Goal: Transaction & Acquisition: Purchase product/service

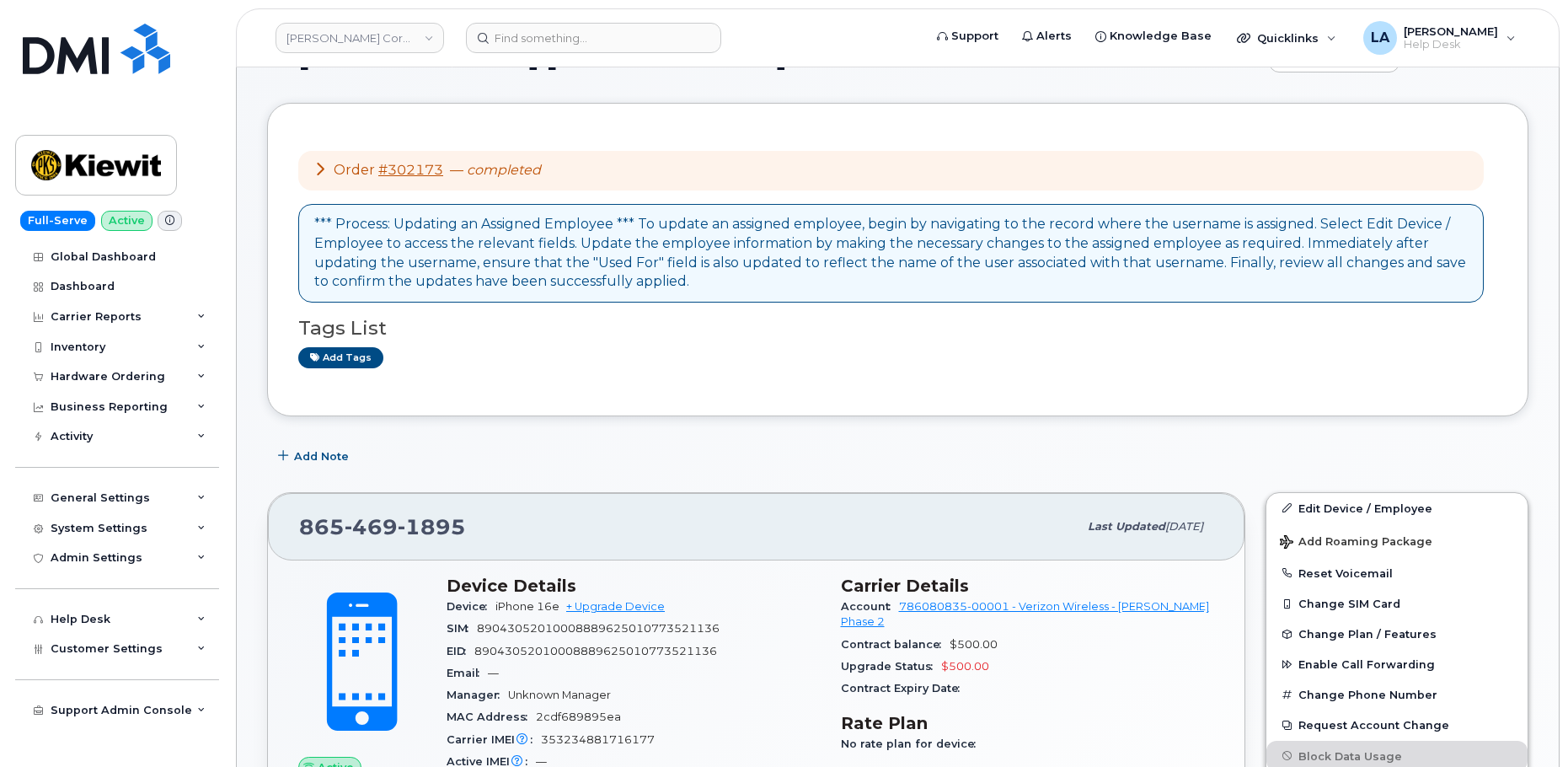
scroll to position [234, 0]
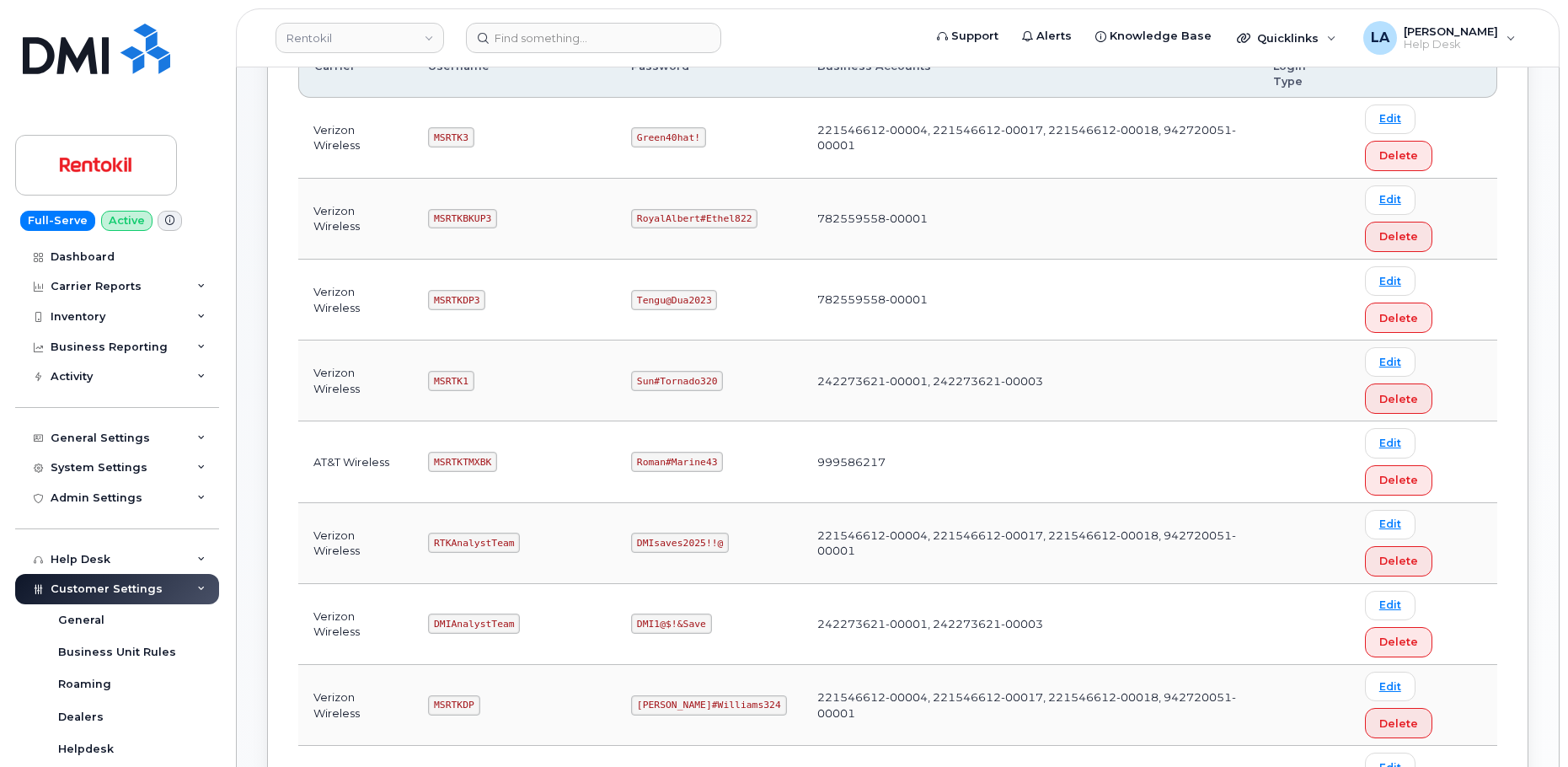
scroll to position [316, 0]
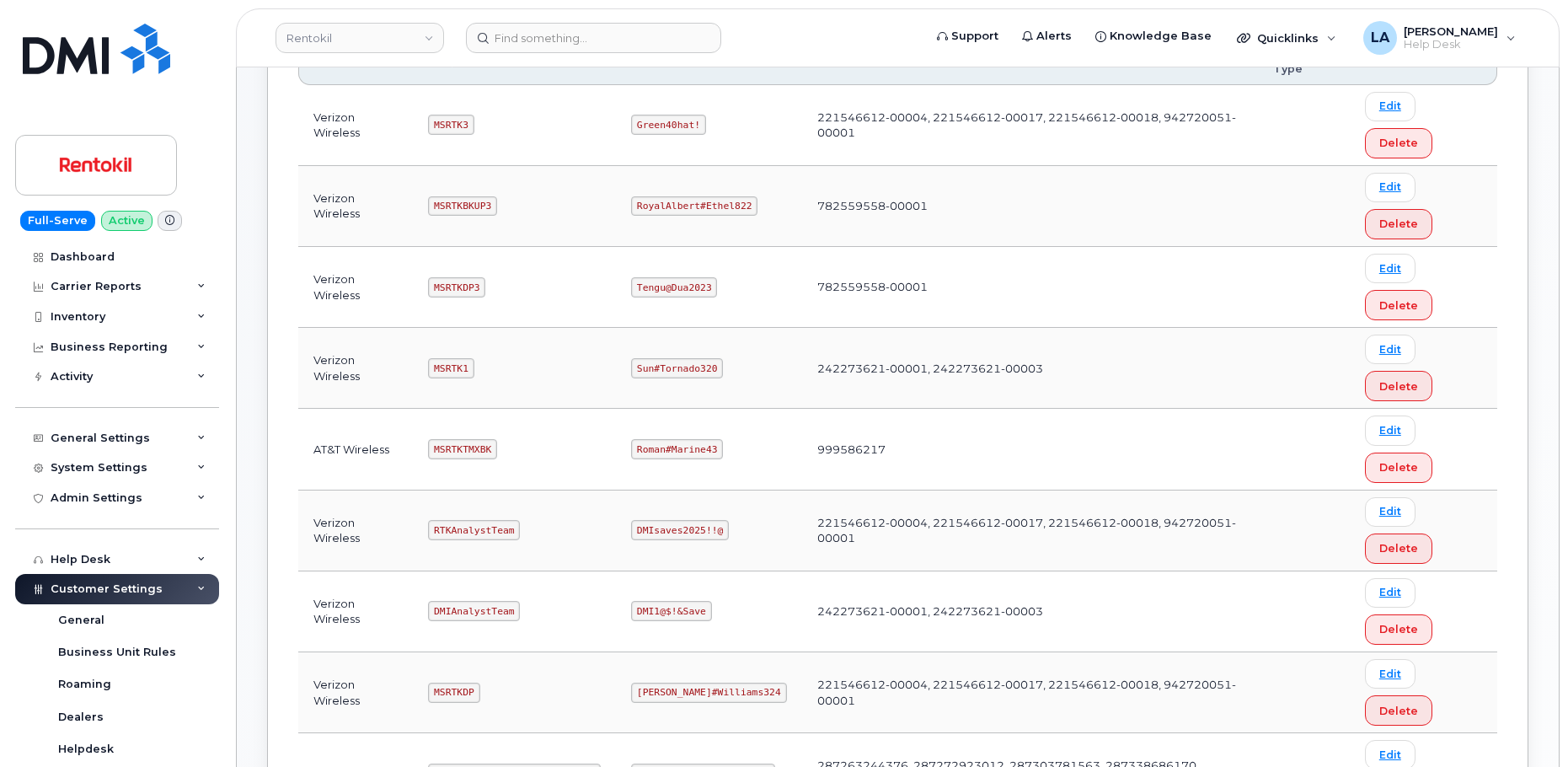
drag, startPoint x: 1567, startPoint y: 346, endPoint x: 1567, endPoint y: 368, distance: 22.0
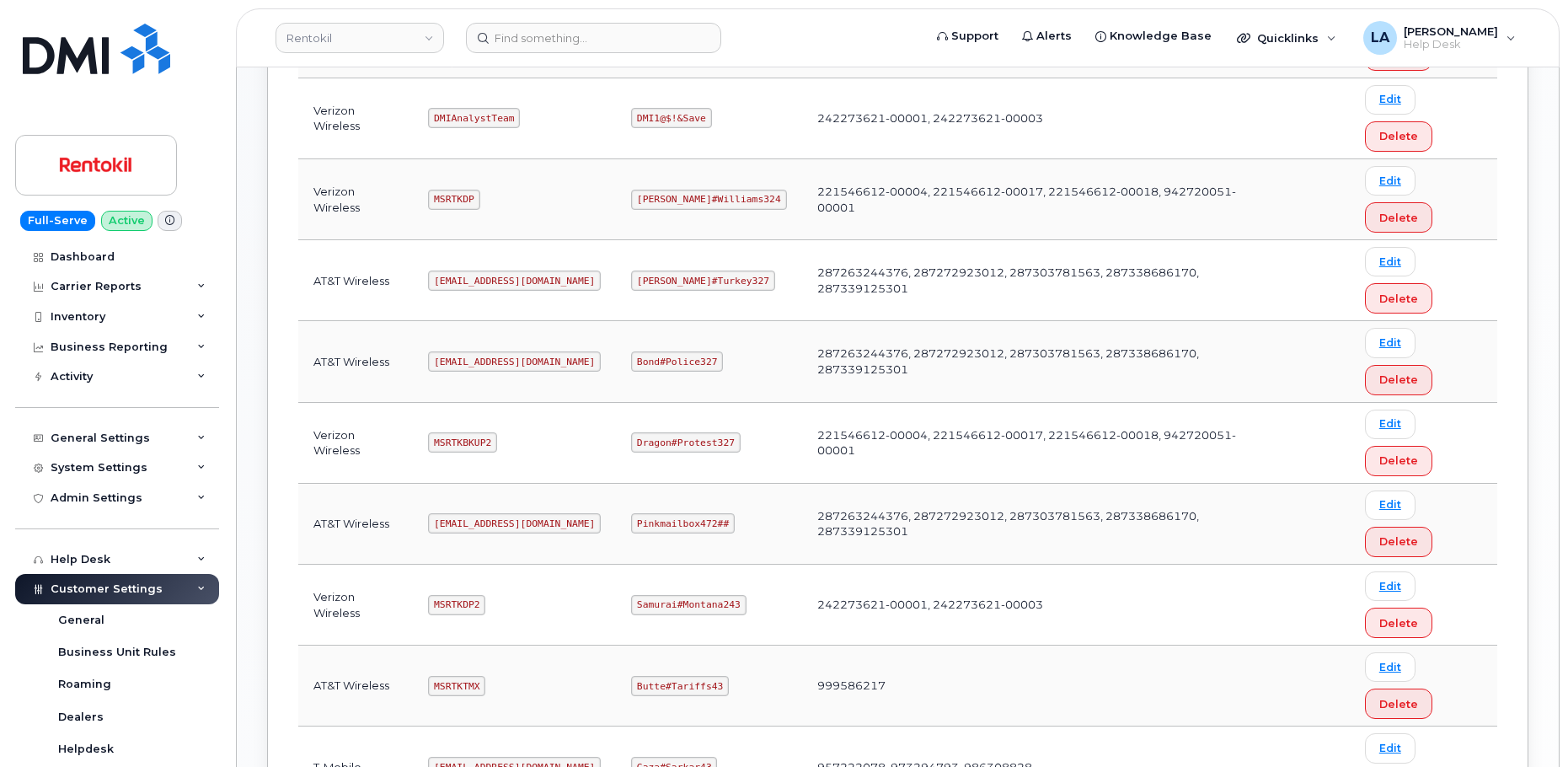
scroll to position [847, 0]
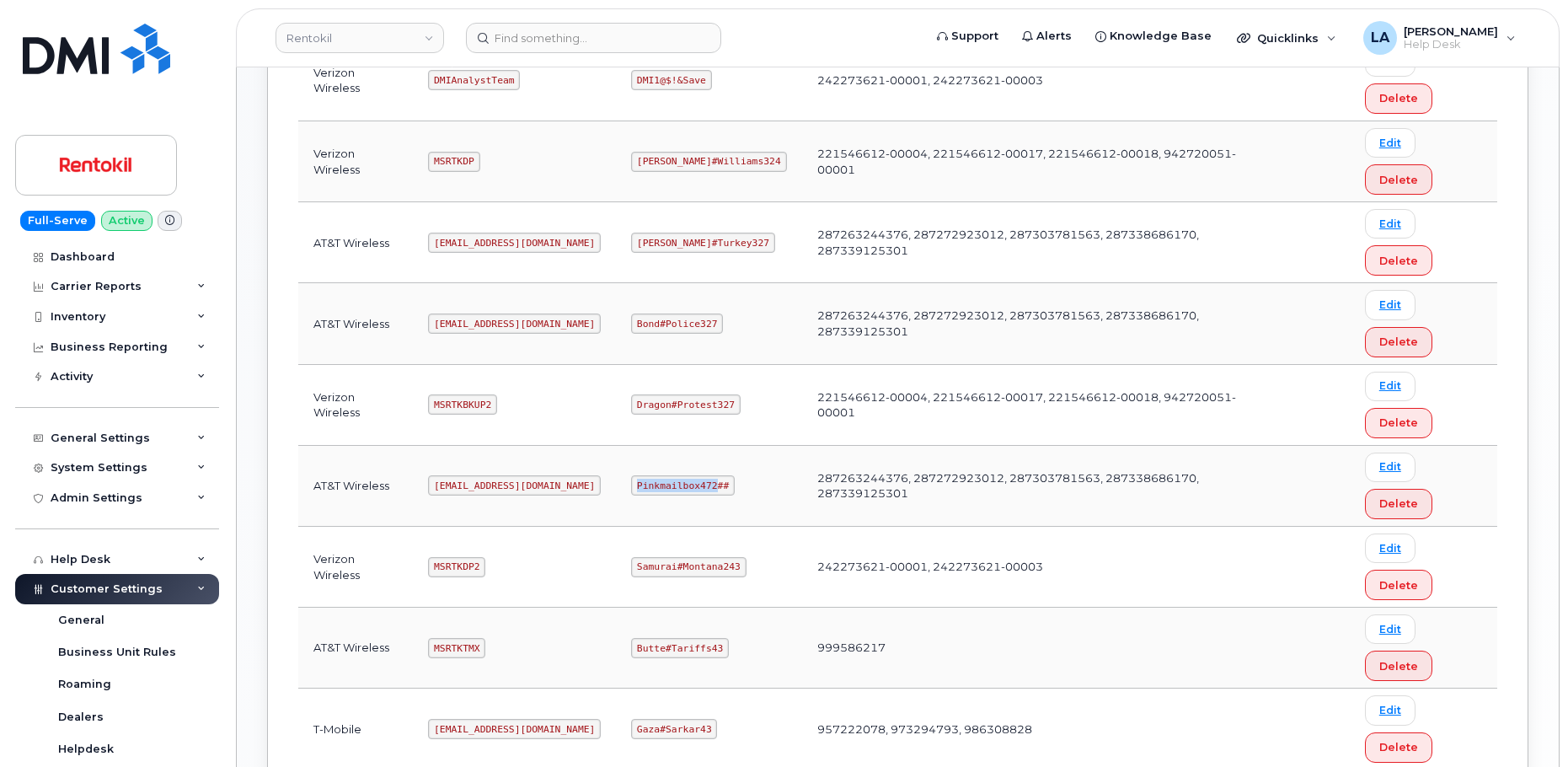
drag, startPoint x: 634, startPoint y: 486, endPoint x: 710, endPoint y: 485, distance: 76.0
click at [710, 485] on code "Pinkmailbox472##" at bounding box center [683, 485] width 104 height 20
click at [638, 639] on code "Butte#Tariffs43" at bounding box center [679, 648] width 98 height 20
drag, startPoint x: 630, startPoint y: 490, endPoint x: 722, endPoint y: 492, distance: 92.0
click at [722, 492] on td "Pinkmailbox472##" at bounding box center [708, 486] width 185 height 81
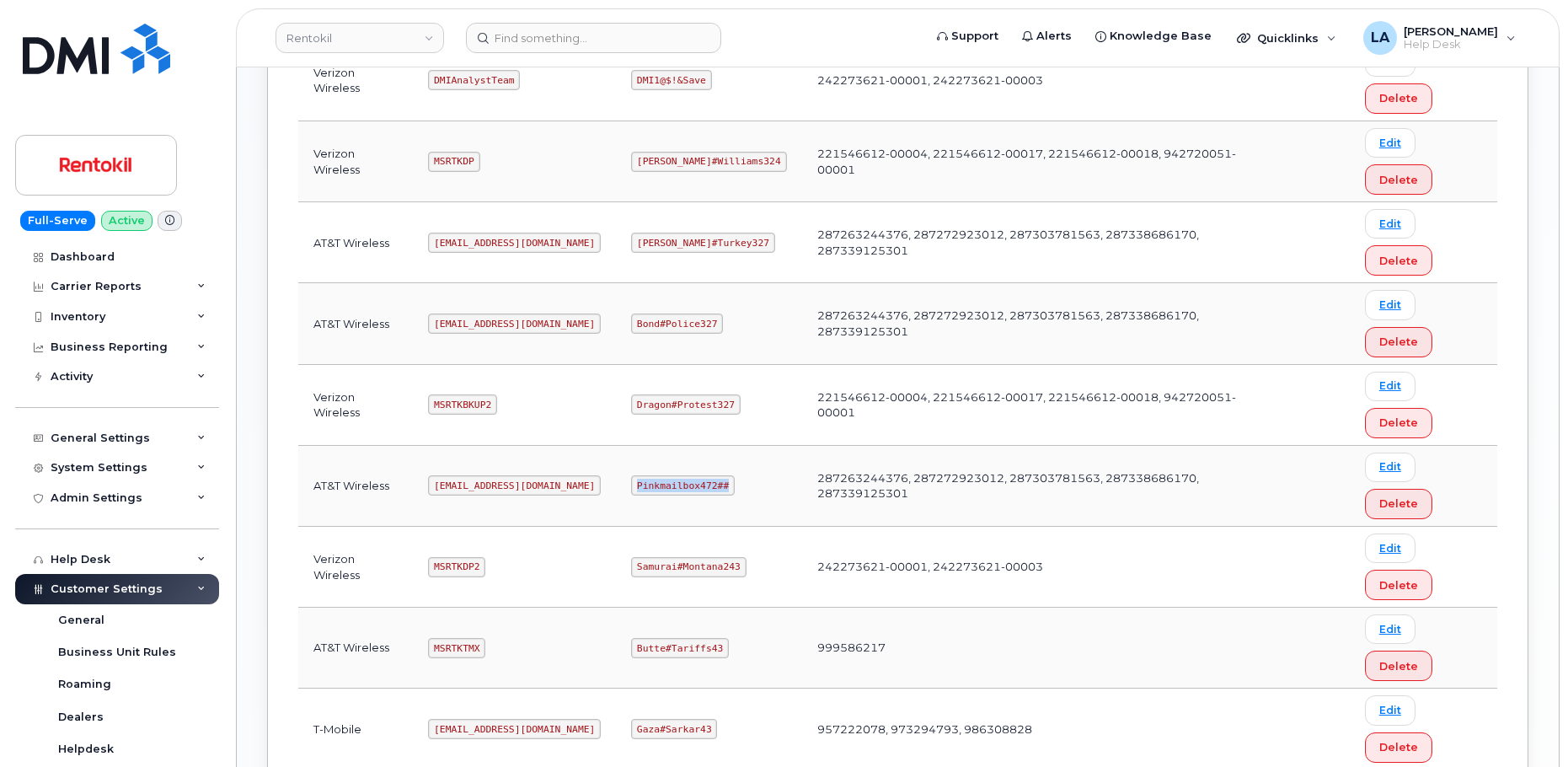
copy code "Pinkmailbox472##"
click at [452, 650] on code "MSRTKTMX" at bounding box center [456, 648] width 57 height 20
copy code "MSRTKTMX"
drag, startPoint x: 632, startPoint y: 648, endPoint x: 716, endPoint y: 653, distance: 84.1
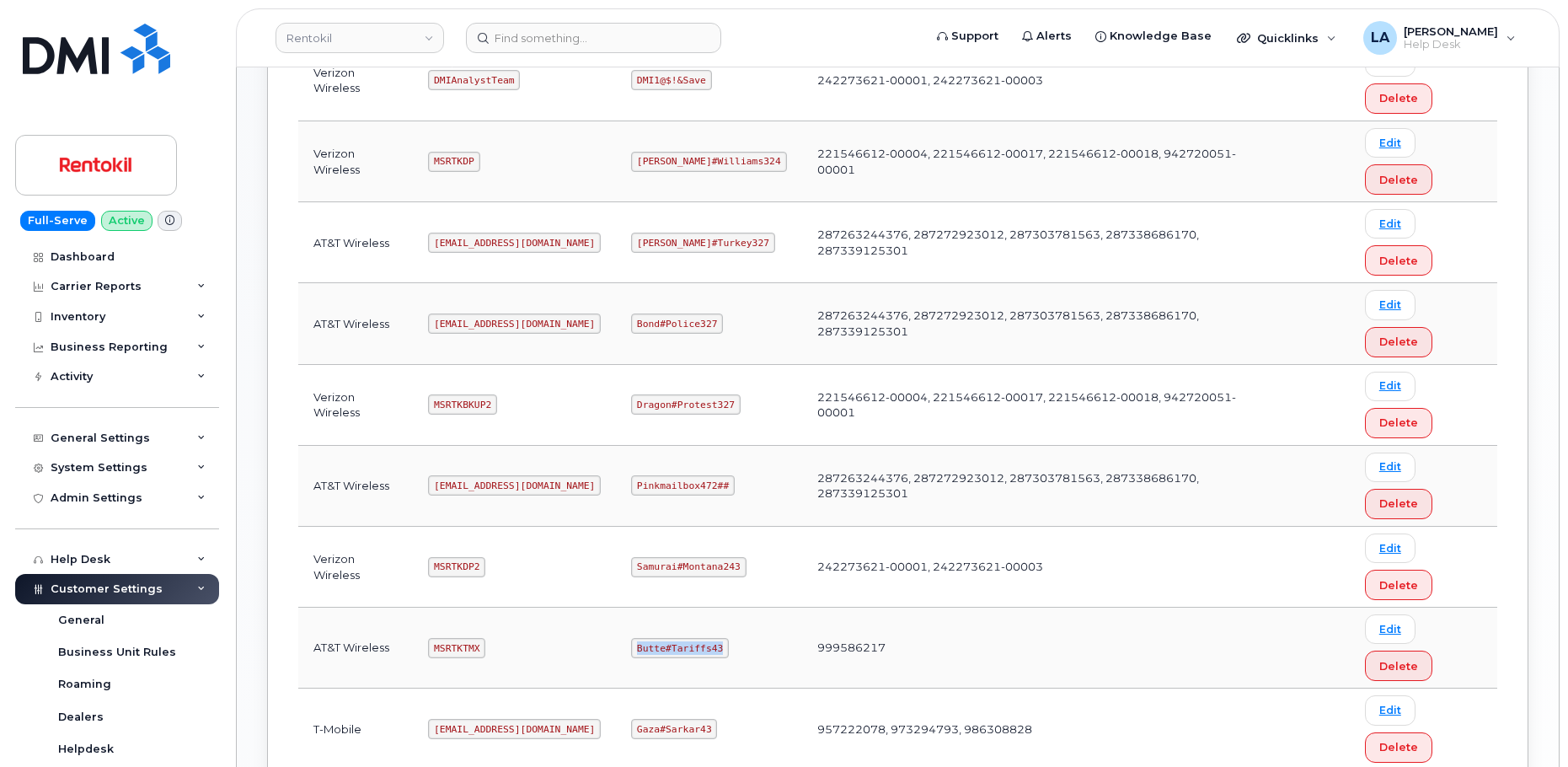
click at [716, 653] on code "Butte#Tariffs43" at bounding box center [679, 648] width 98 height 20
copy code "Butte#Tariffs43"
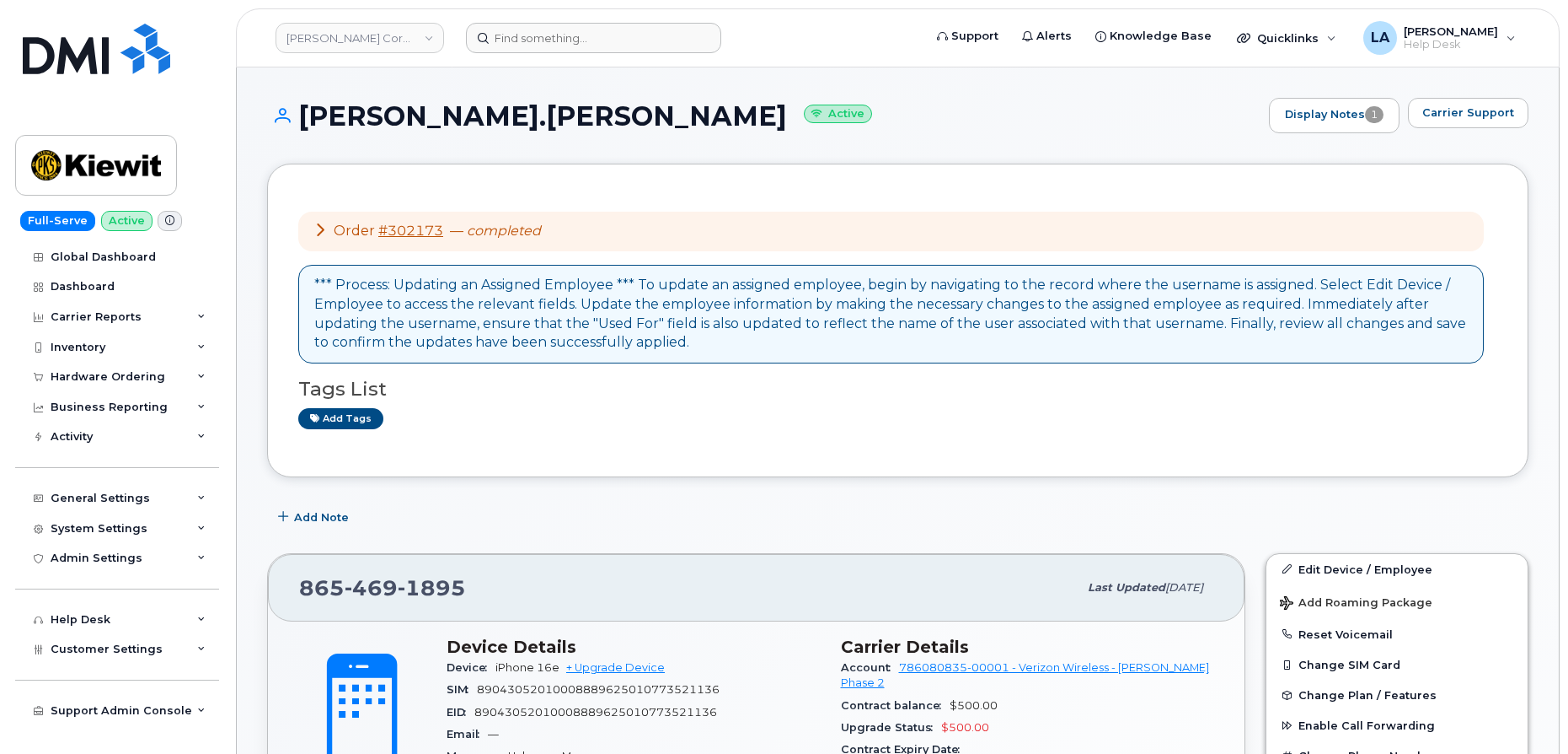
scroll to position [234, 0]
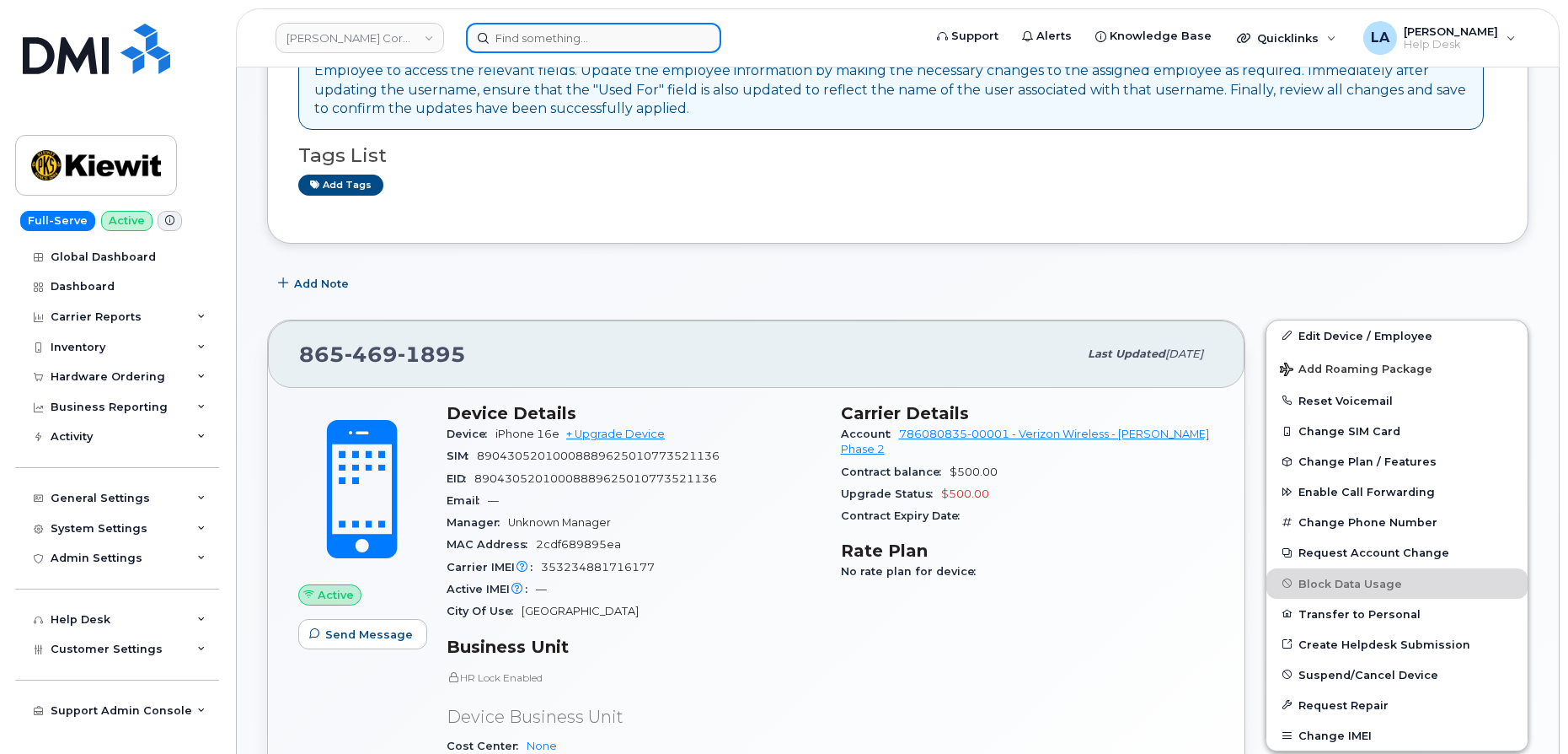
click at [557, 36] on input at bounding box center [593, 38] width 256 height 31
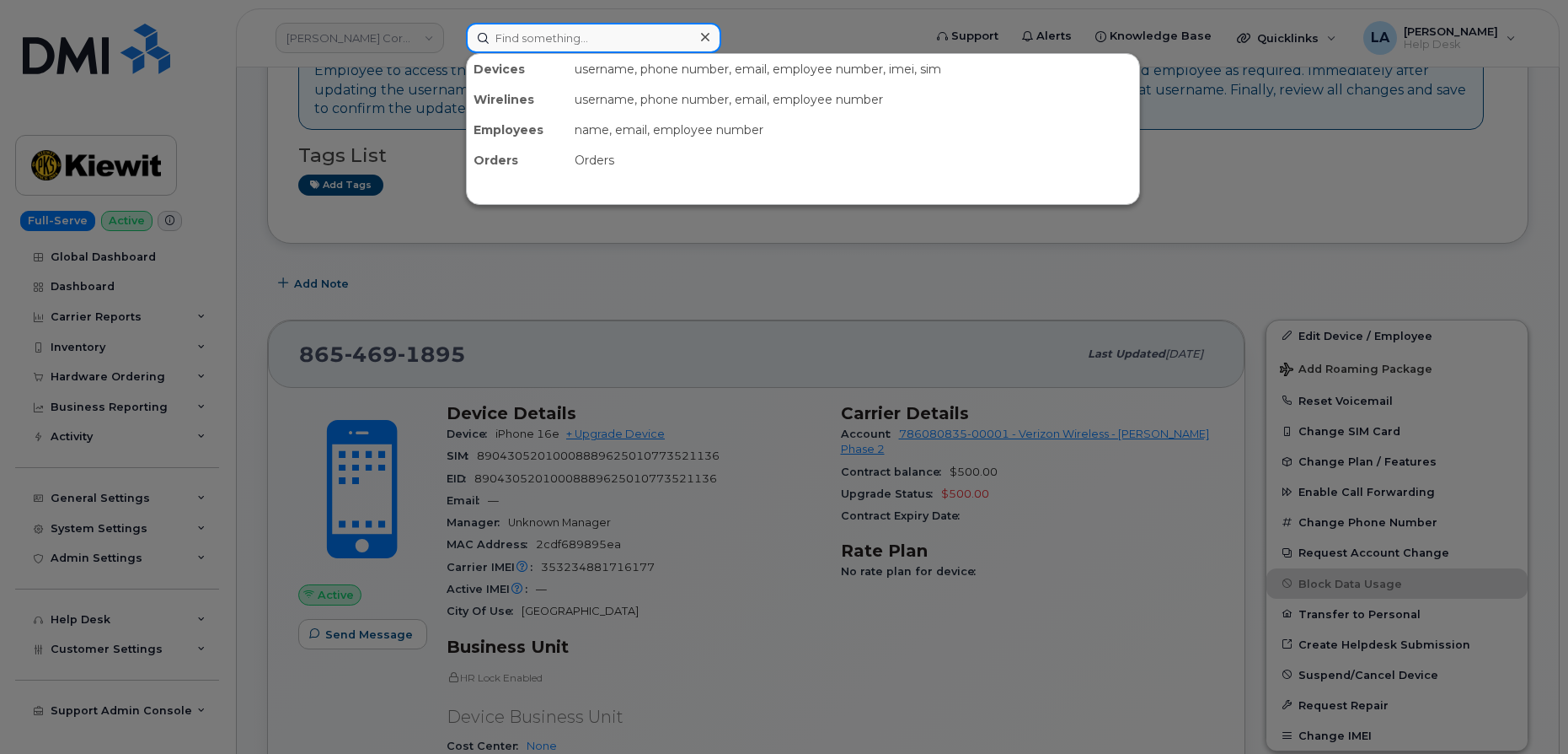
paste input "817 269 8012"
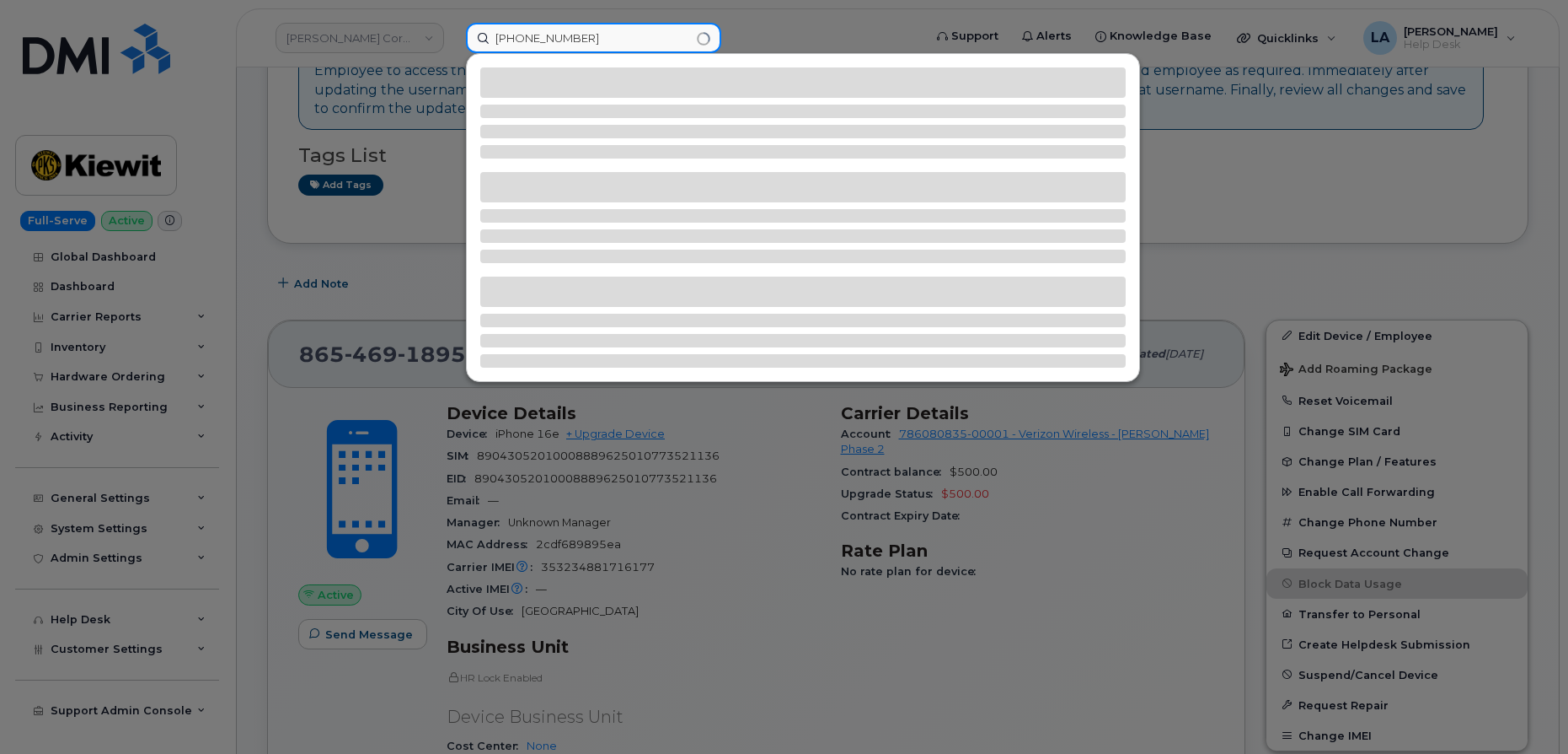
type input "817 269 8012"
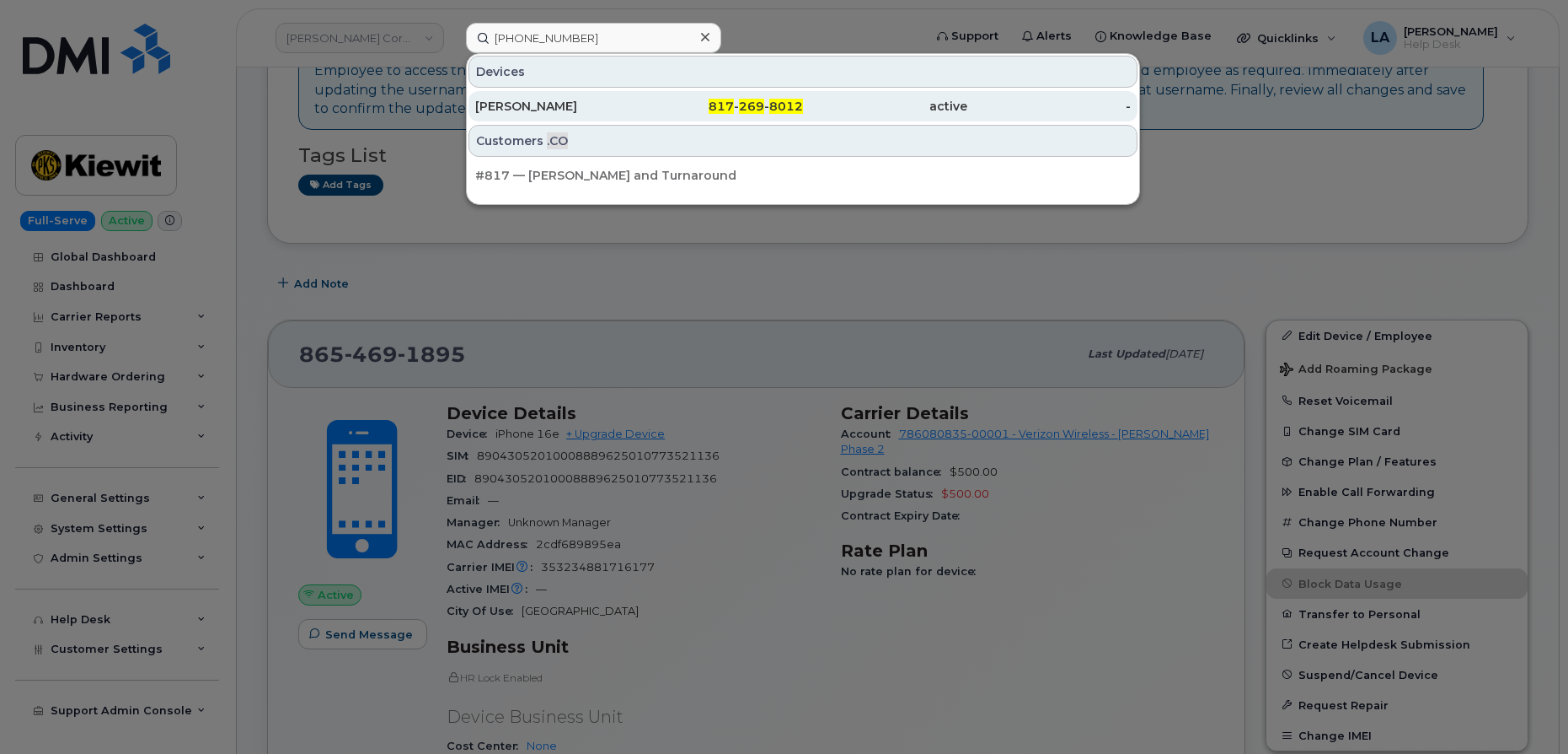
click at [616, 103] on div "ADITYA AVHAD" at bounding box center [557, 105] width 164 height 17
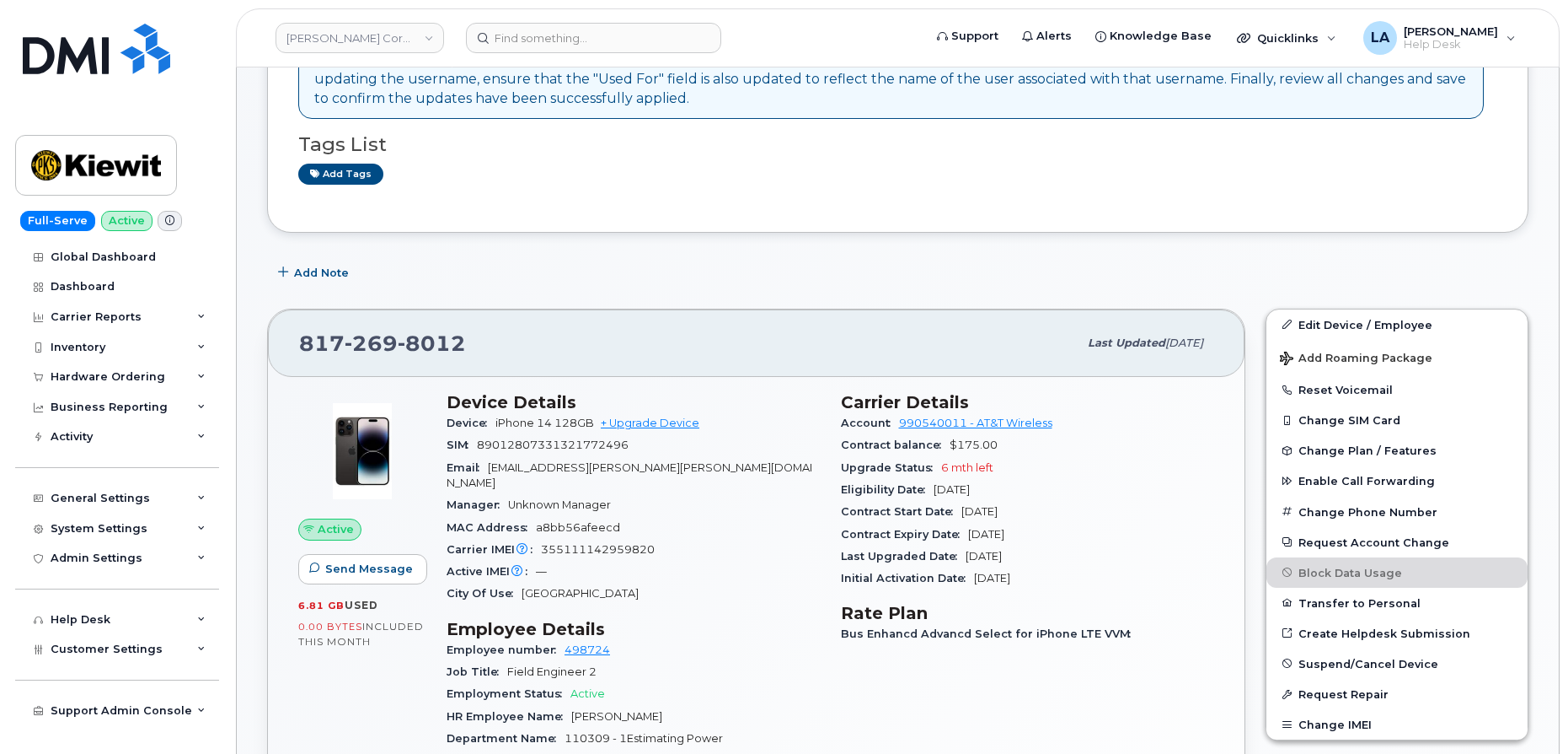
scroll to position [175, 0]
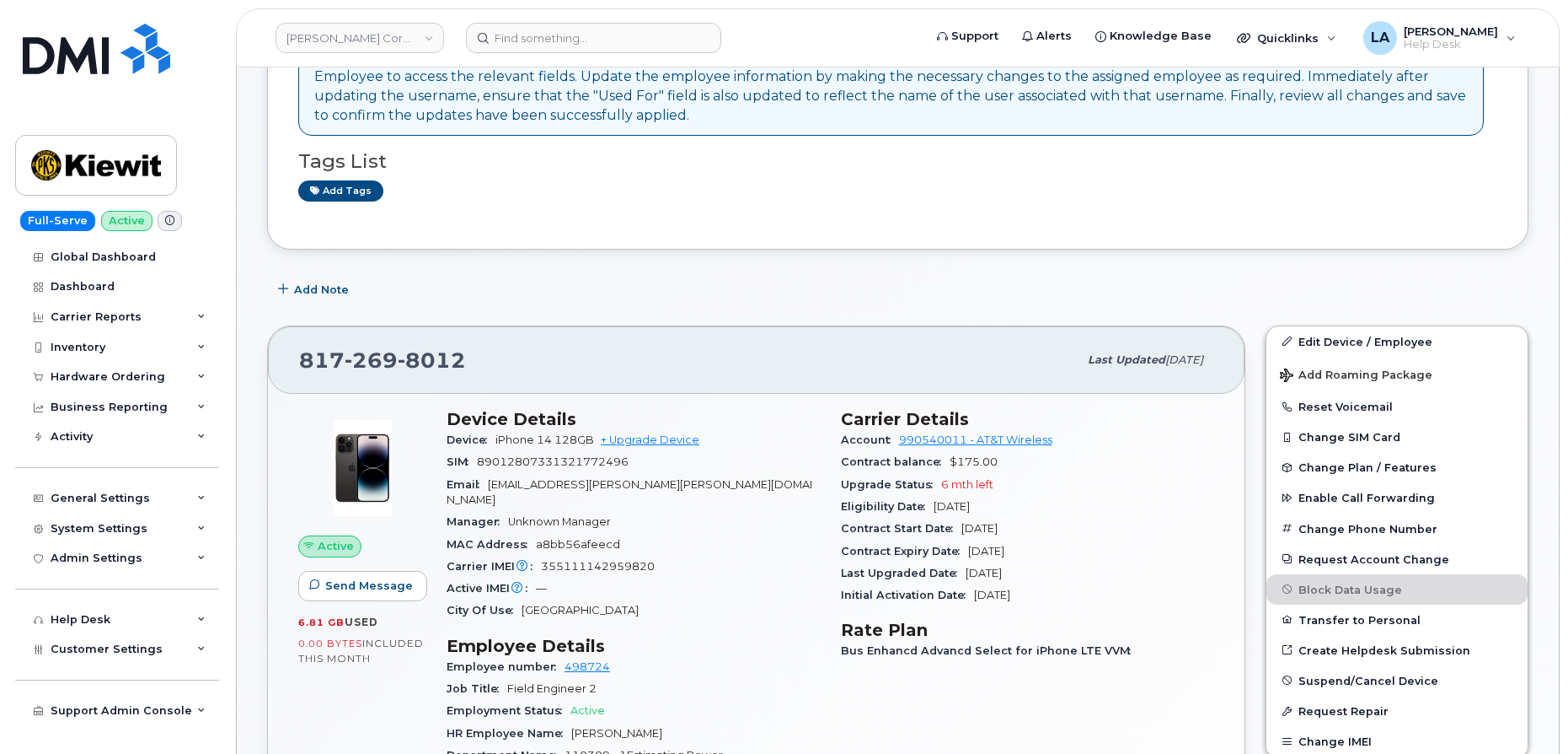
click at [626, 482] on span "ADITYA.AVHAD@KIEWIT.COM" at bounding box center [629, 492] width 365 height 28
click at [658, 491] on div "Email ADITYA.AVHAD@KIEWIT.COM" at bounding box center [633, 492] width 374 height 38
click at [675, 479] on div "Email ADITYA.AVHAD@KIEWIT.COM" at bounding box center [633, 492] width 374 height 38
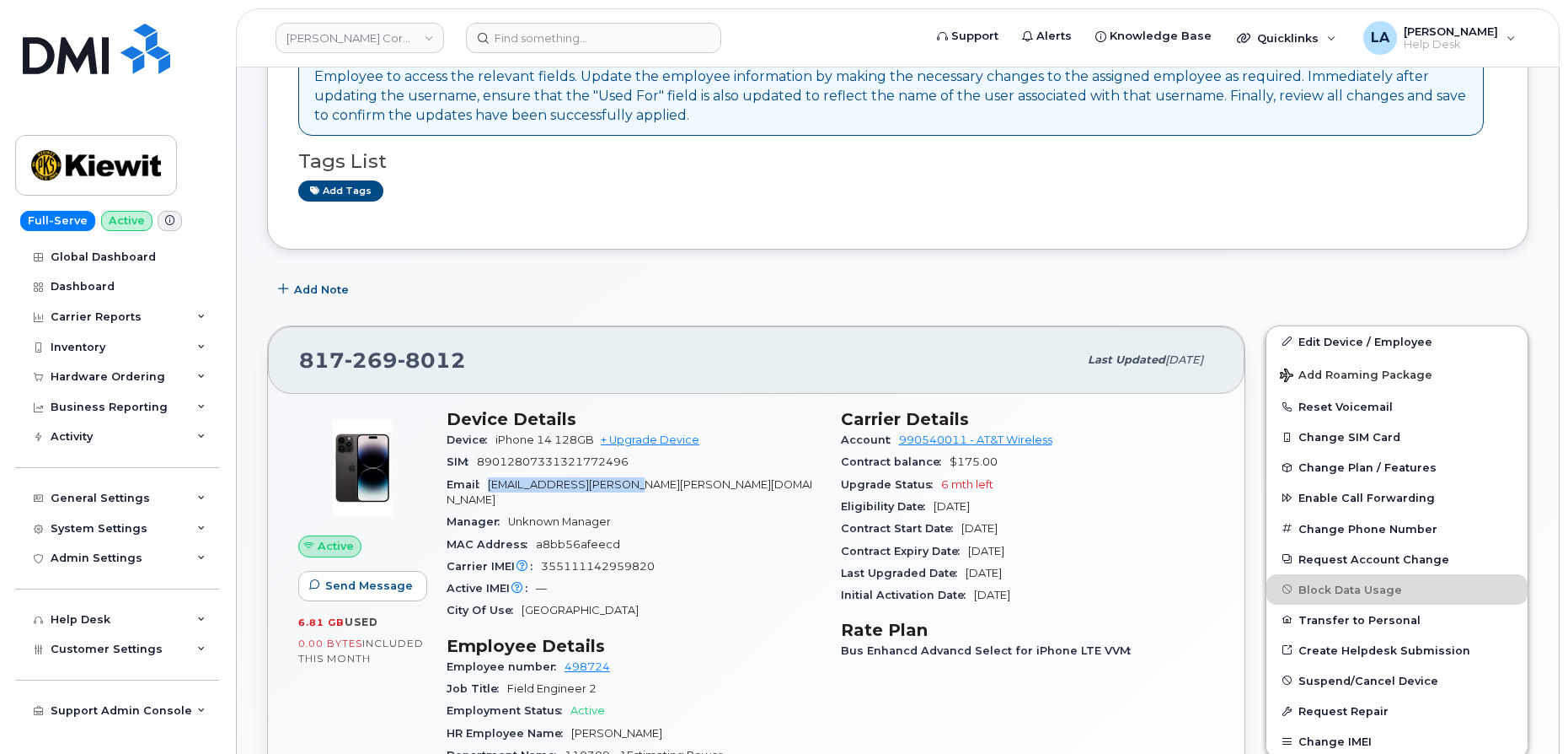
drag, startPoint x: 581, startPoint y: 482, endPoint x: 485, endPoint y: 487, distance: 96.1
click at [485, 487] on div "Email ADITYA.AVHAD@KIEWIT.COM" at bounding box center [633, 492] width 374 height 38
copy span "ADITYA.AVHAD@KIEWIT.COM"
drag, startPoint x: 1567, startPoint y: 207, endPoint x: 1560, endPoint y: 110, distance: 97.3
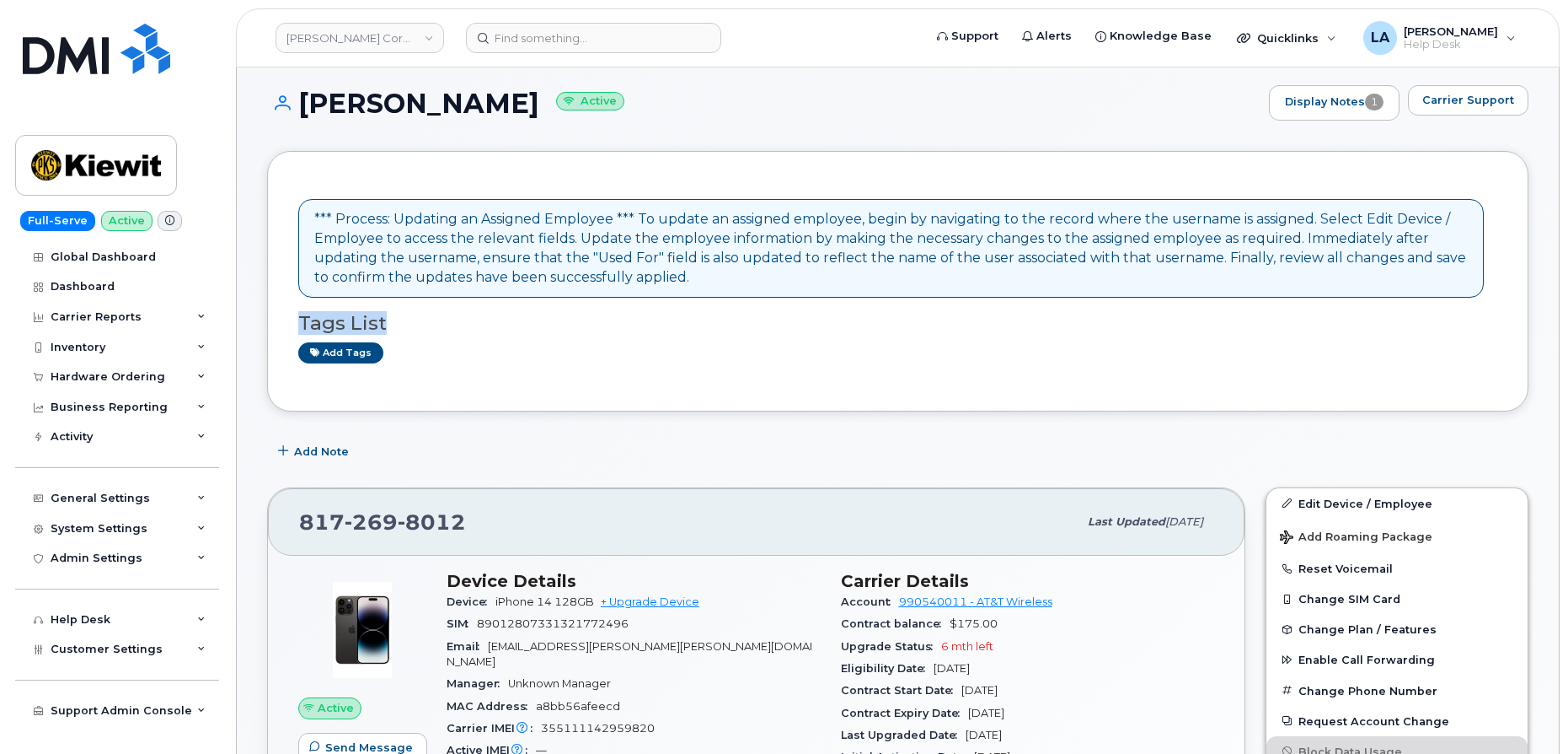
scroll to position [0, 0]
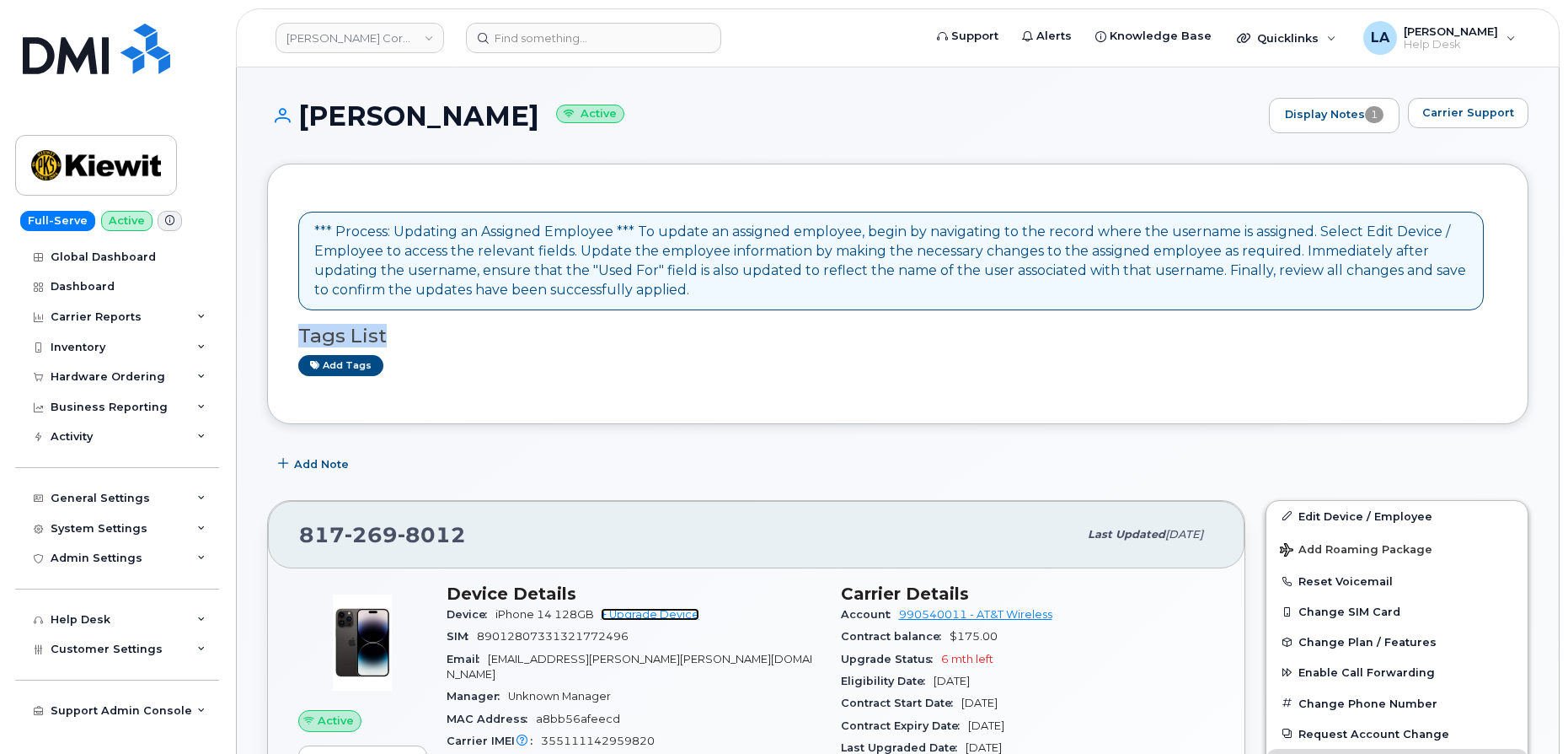
click at [651, 612] on link "+ Upgrade Device" at bounding box center [650, 614] width 98 height 12
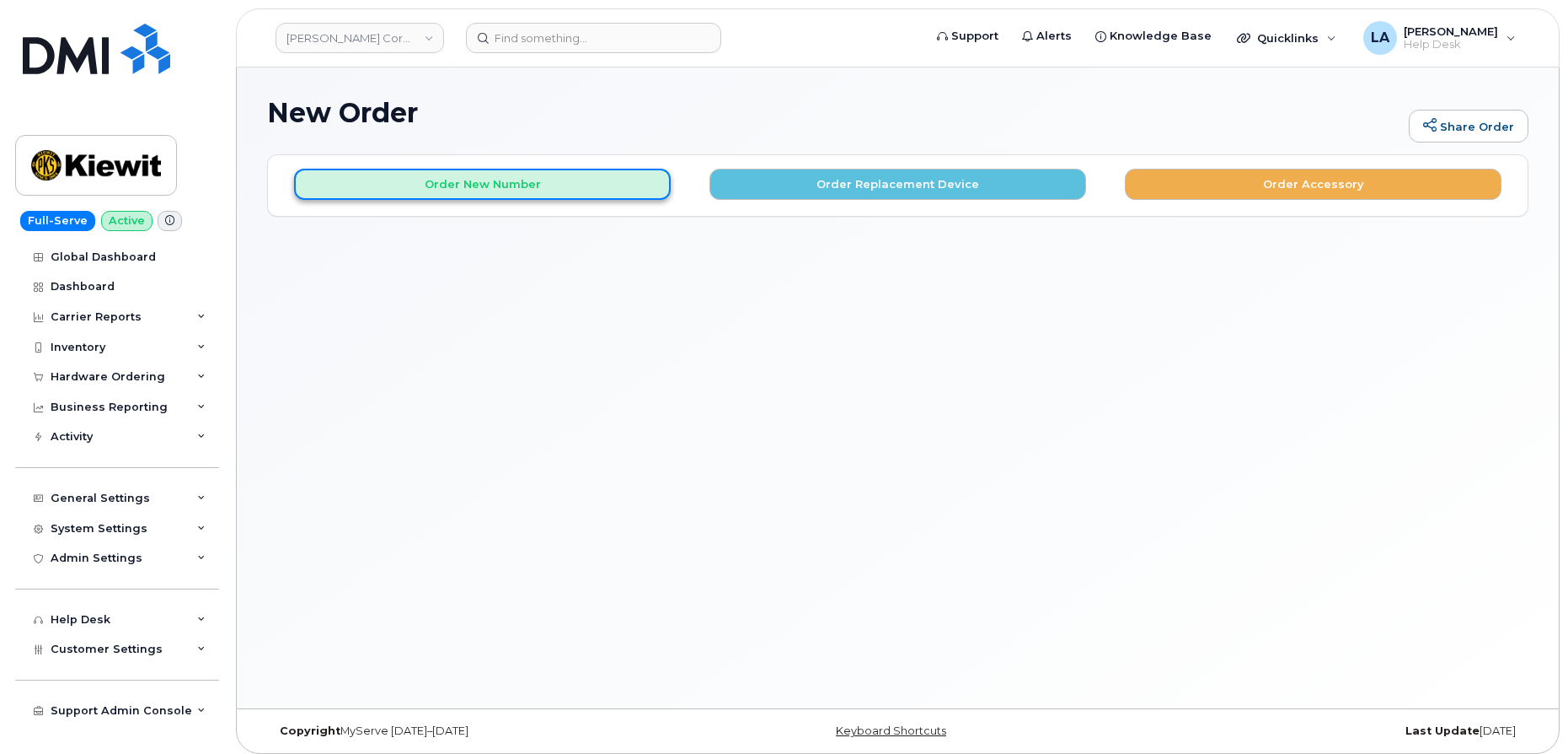
click at [609, 183] on button "Order New Number" at bounding box center [482, 184] width 377 height 31
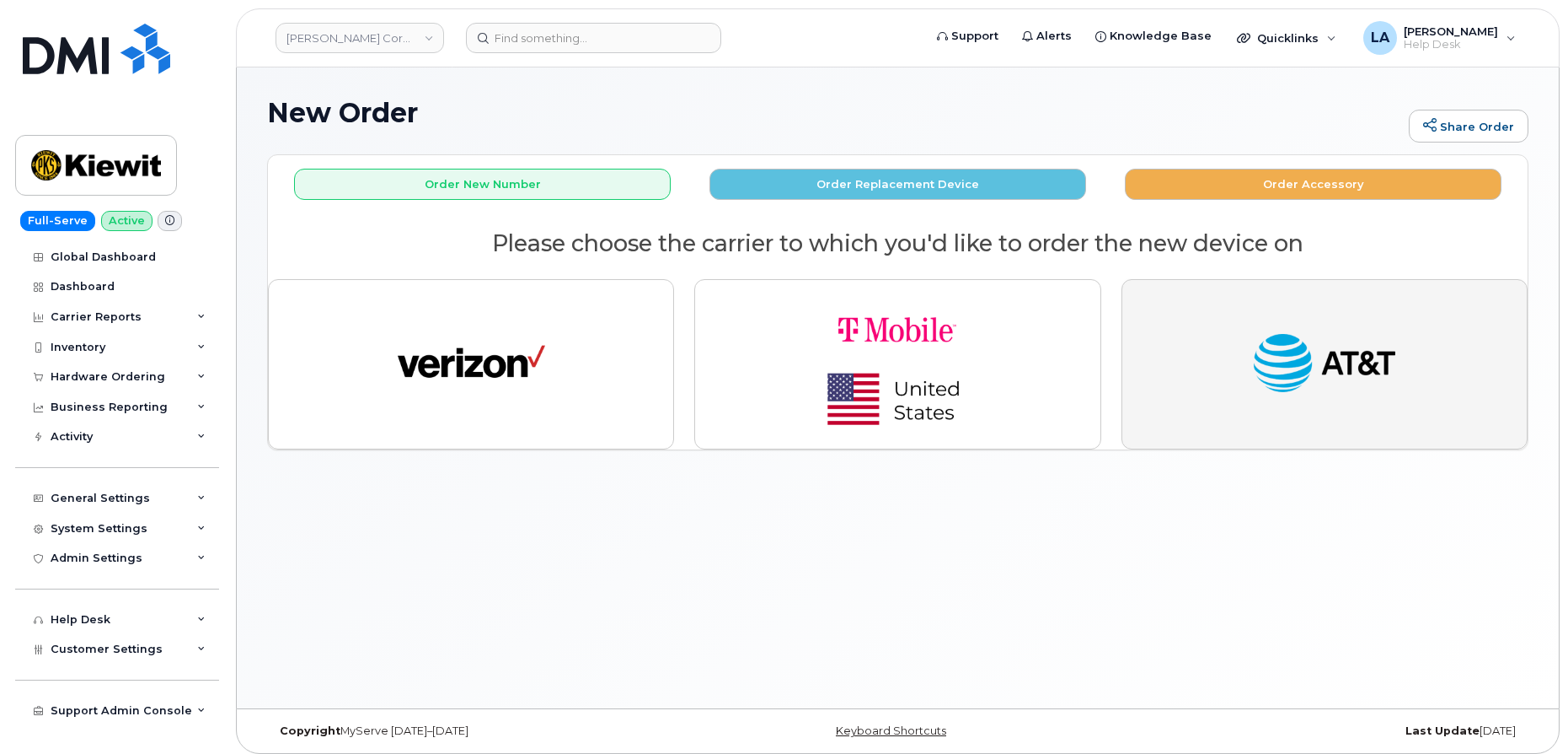
click at [1397, 377] on img "button" at bounding box center [1324, 364] width 148 height 76
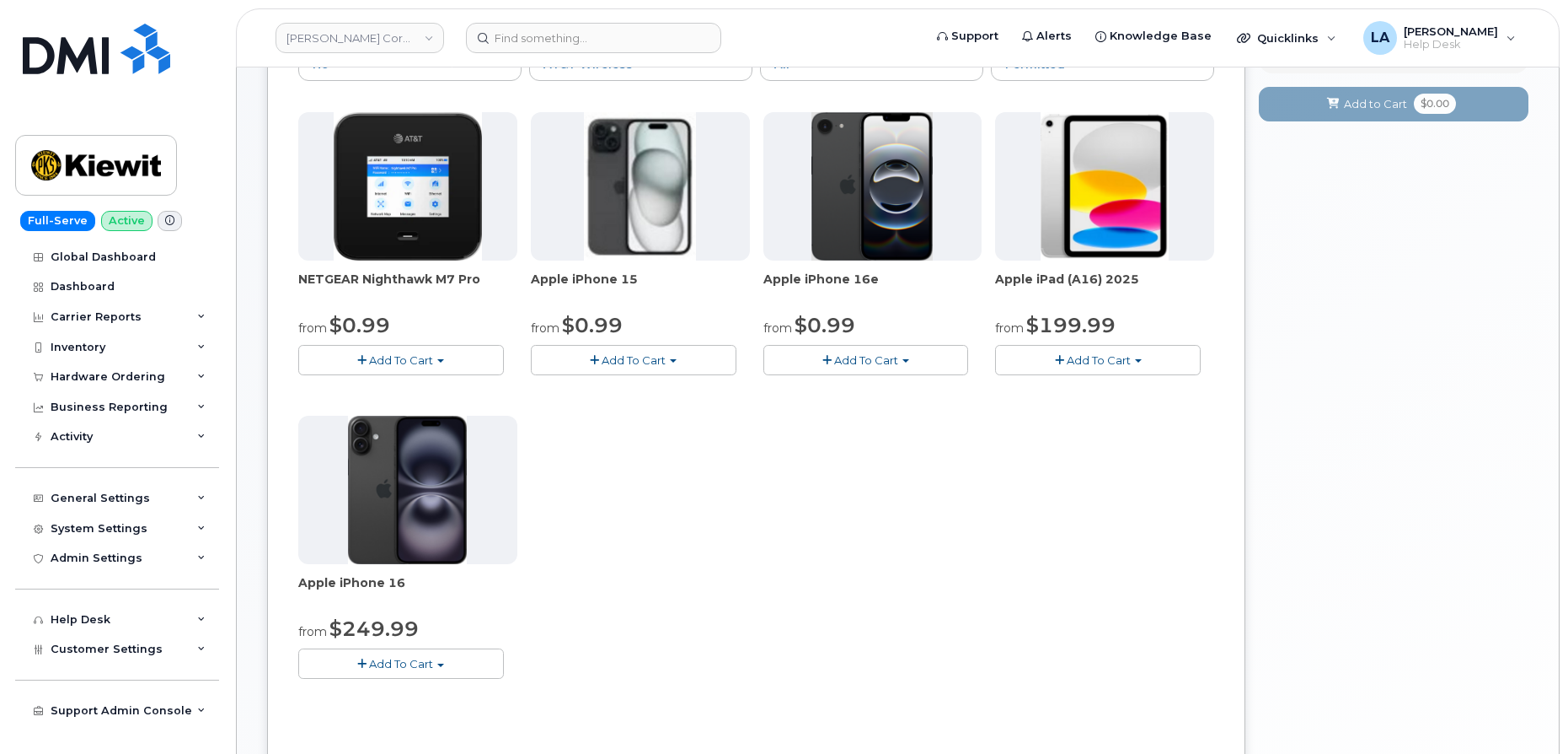
scroll to position [280, 0]
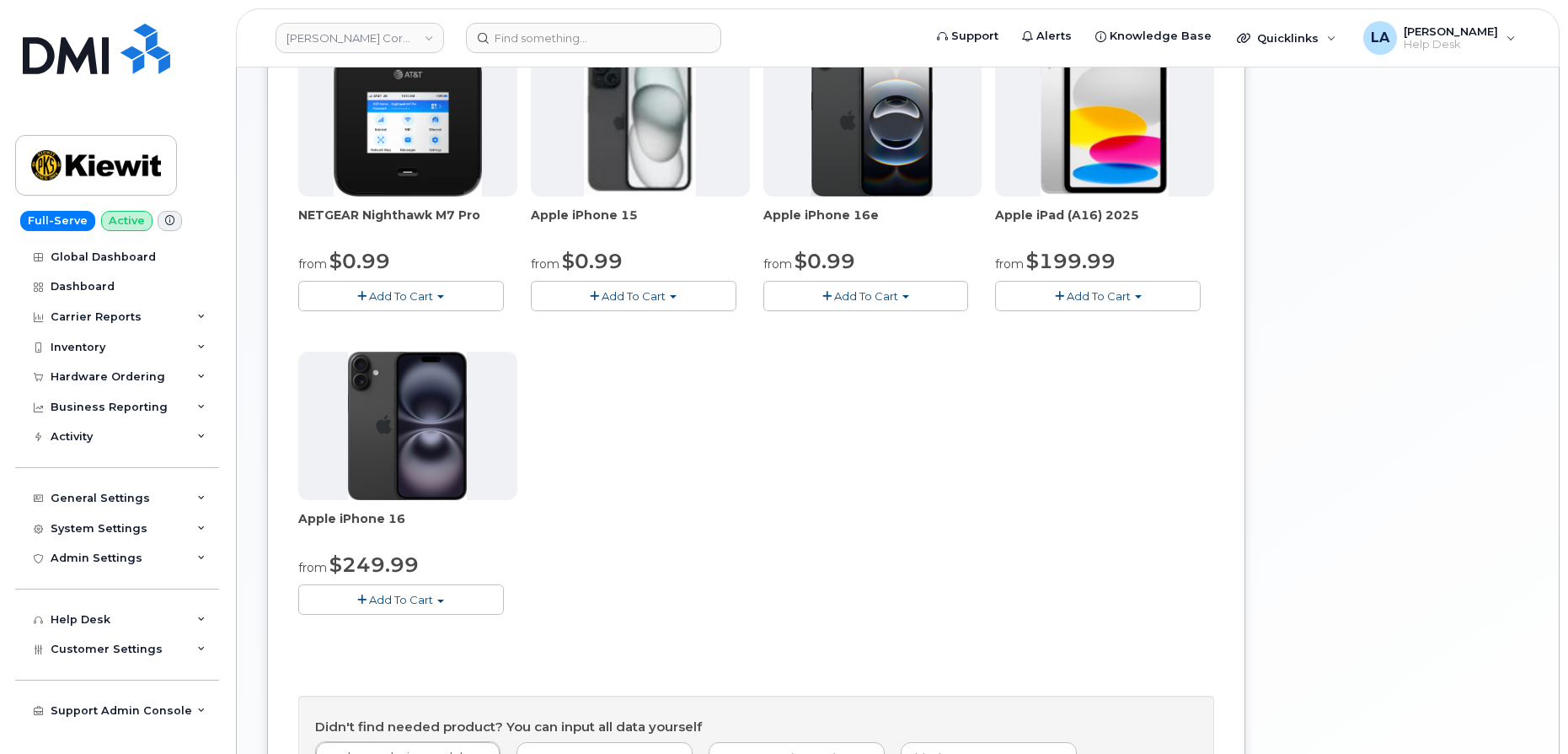
click at [396, 594] on span "Add To Cart" at bounding box center [401, 598] width 64 height 13
drag, startPoint x: 403, startPoint y: 634, endPoint x: 442, endPoint y: 616, distance: 43.0
click at [403, 634] on link "$249.99 - 2 Year Activation (128GB)" at bounding box center [418, 631] width 233 height 21
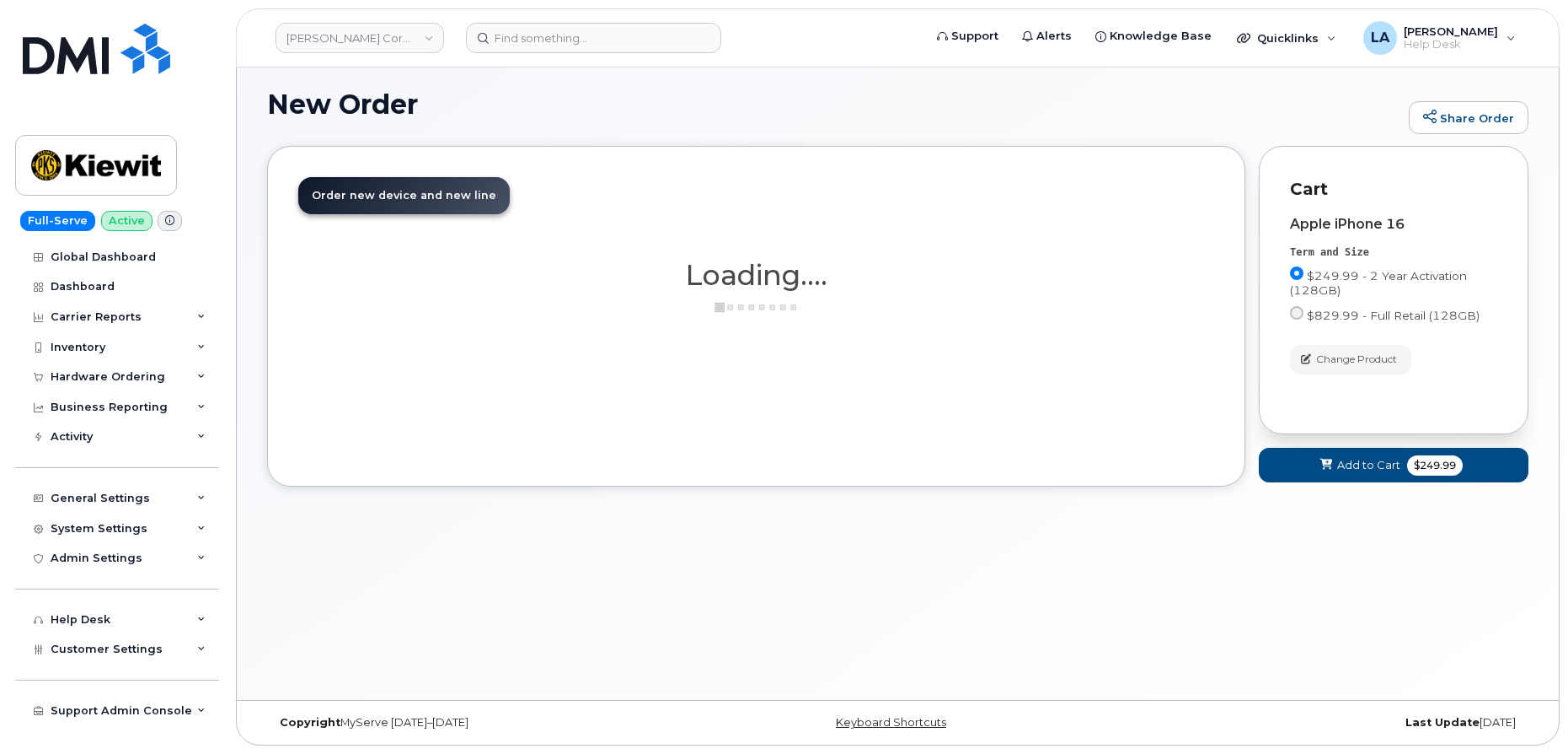
scroll to position [74, 0]
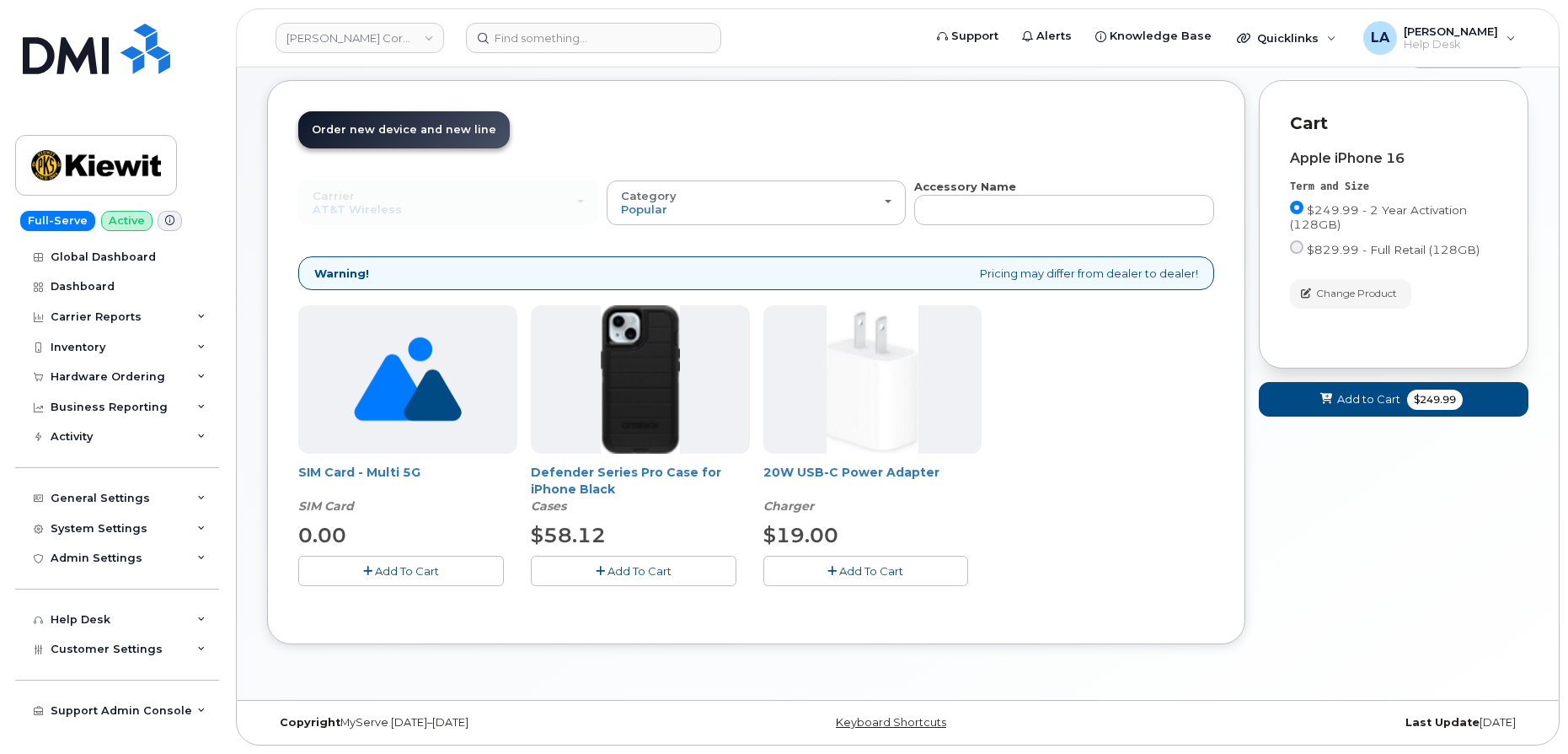
click at [633, 559] on button "Add To Cart" at bounding box center [633, 570] width 206 height 30
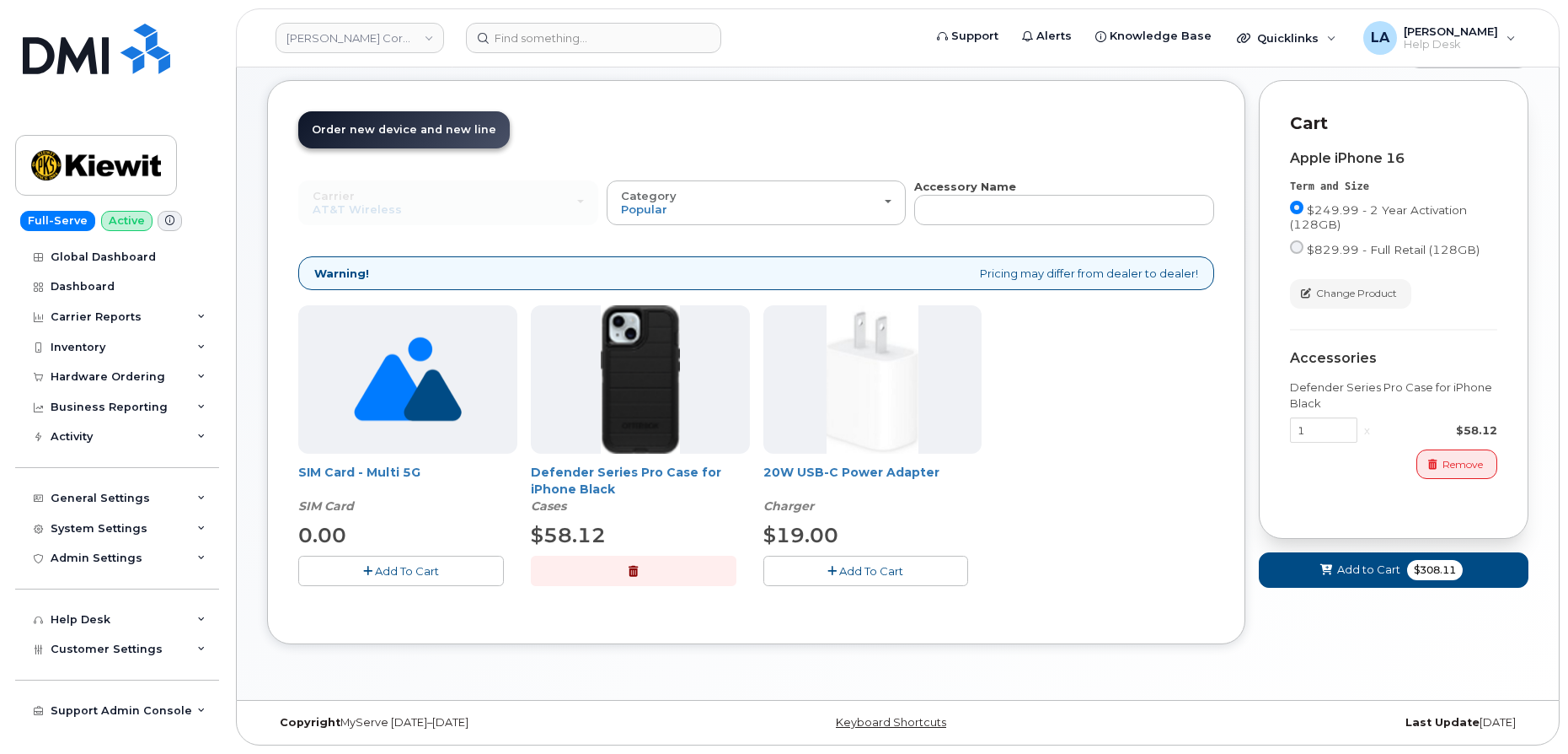
click at [837, 570] on button "Add To Cart" at bounding box center [866, 570] width 206 height 30
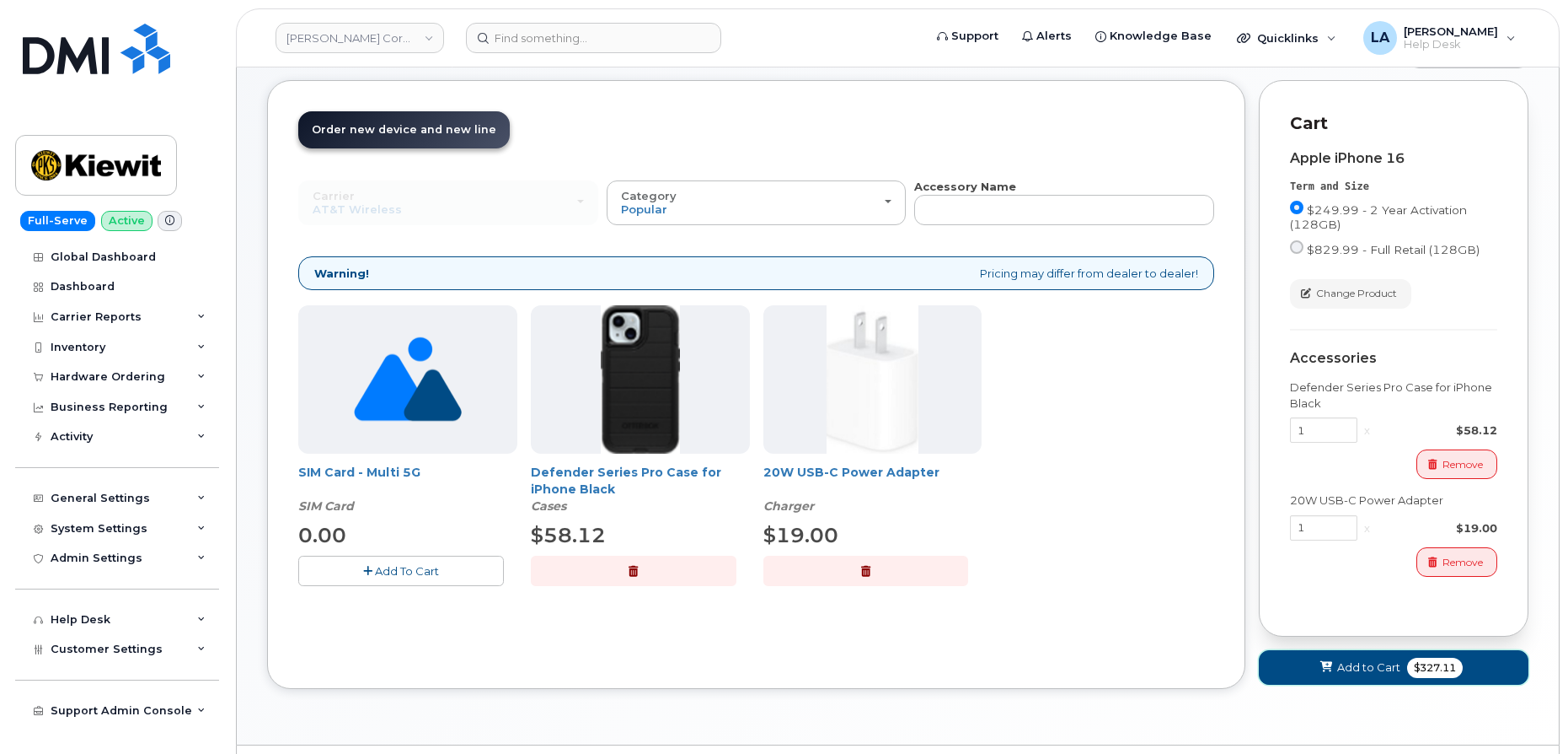
click at [1340, 666] on span "Add to Cart" at bounding box center [1369, 667] width 63 height 16
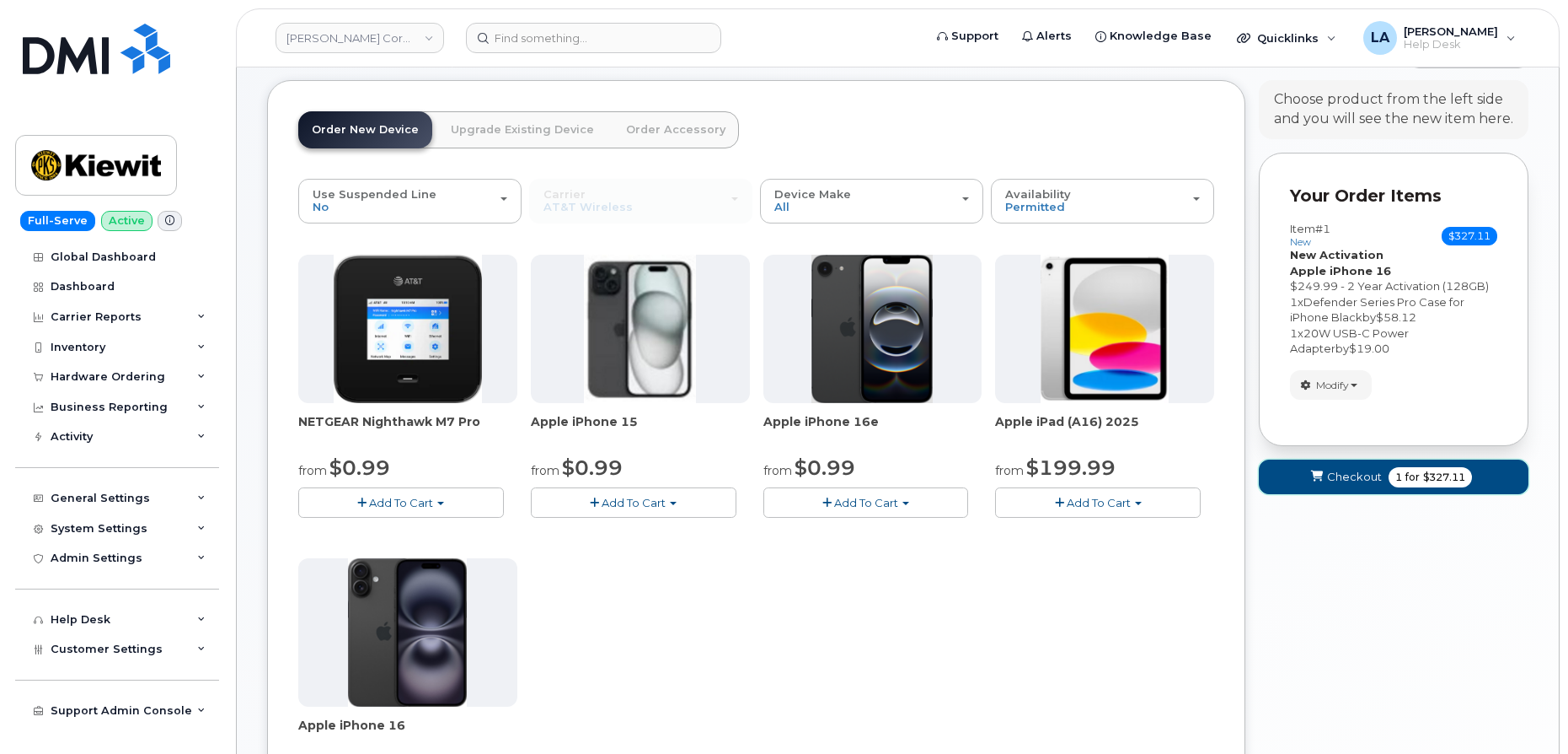
click at [1329, 471] on span "Checkout" at bounding box center [1355, 476] width 54 height 16
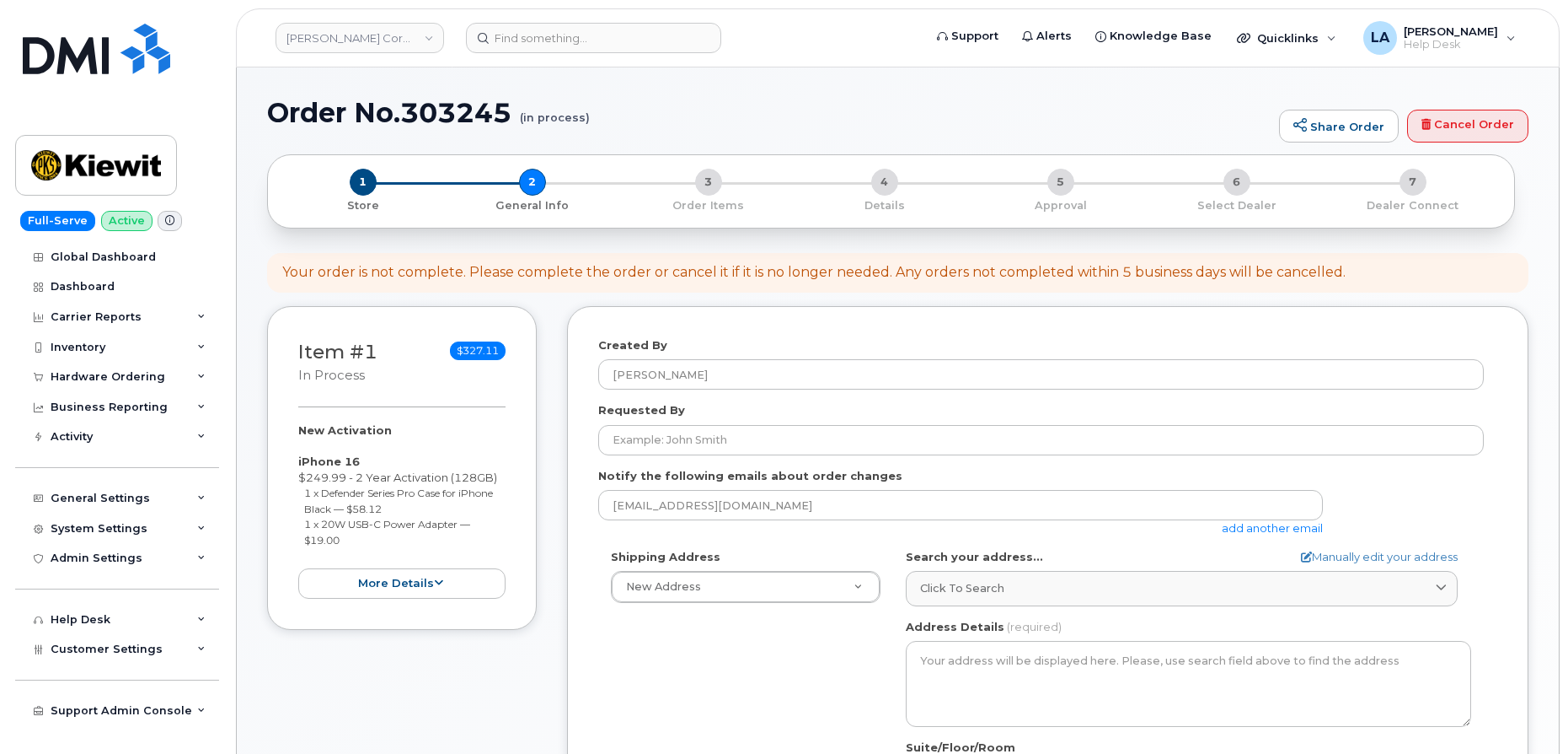
select select
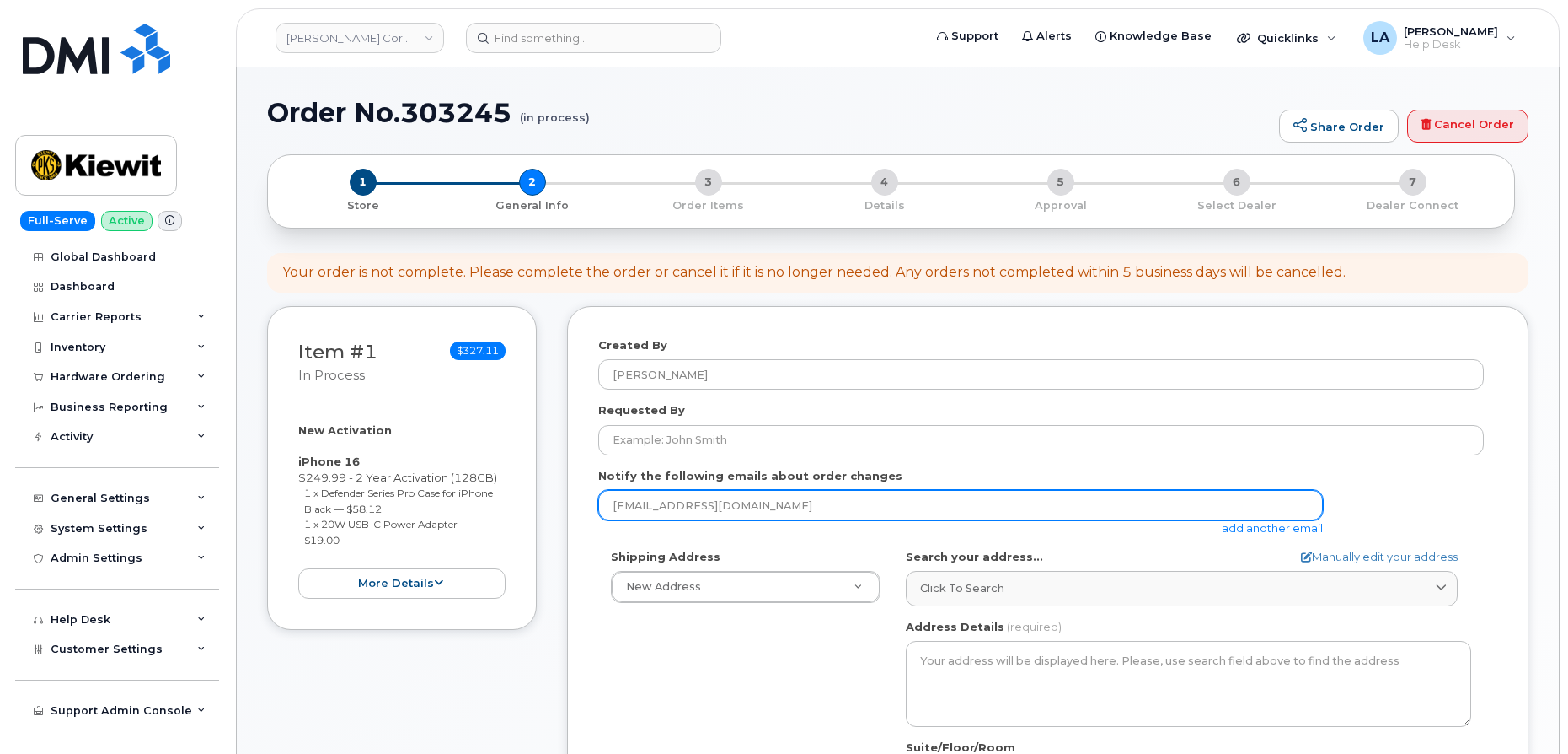
drag, startPoint x: 754, startPoint y: 512, endPoint x: 500, endPoint y: 505, distance: 254.1
click at [500, 505] on div "Item #1 in process $327.11 New Activation iPhone 16 $249.99 - 2 Year Activation…" at bounding box center [898, 671] width 1261 height 730
paste input "[EMAIL_ADDRESS][PERSON_NAME][PERSON_NAME][DOMAIN_NAME]"
drag, startPoint x: 700, startPoint y: 505, endPoint x: 560, endPoint y: 500, distance: 140.1
click at [560, 500] on div "Item #1 in process $327.11 New Activation iPhone 16 $249.99 - 2 Year Activation…" at bounding box center [898, 671] width 1261 height 730
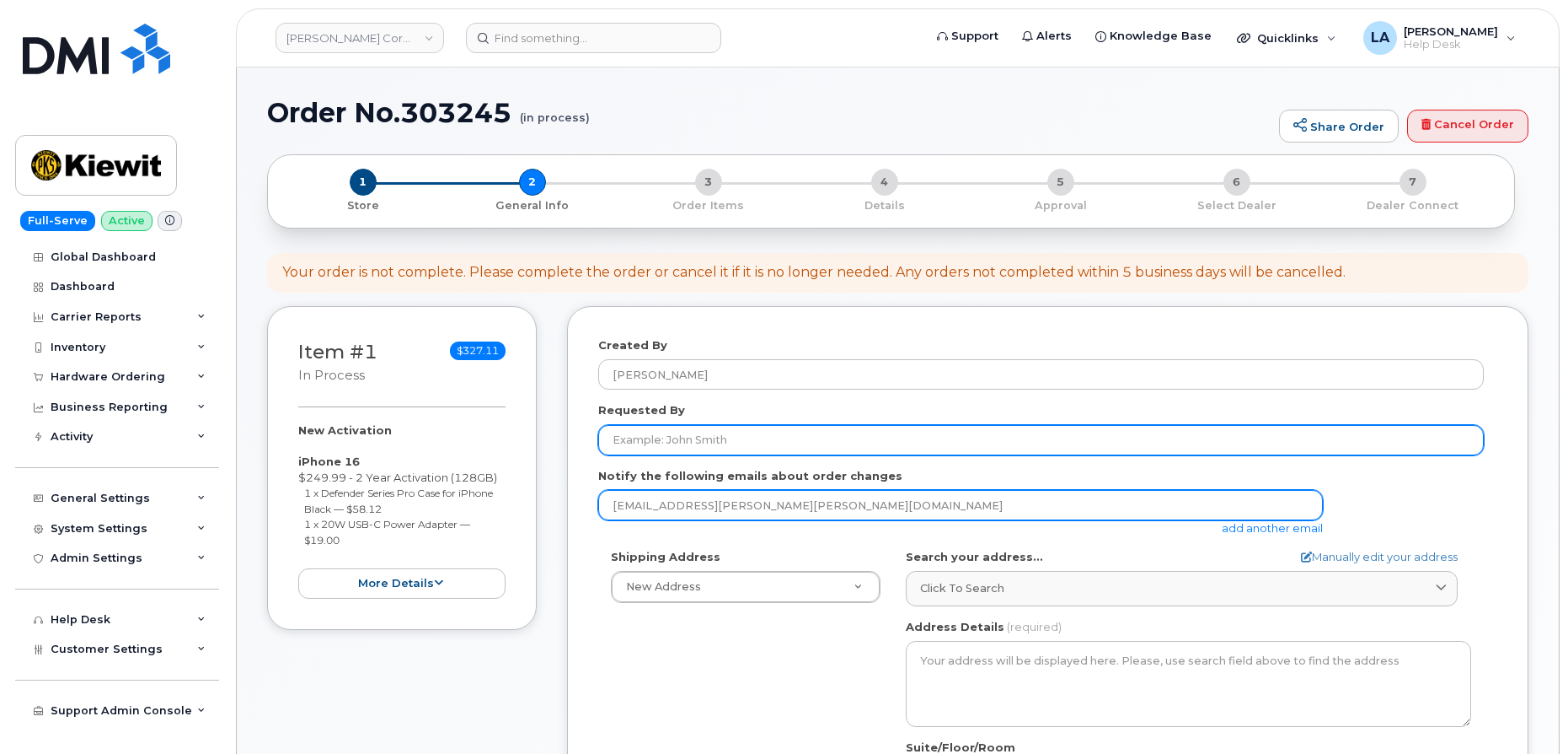
type input "[EMAIL_ADDRESS][PERSON_NAME][PERSON_NAME][DOMAIN_NAME]"
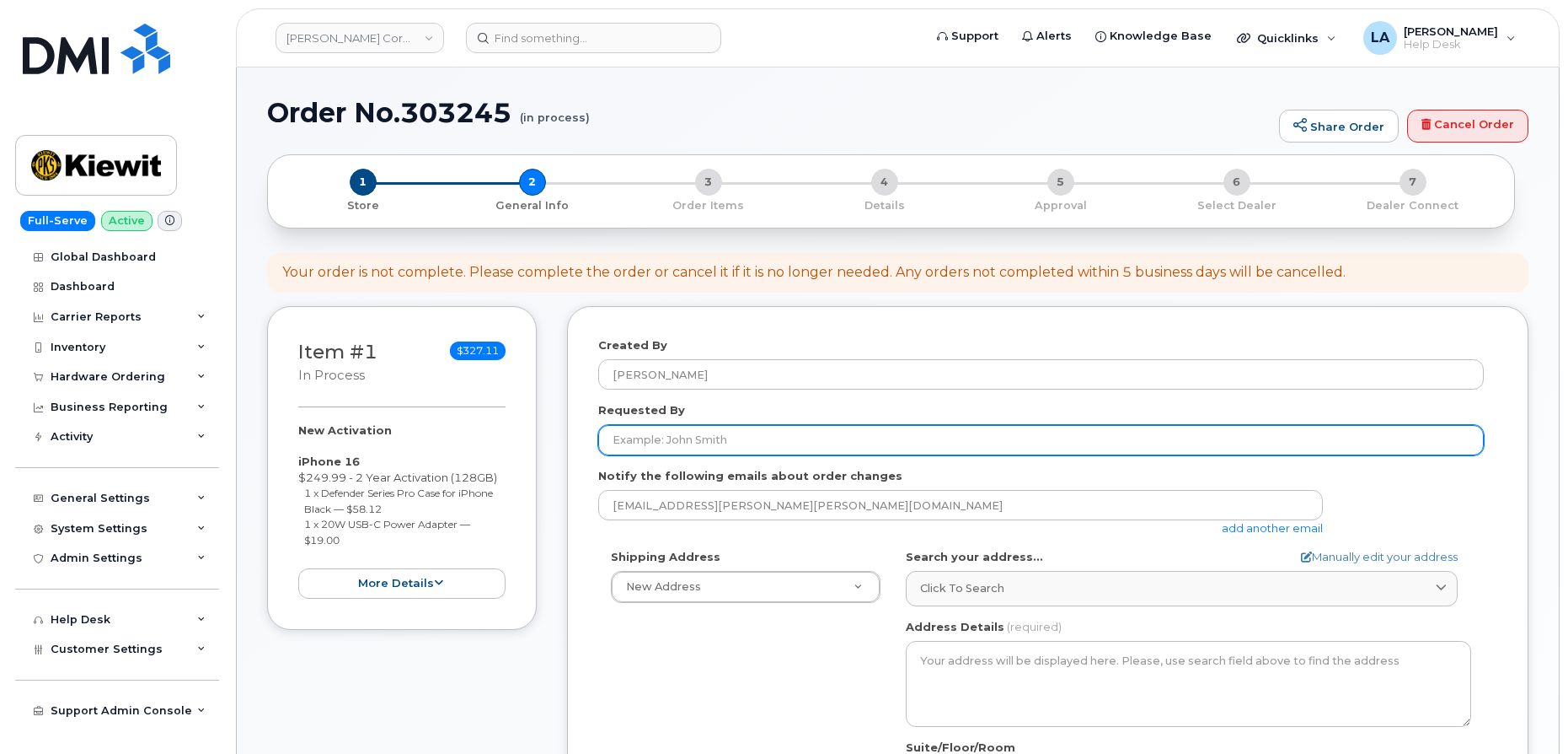
drag, startPoint x: 680, startPoint y: 444, endPoint x: 708, endPoint y: 435, distance: 29.4
click at [680, 444] on input "Requested By" at bounding box center [1041, 439] width 885 height 31
paste input "ADITYA.[PERSON_NAME]"
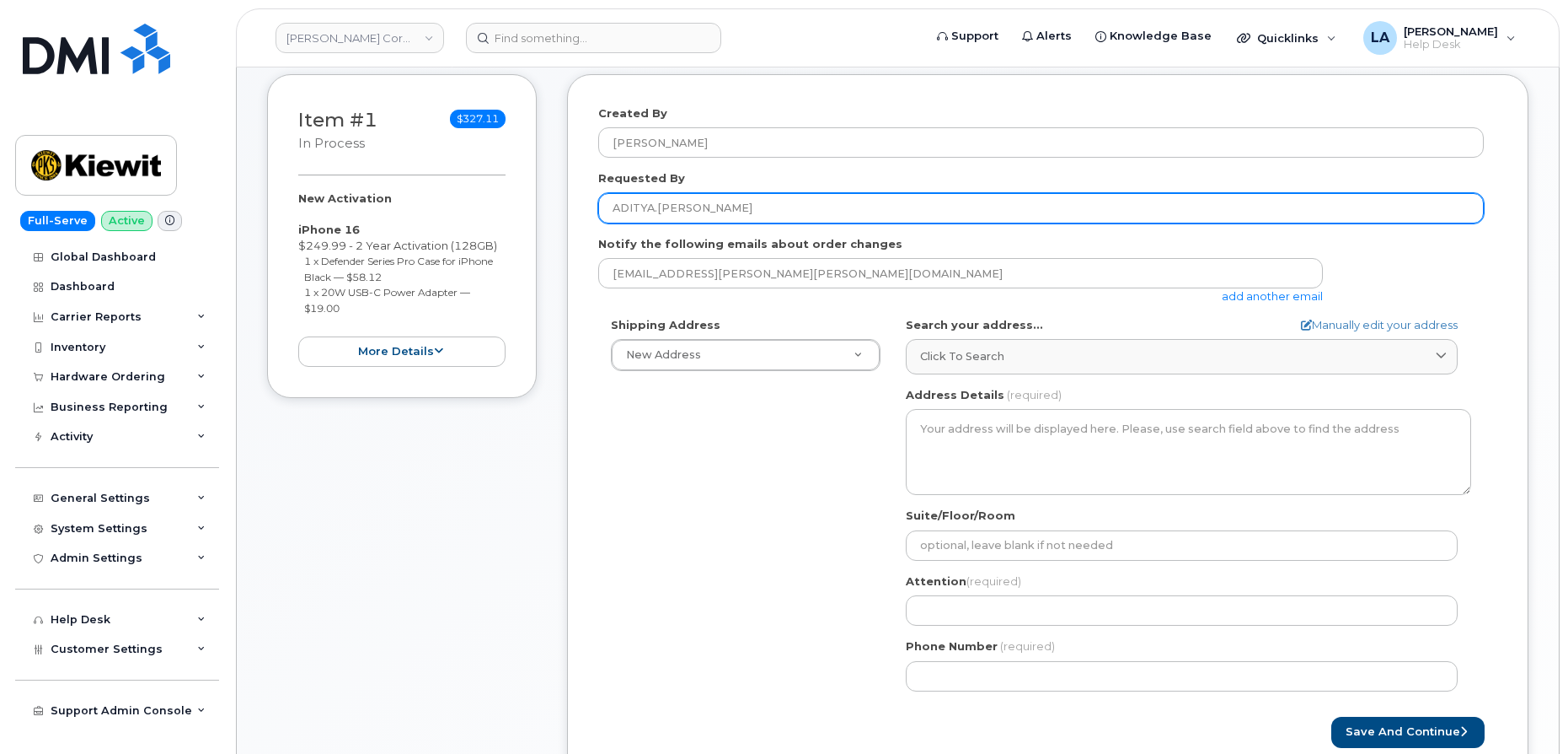
scroll to position [320, 0]
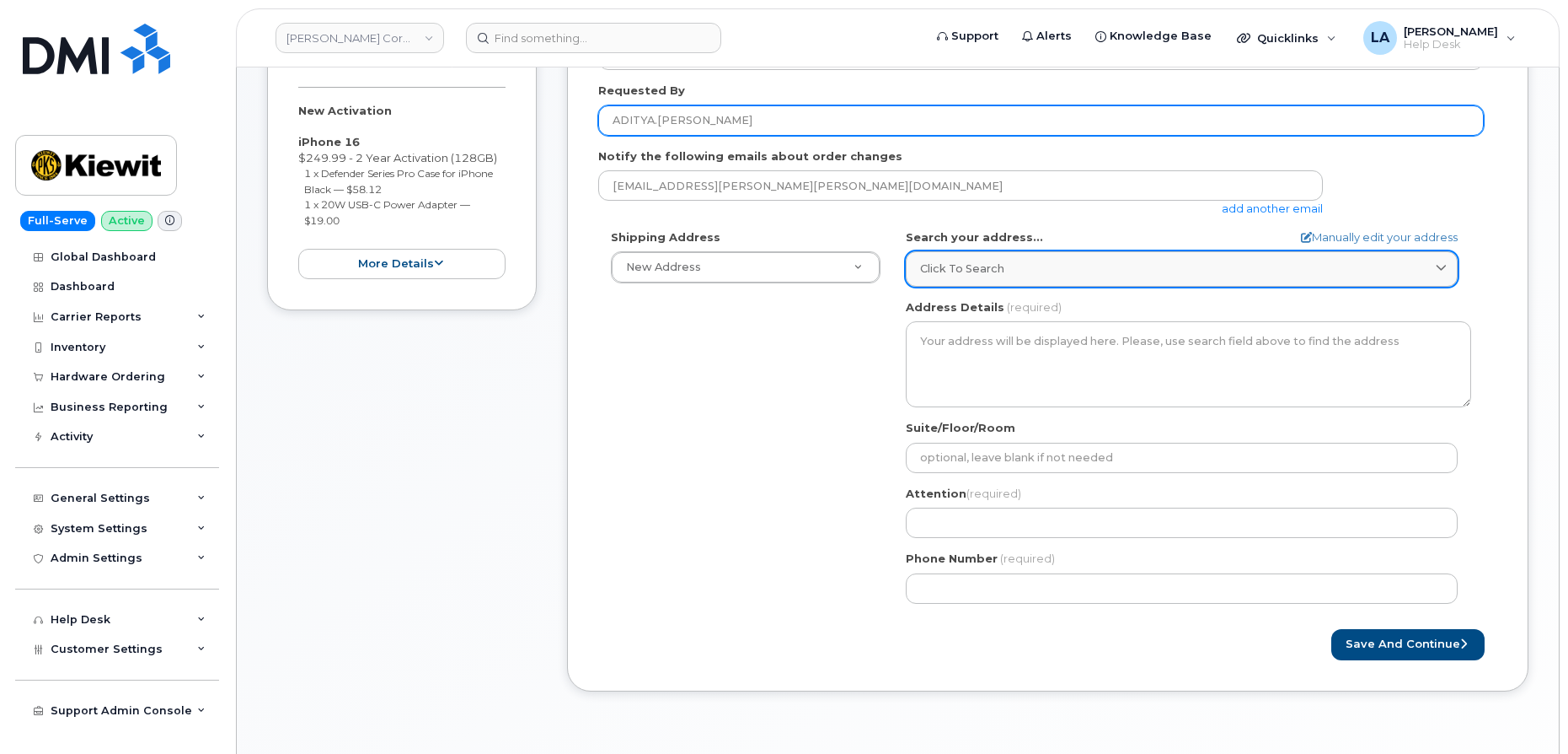
type input "ADITYA.[PERSON_NAME]"
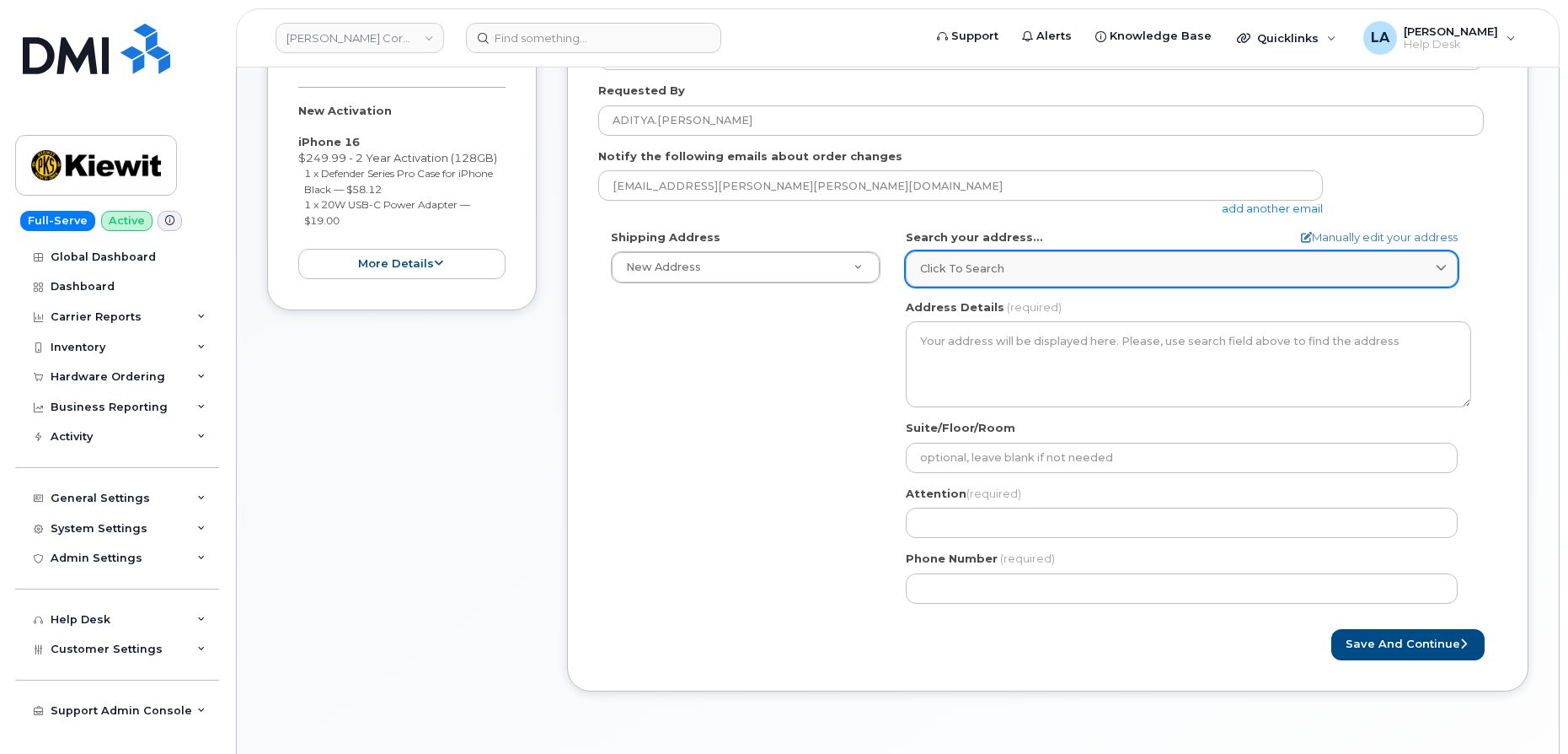
click at [1041, 271] on div "Click to search" at bounding box center [1181, 268] width 524 height 16
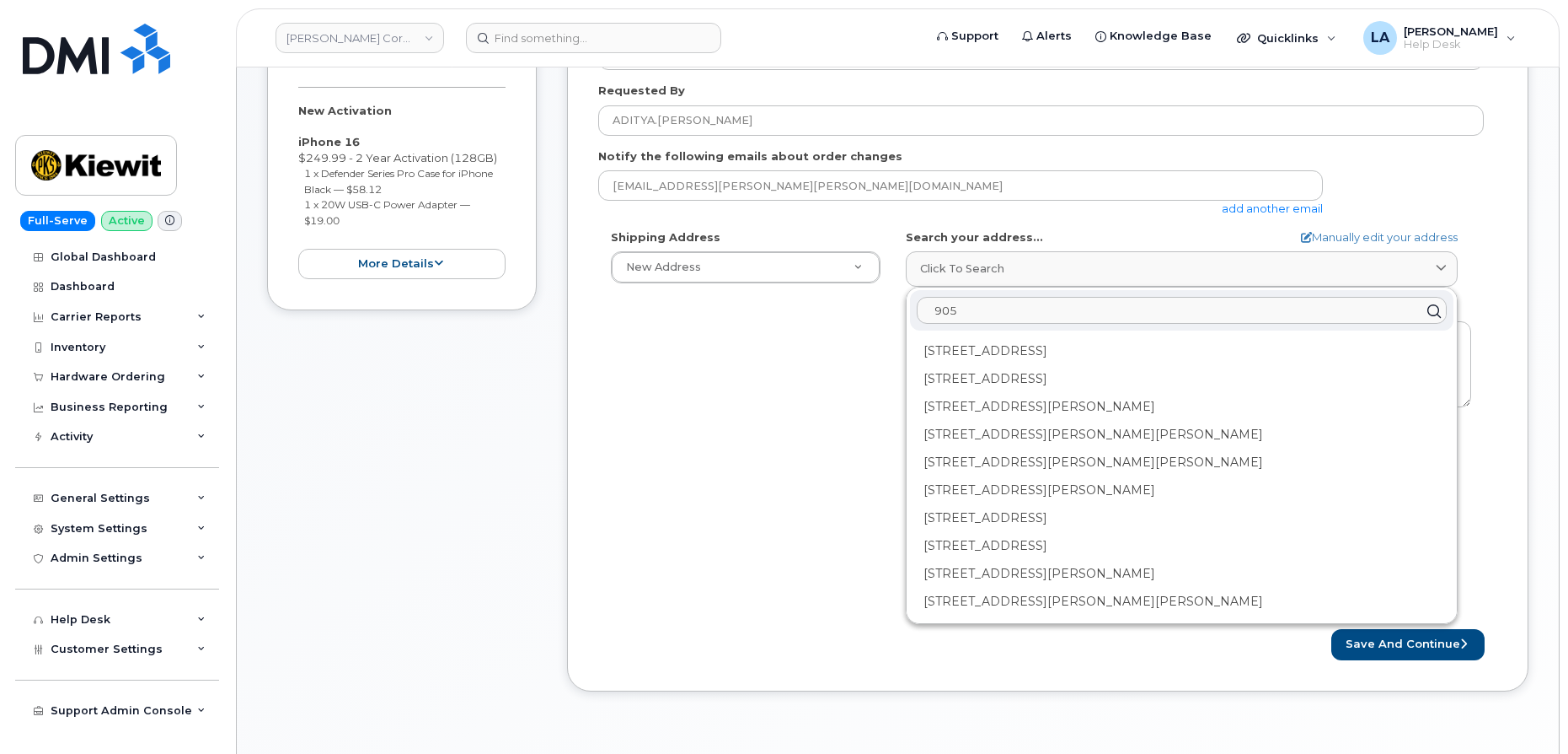
click at [1093, 314] on input "905" at bounding box center [1181, 311] width 530 height 27
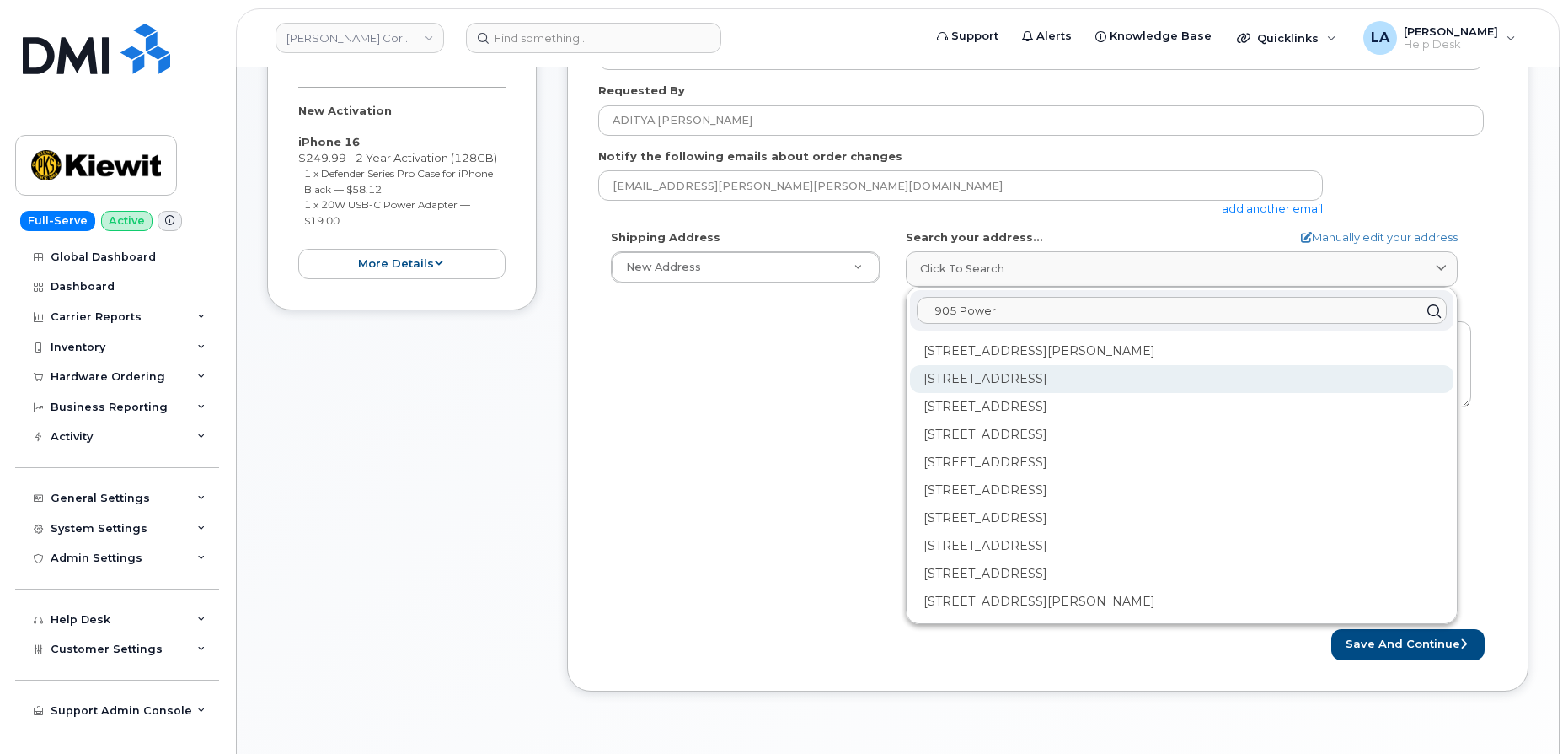
type input "905 Power"
click at [1022, 374] on div "905 Power House Rd Orange TX 77630-1049" at bounding box center [1181, 379] width 544 height 28
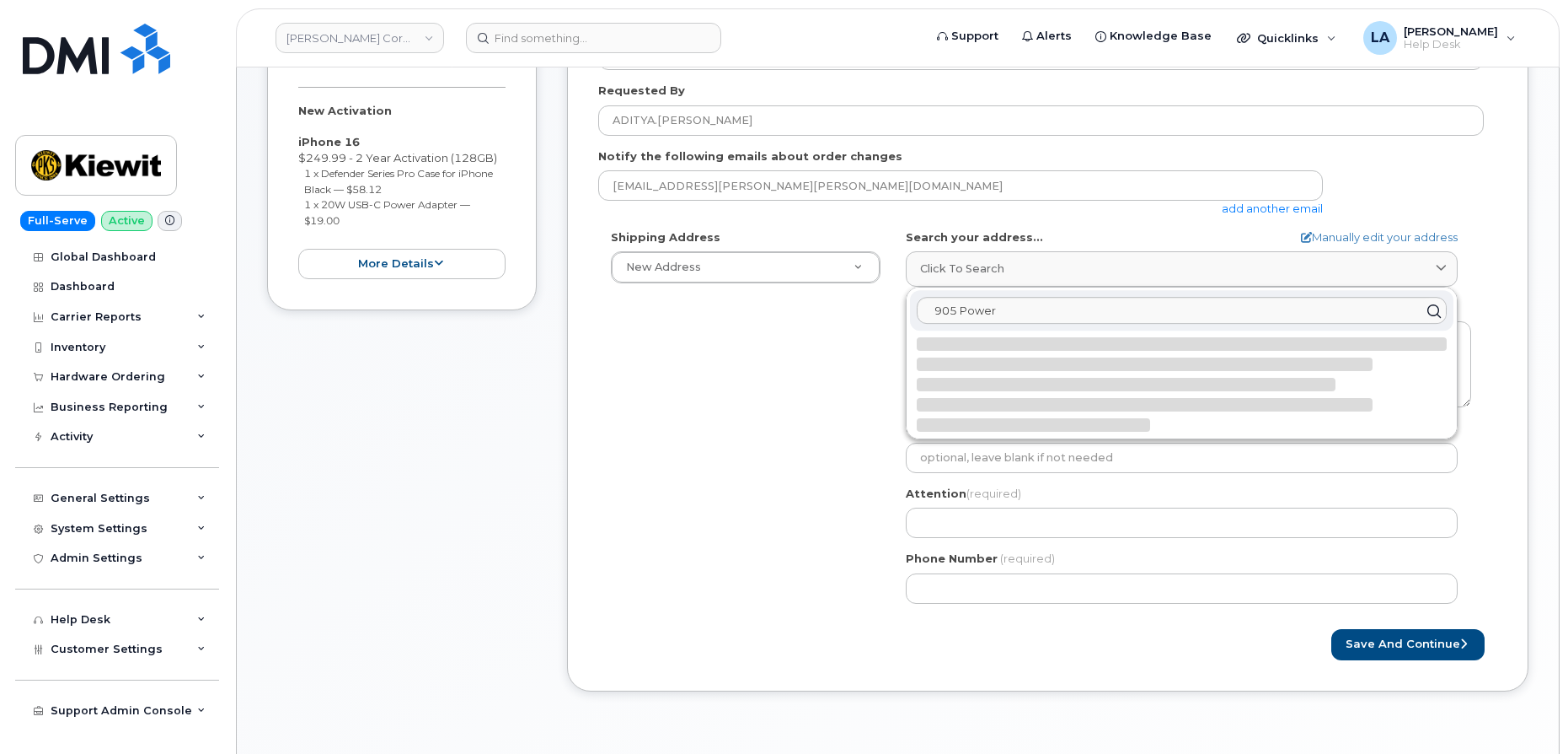
select select
type textarea "905 Power House Rd ORANGE TX 77630-1049 UNITED STATES"
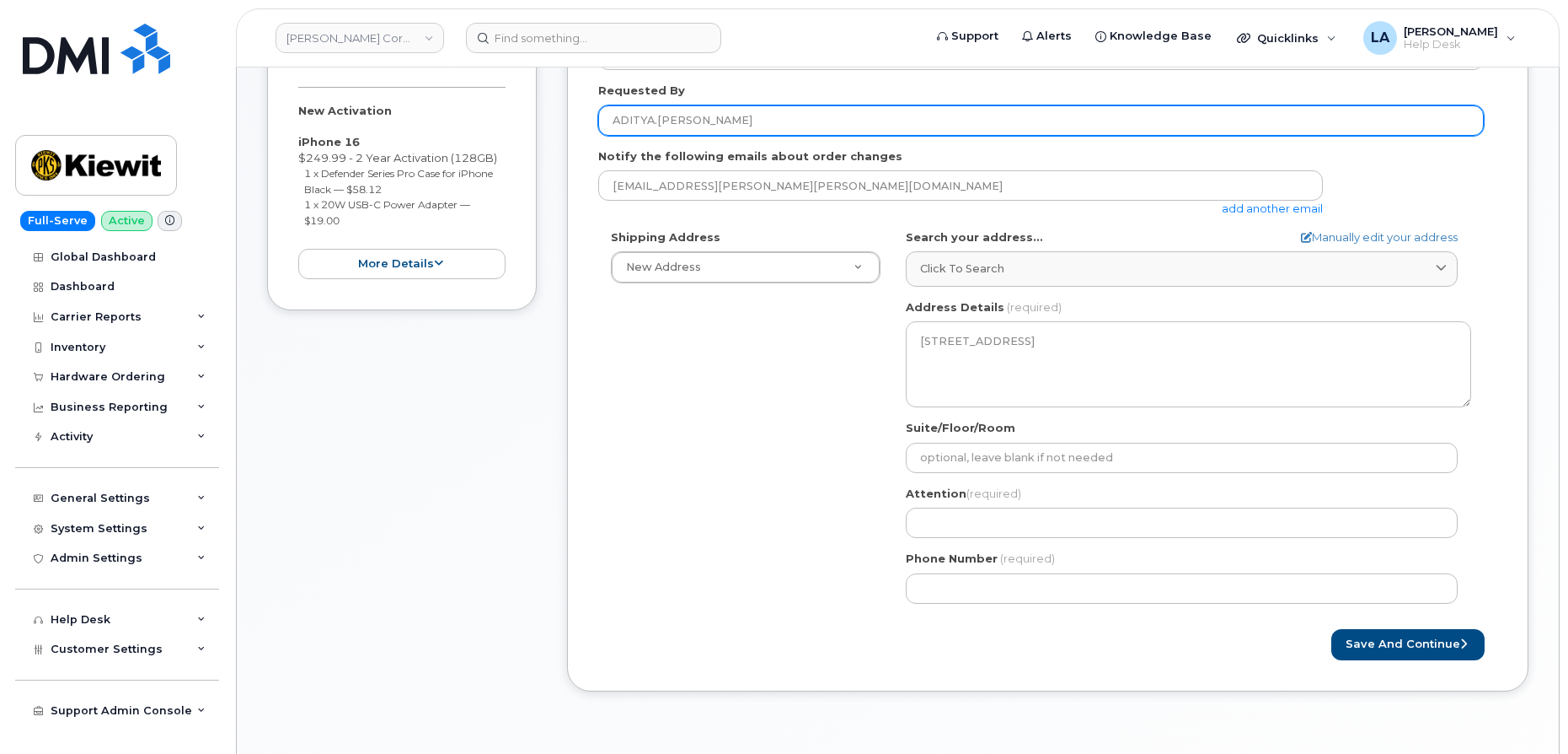
drag, startPoint x: 725, startPoint y: 119, endPoint x: 565, endPoint y: 129, distance: 160.3
click at [559, 133] on div "Item #1 in process $327.11 New Activation iPhone 16 $249.99 - 2 Year Activation…" at bounding box center [898, 352] width 1261 height 730
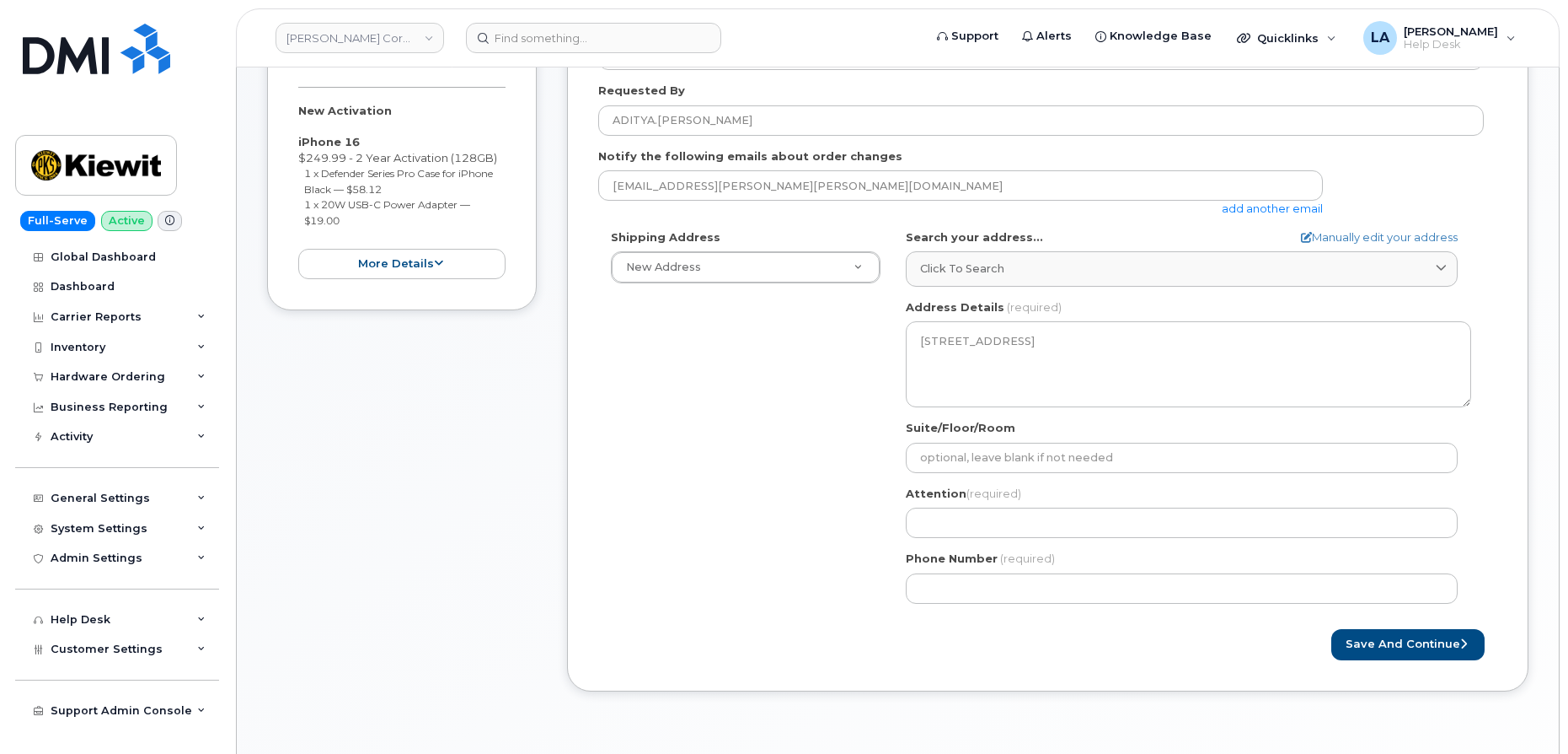
click at [999, 507] on div "Attention (required)" at bounding box center [1189, 511] width 566 height 53
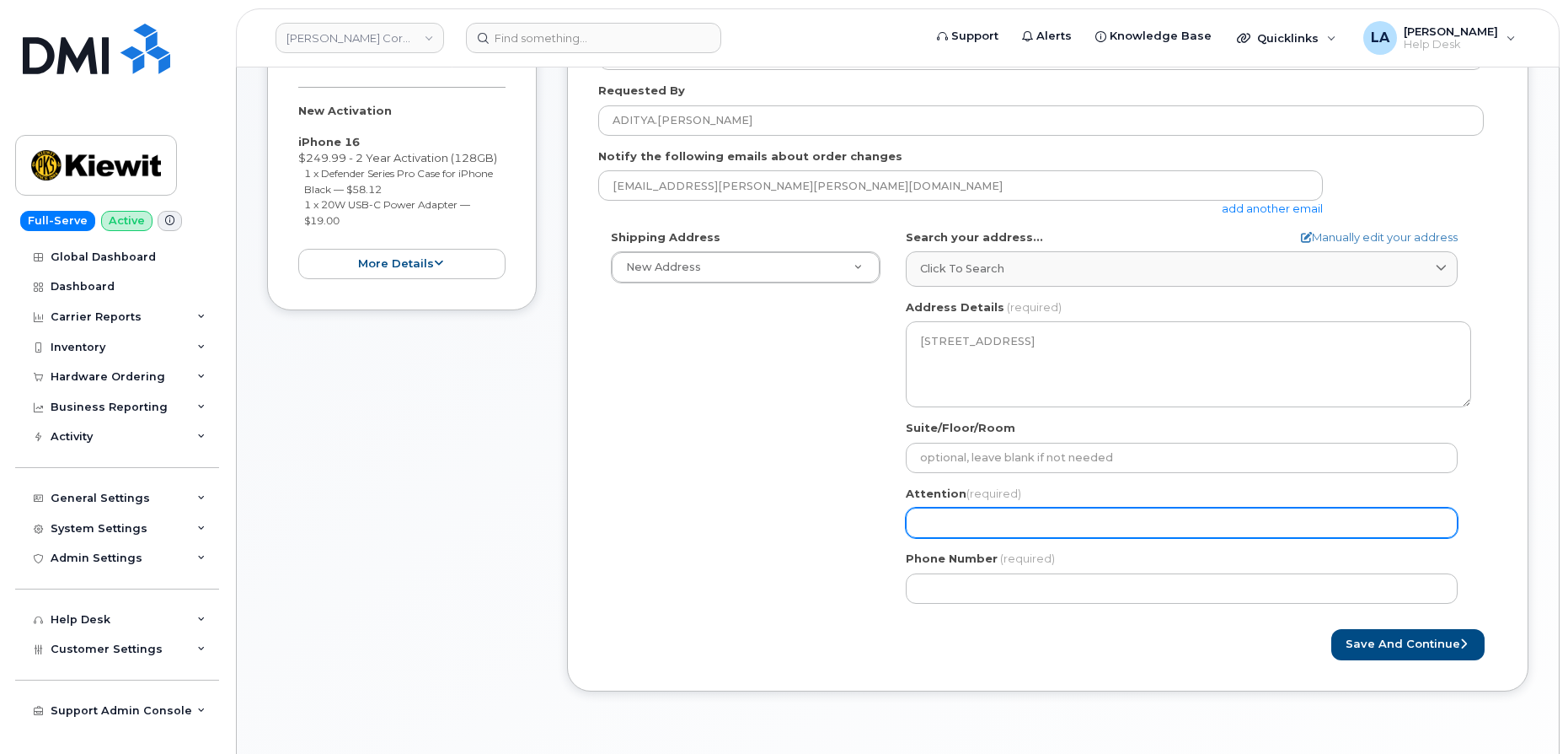
click at [1003, 519] on input "Attention (required)" at bounding box center [1181, 522] width 552 height 31
paste input "ADITYA.[PERSON_NAME]"
select select
type input "ADITYA.[PERSON_NAME]"
drag, startPoint x: 960, startPoint y: 524, endPoint x: 971, endPoint y: 524, distance: 11.0
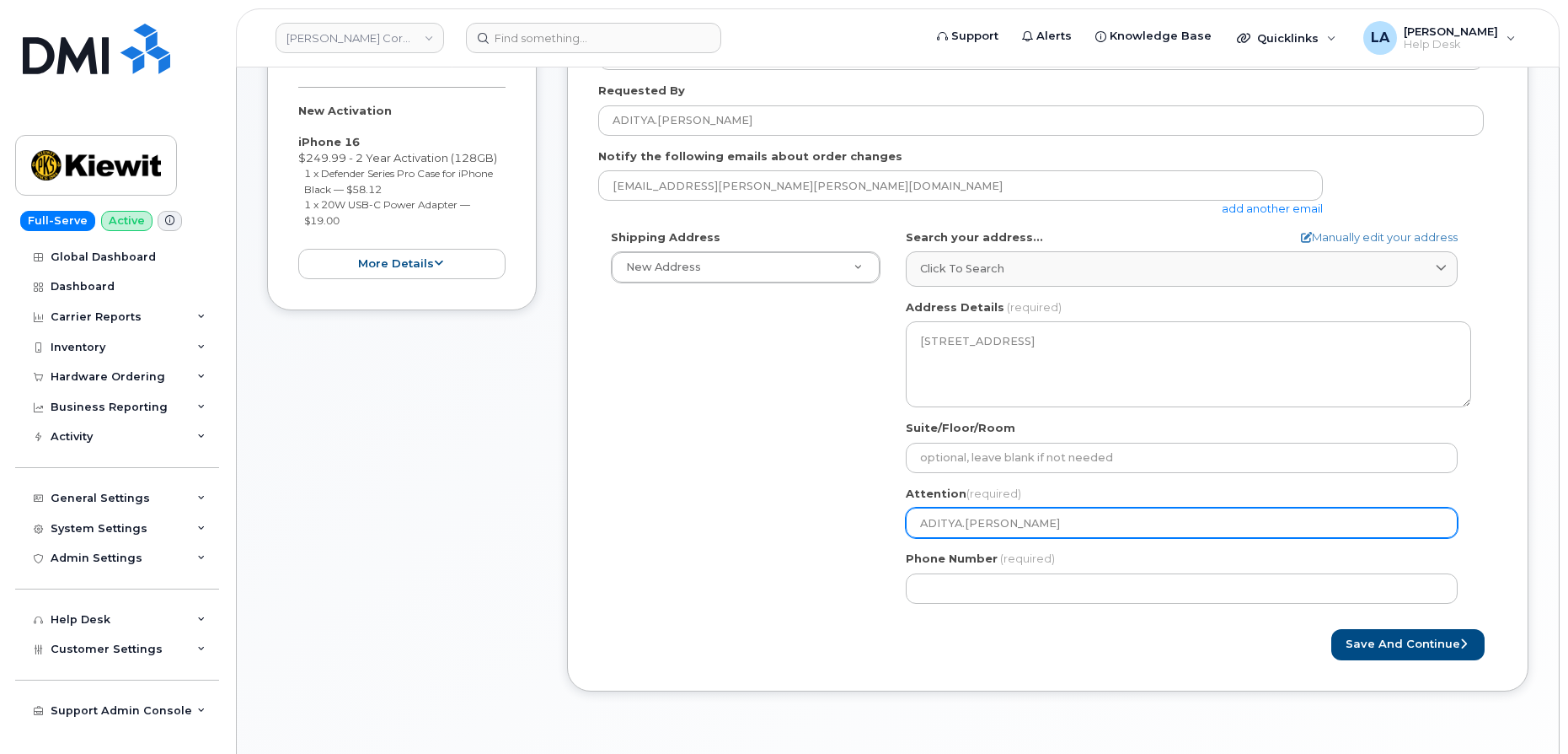
click at [960, 524] on input "ADITYA.[PERSON_NAME]" at bounding box center [1181, 522] width 552 height 31
select select
type input "ADITYAAVHAD"
select select
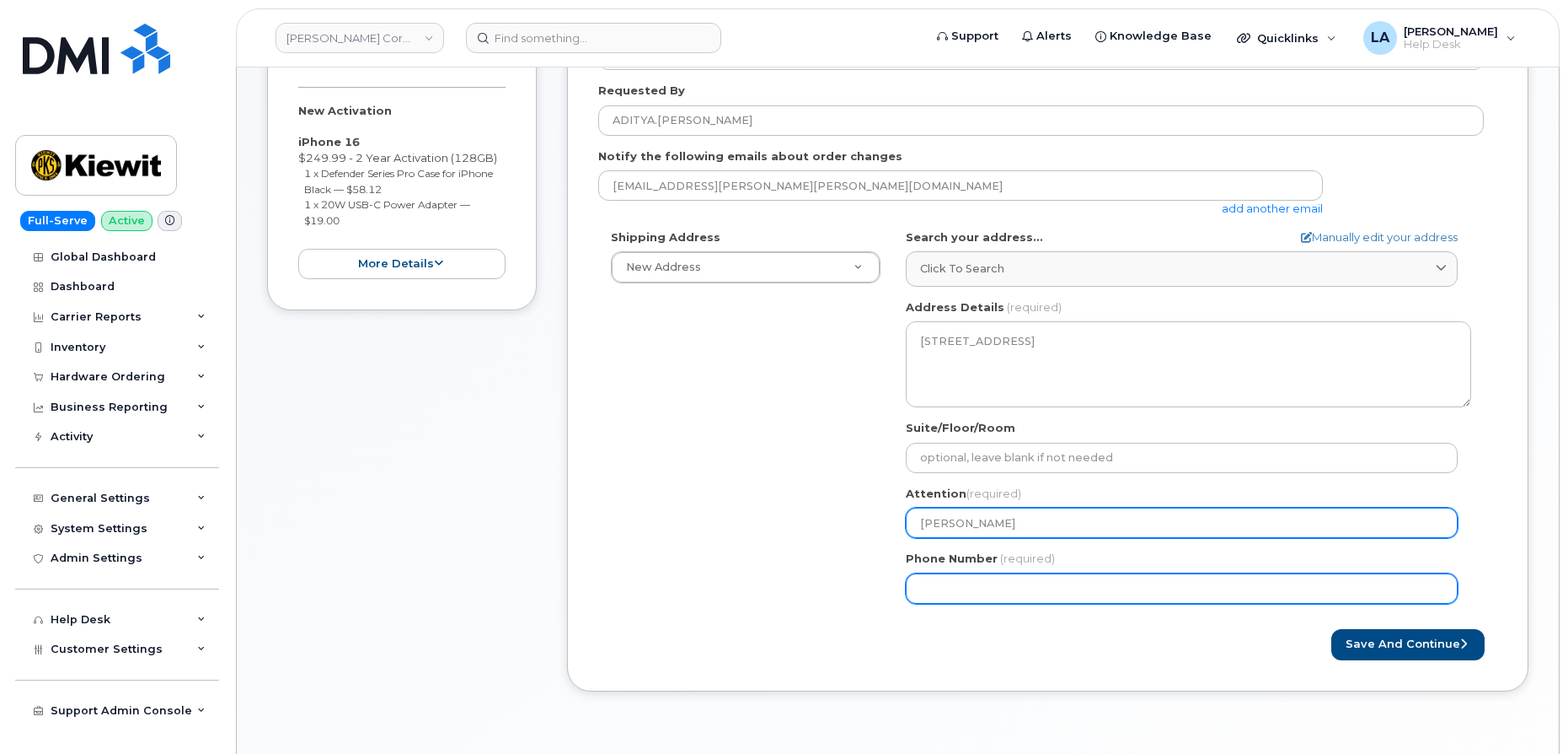
type input "[PERSON_NAME]"
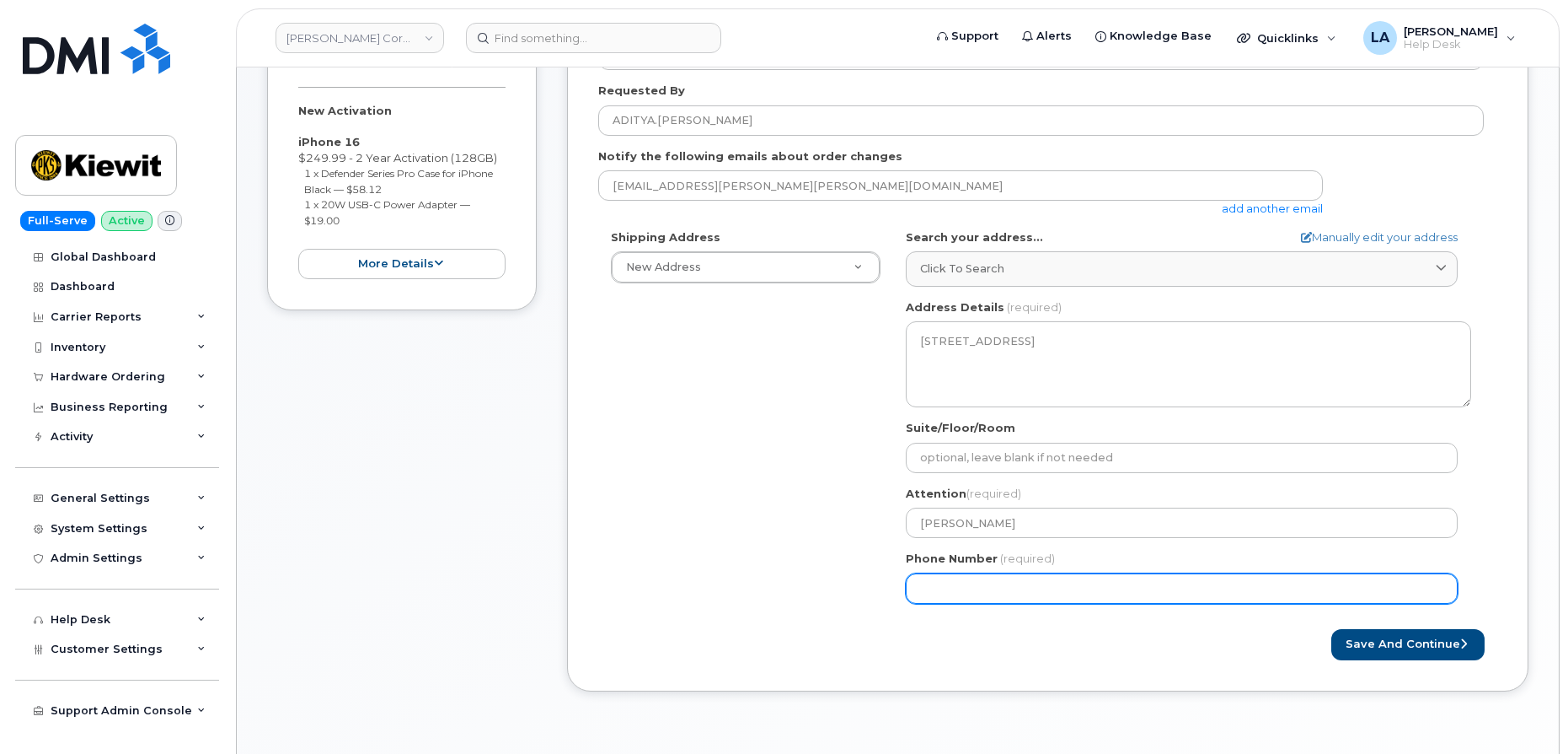
drag, startPoint x: 1059, startPoint y: 595, endPoint x: 1082, endPoint y: 591, distance: 23.3
click at [1059, 595] on input "Phone Number" at bounding box center [1181, 588] width 552 height 31
paste input "8172698012"
type input "8172698012"
select select
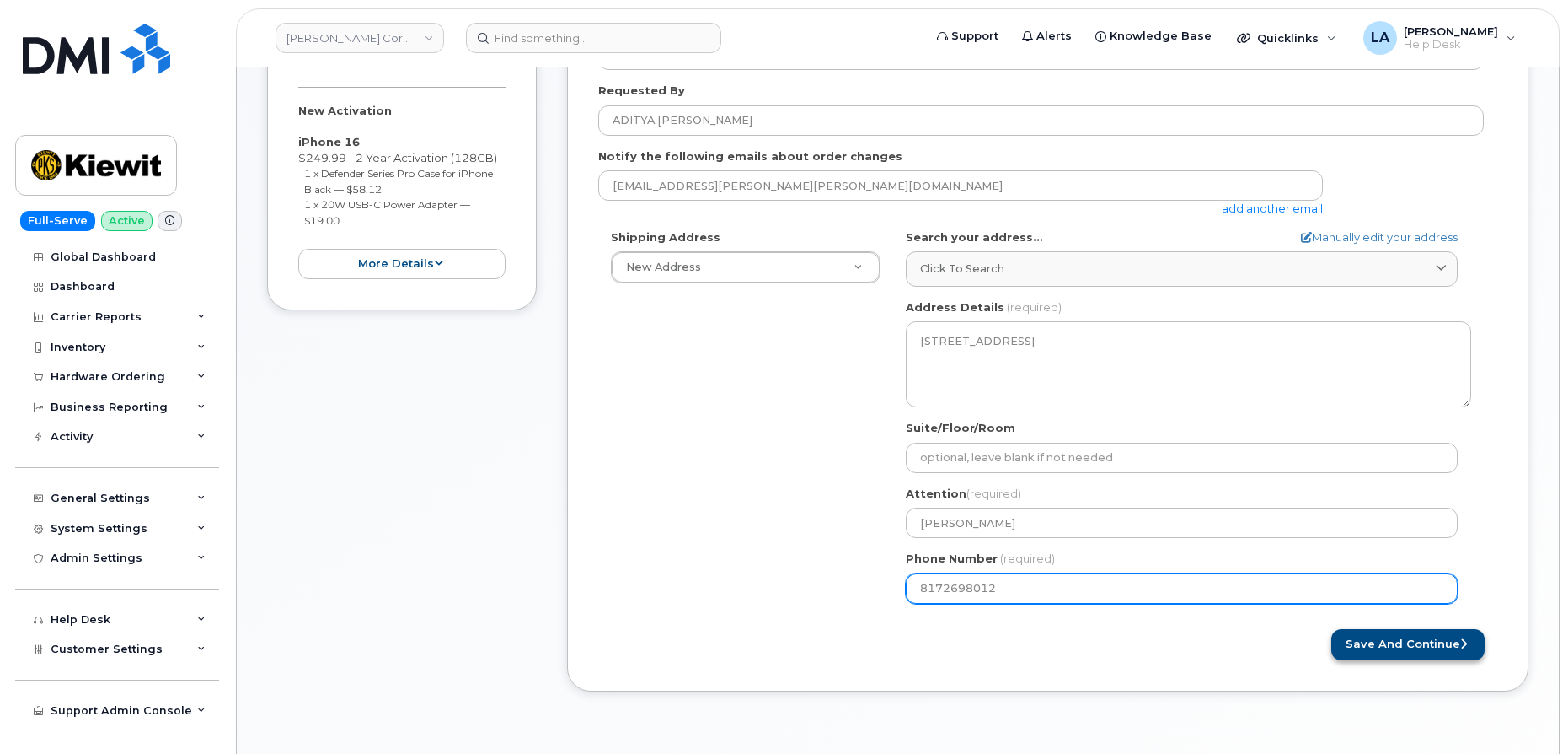
type input "8172698012"
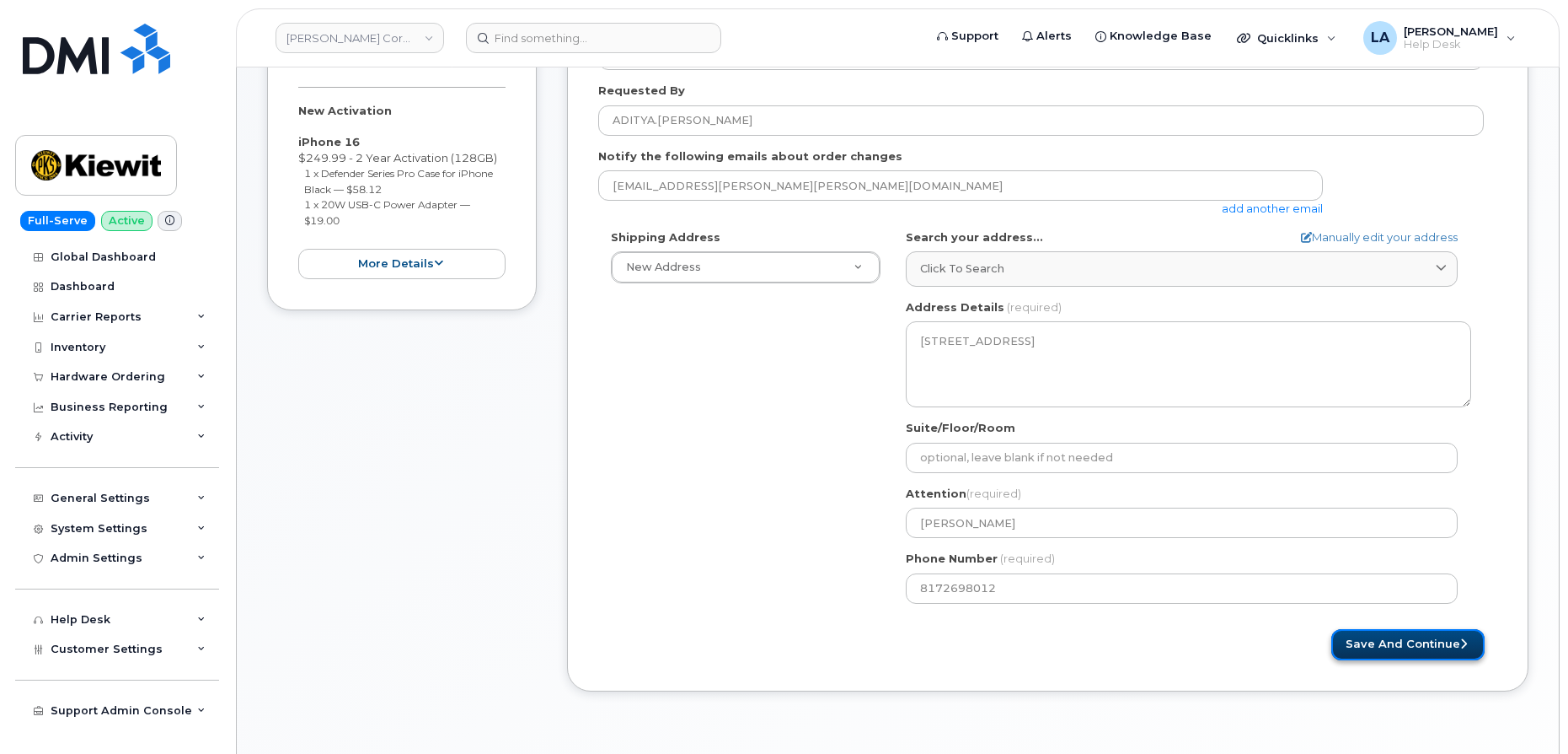
click at [1412, 640] on button "Save and Continue" at bounding box center [1408, 644] width 154 height 31
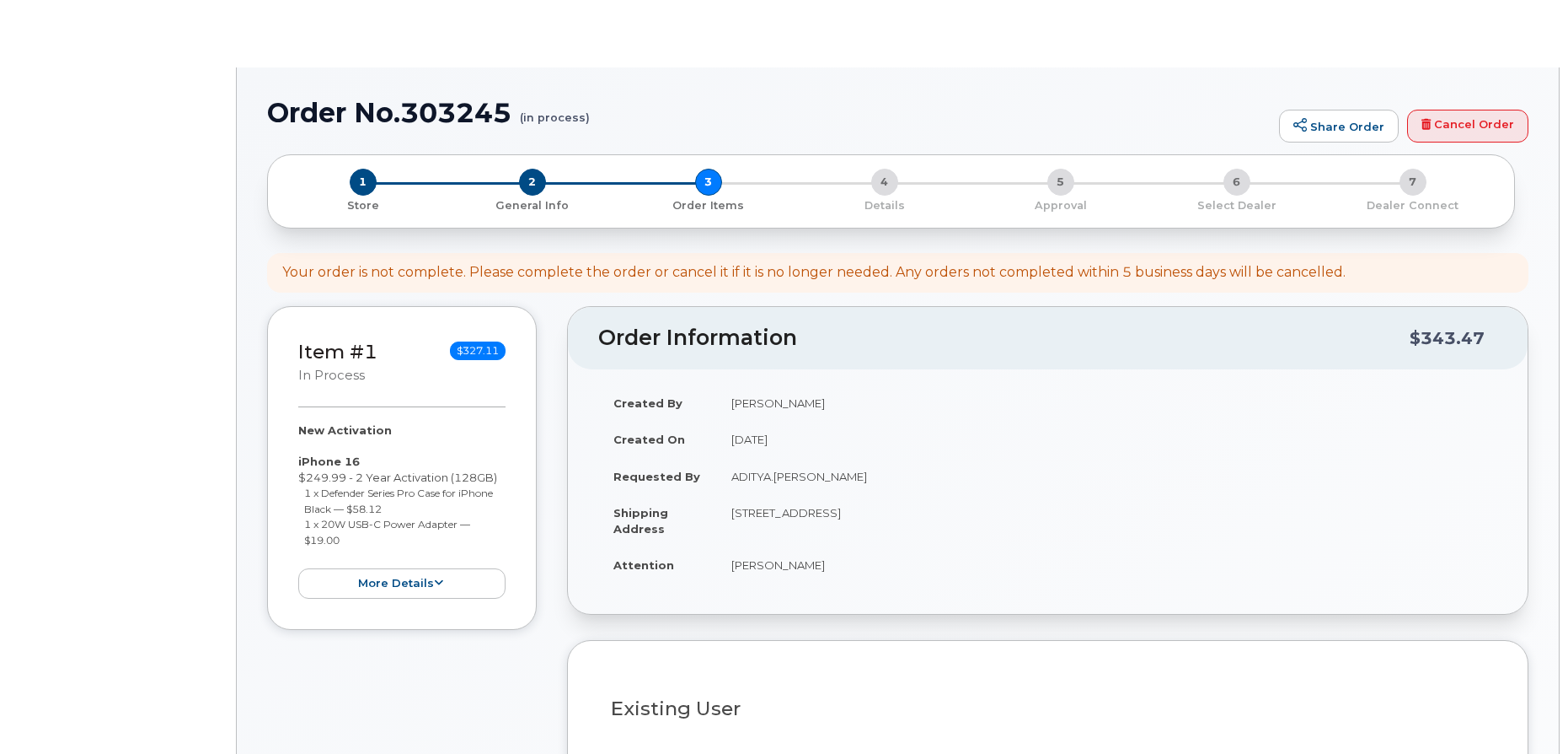
select select
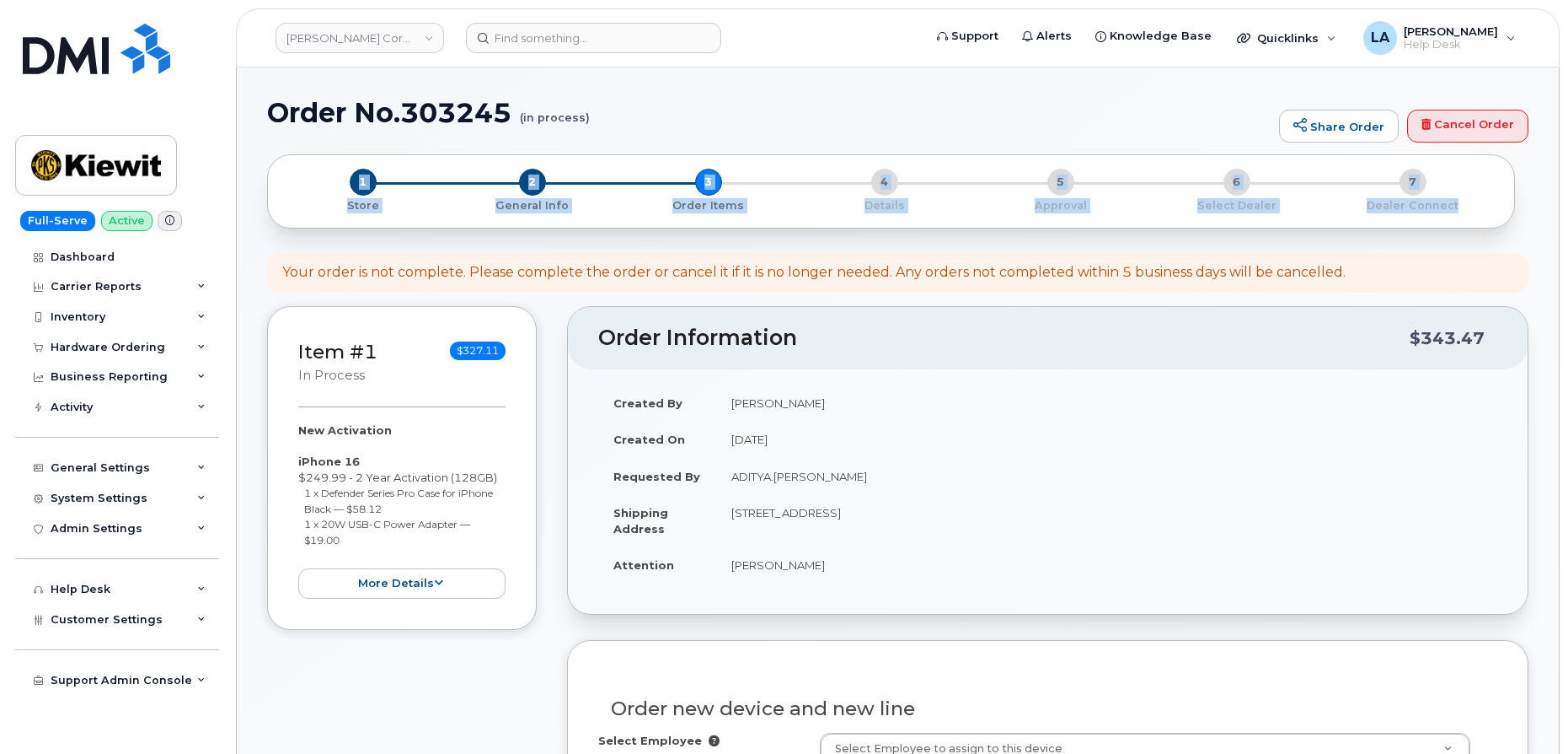
drag, startPoint x: 1565, startPoint y: 104, endPoint x: 1587, endPoint y: 196, distance: 94.6
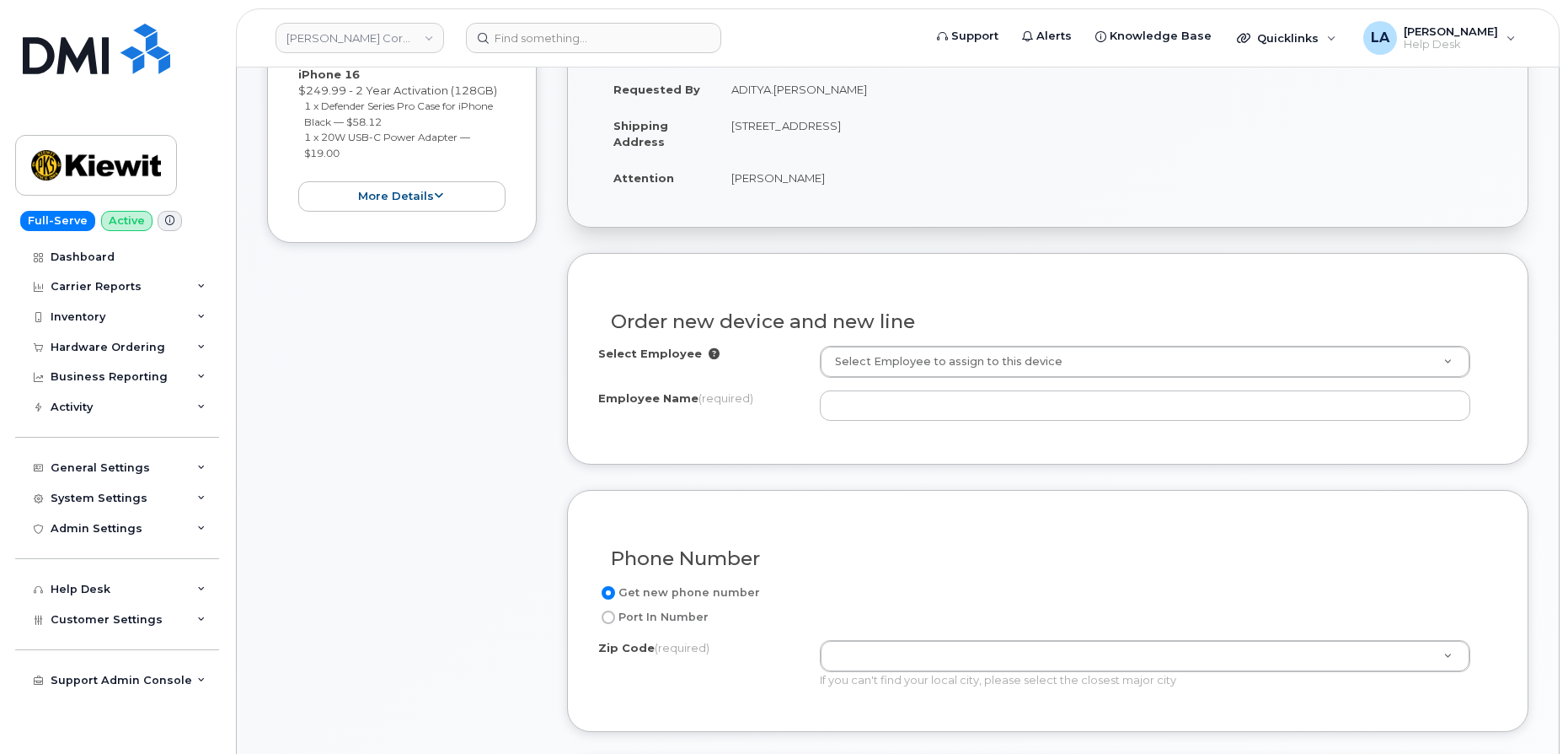
scroll to position [441, 0]
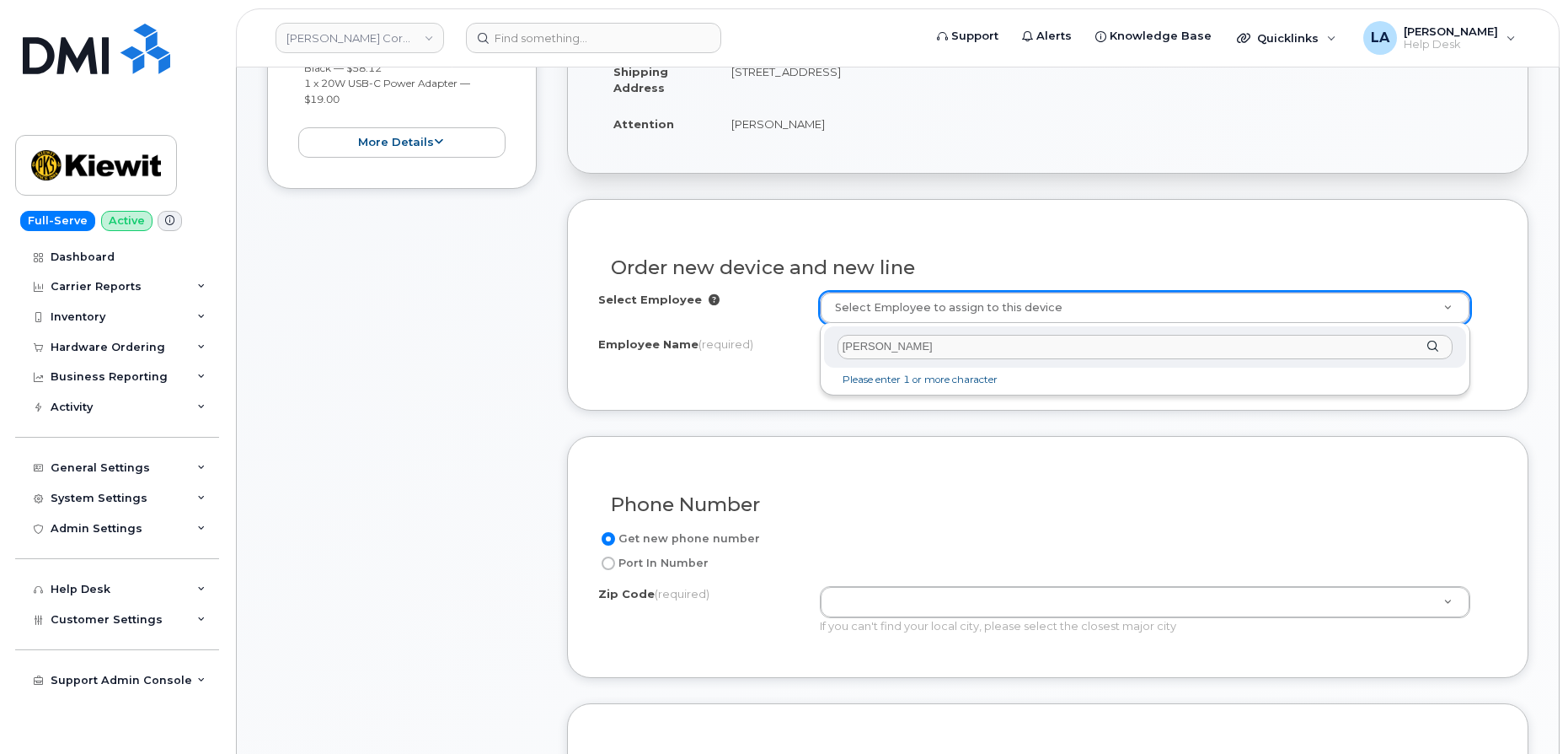
type input "J"
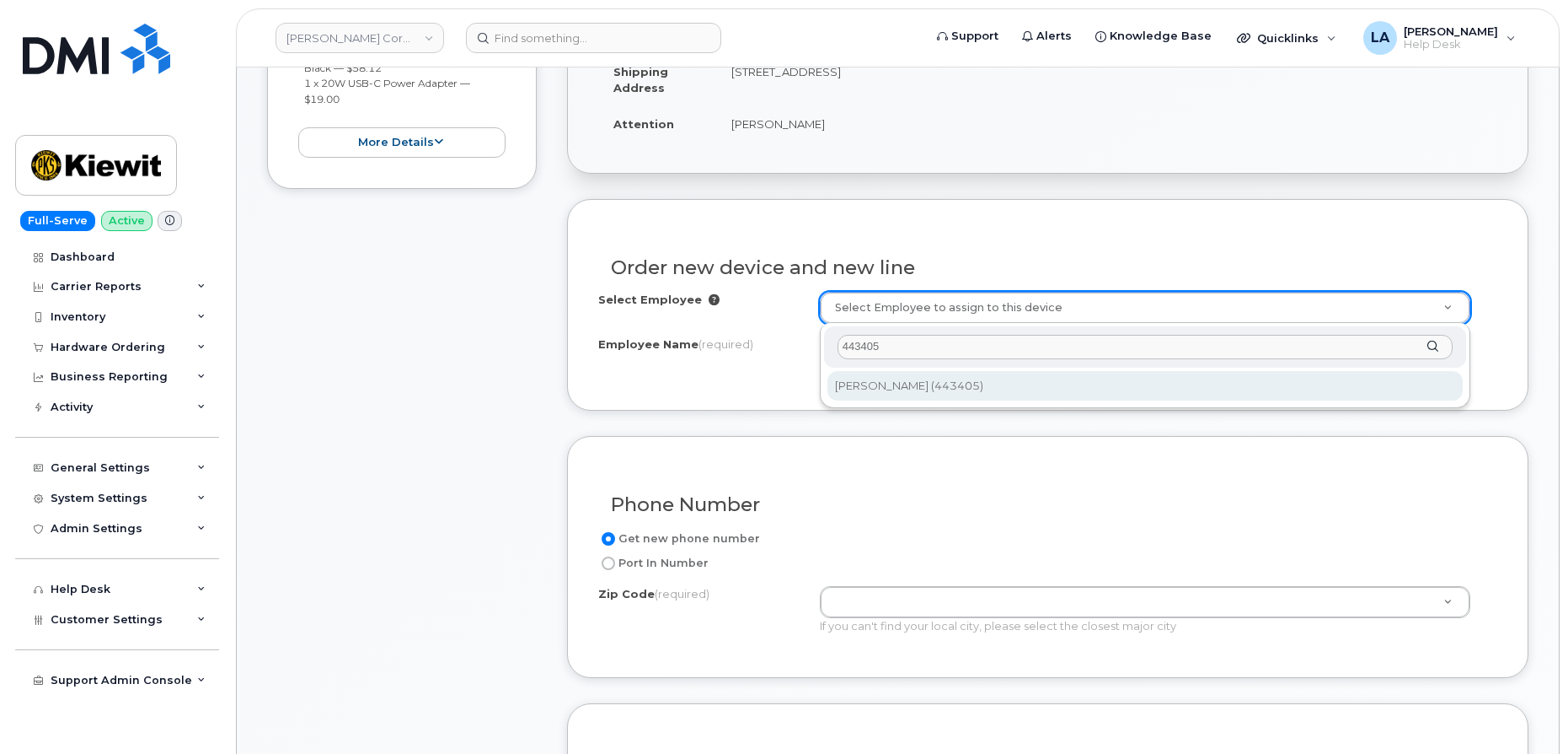
type input "443405"
type input "2156906"
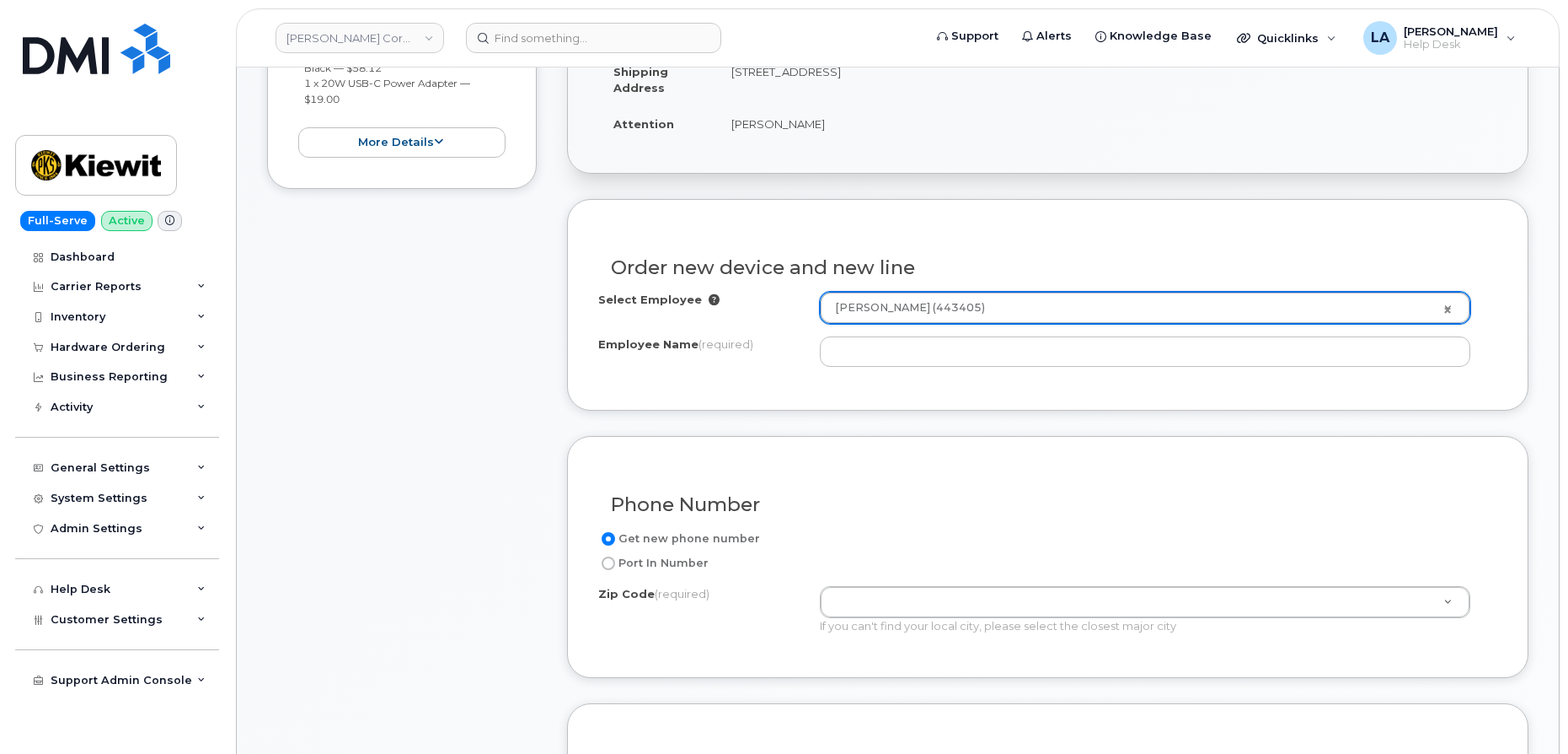
type input "[PERSON_NAME]"
type input "905 Powerhouse Rd"
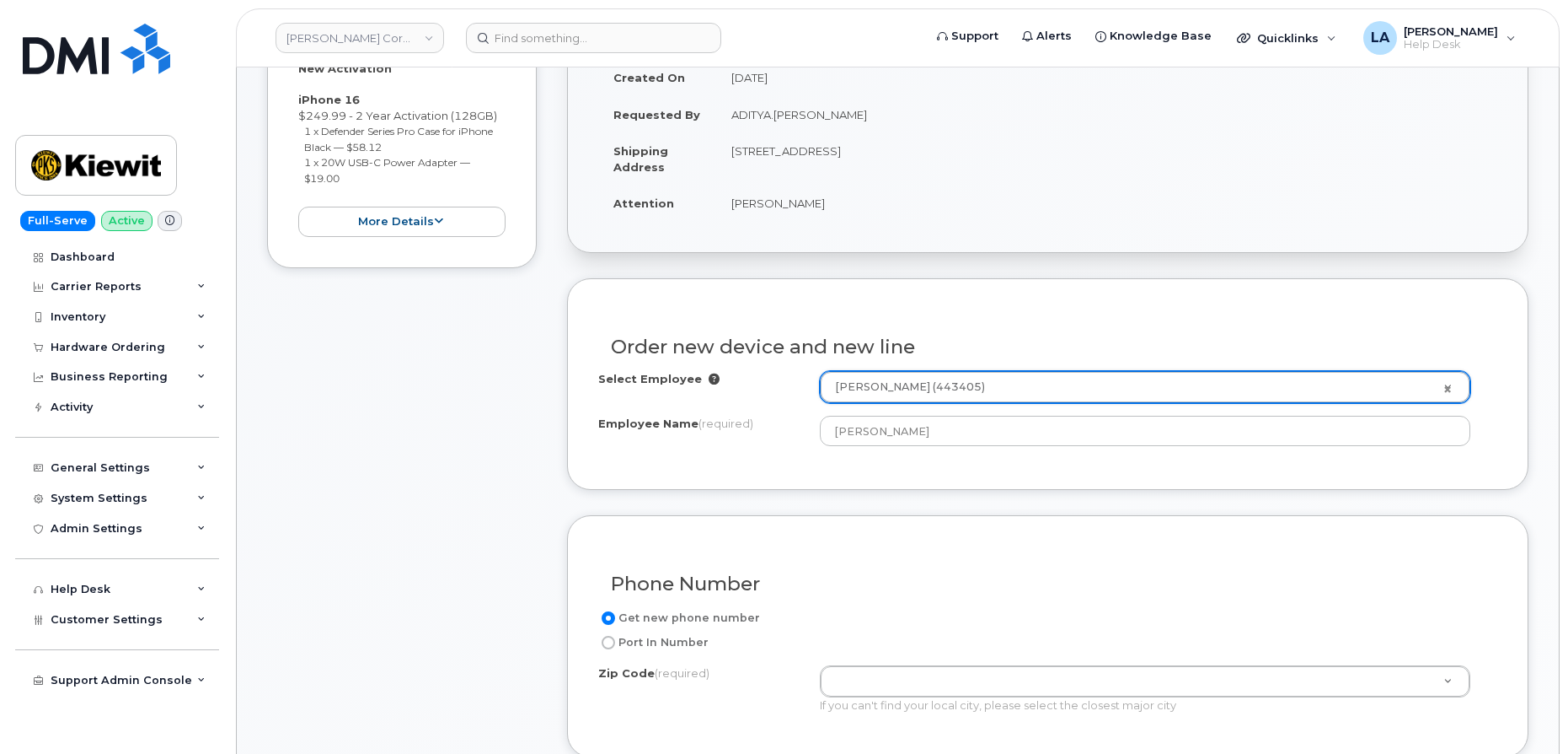
scroll to position [347, 0]
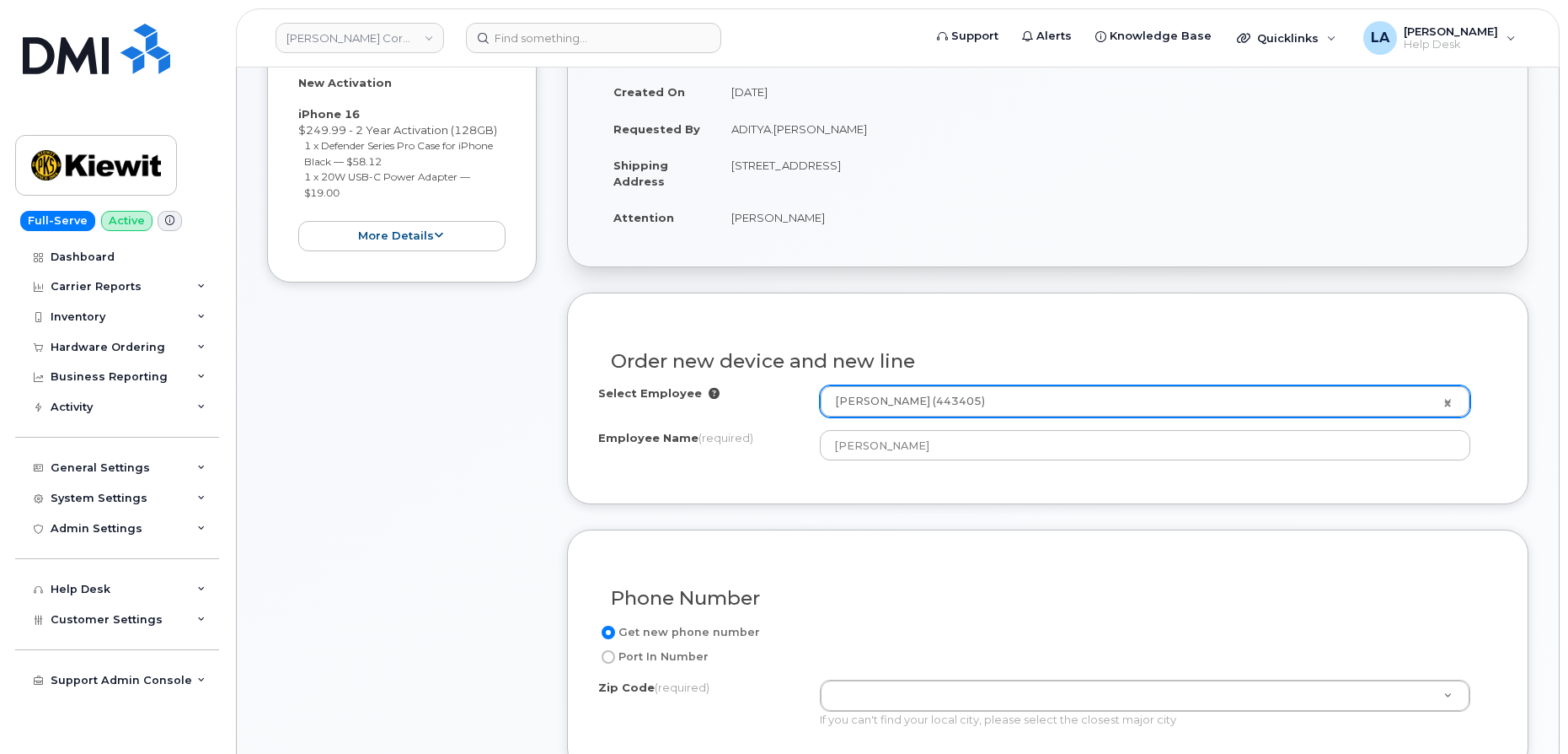
click at [933, 170] on td "[STREET_ADDRESS]" at bounding box center [1106, 172] width 781 height 52
copy td "77630"
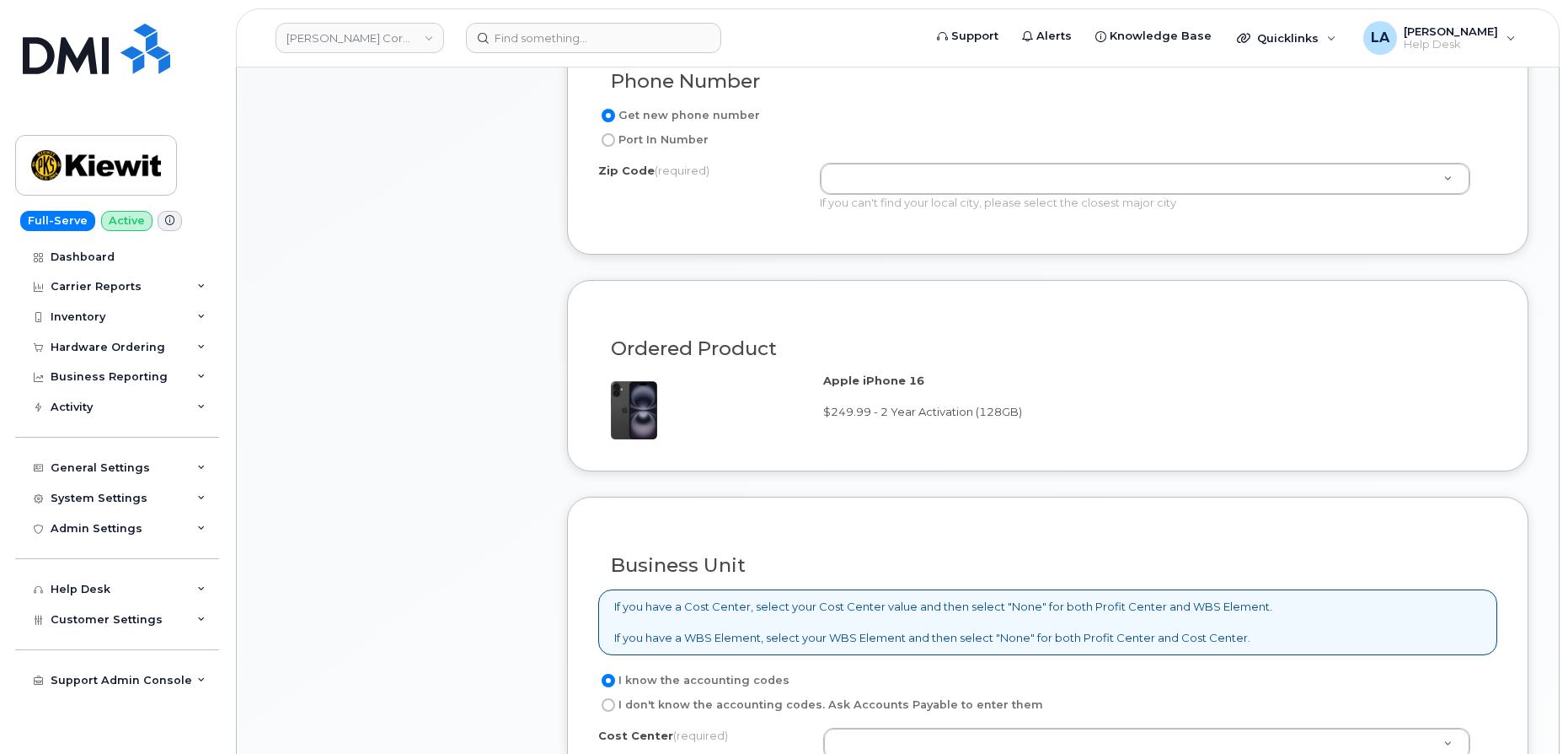
scroll to position [876, 0]
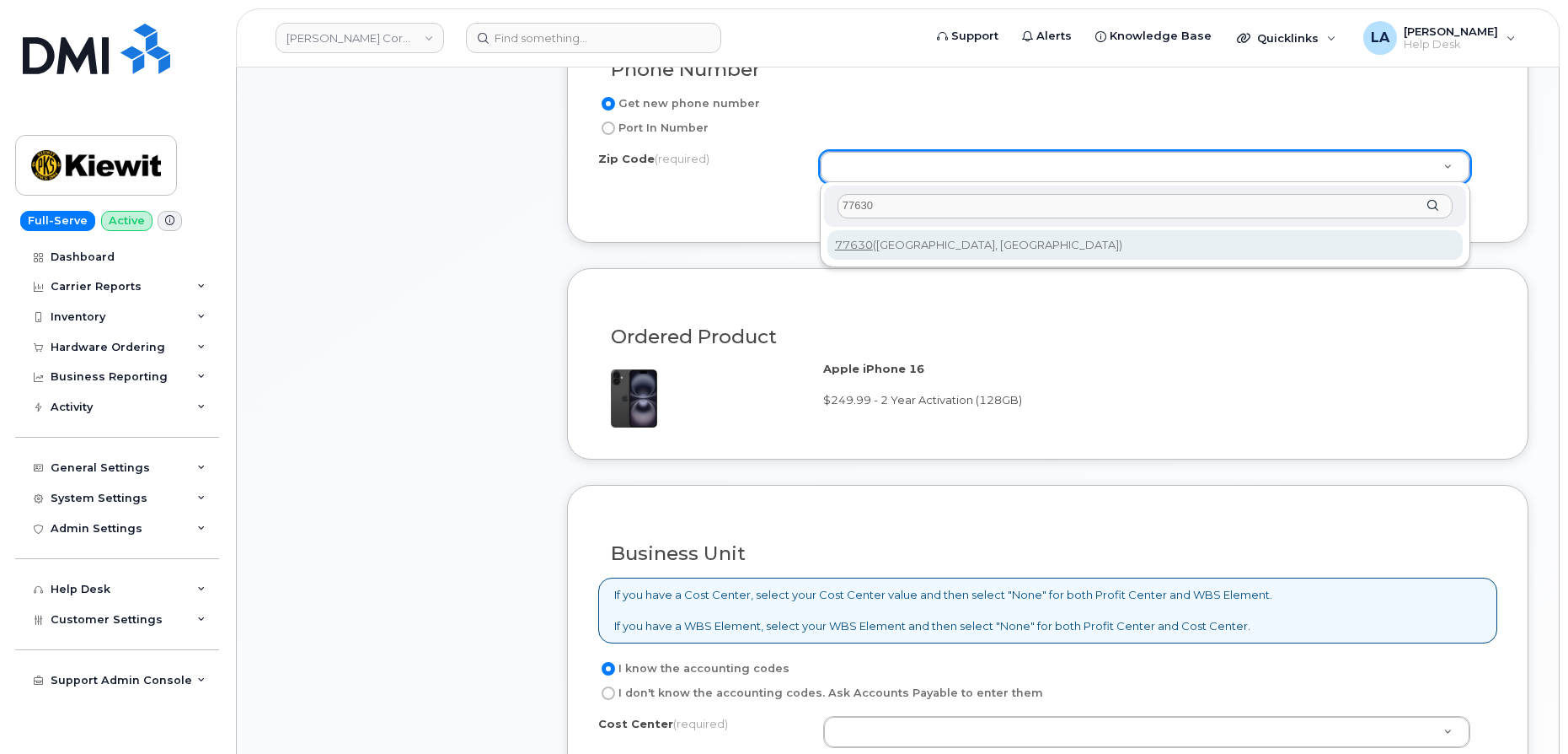
type input "77630"
type input "77630 (Orange, TX)"
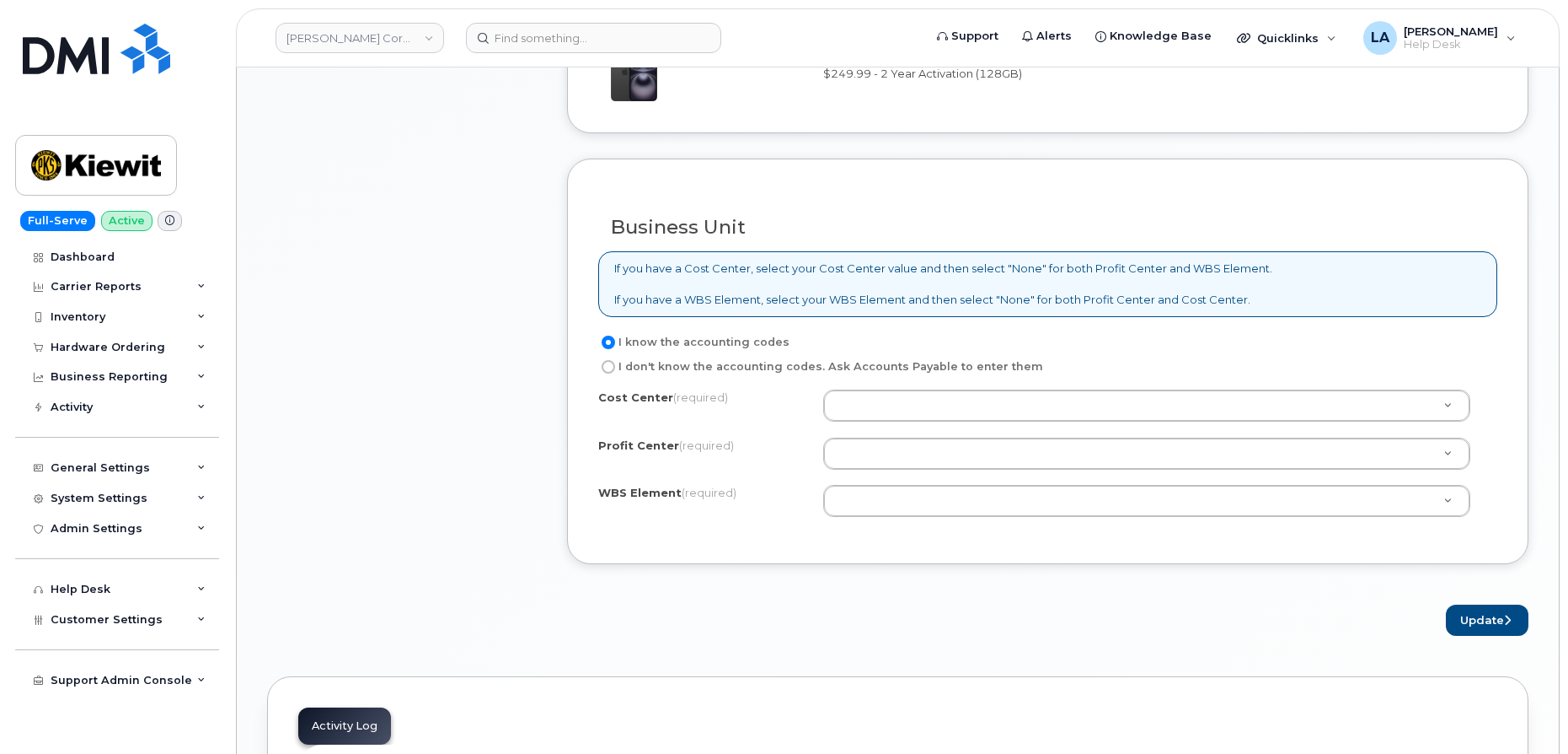
scroll to position [1295, 0]
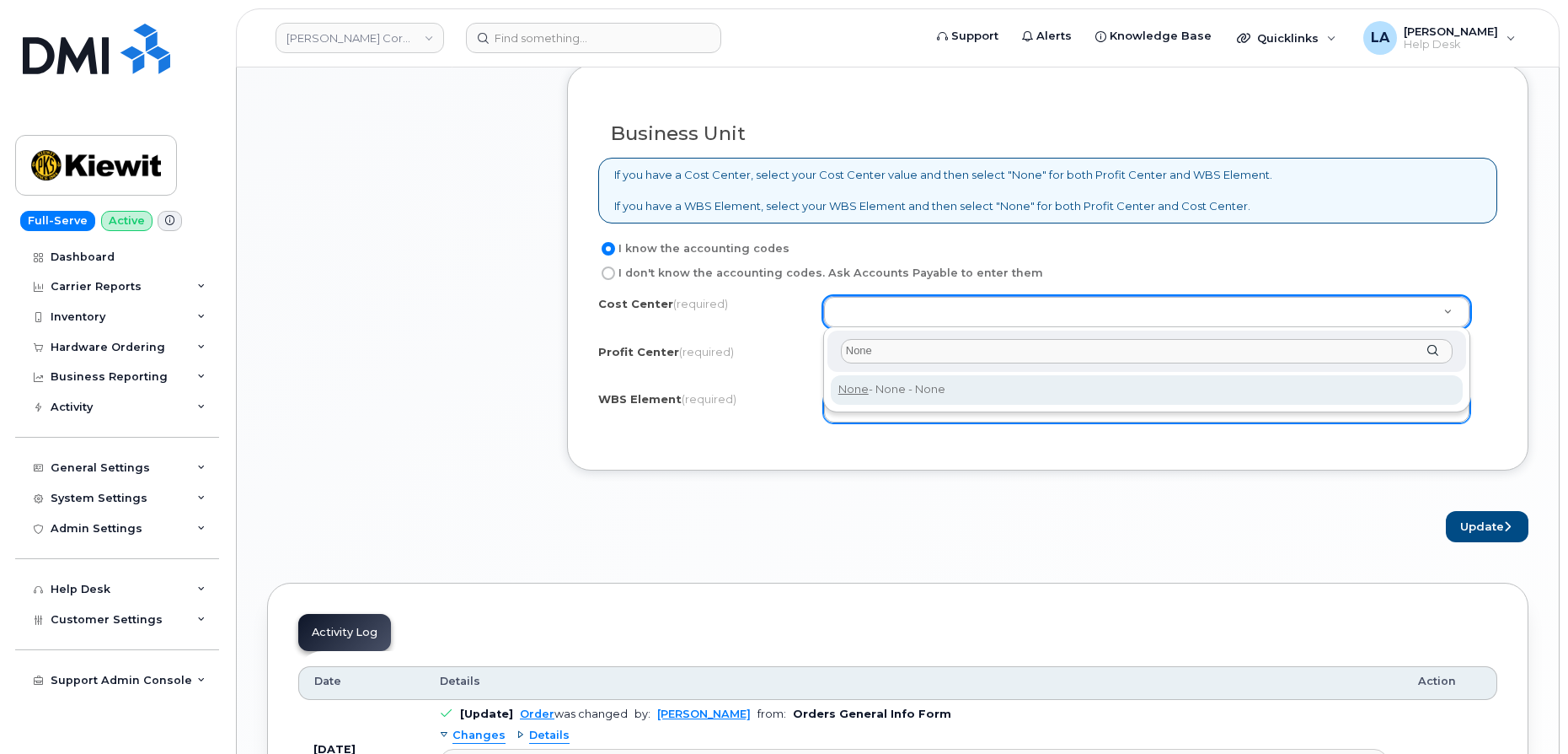
type input "None"
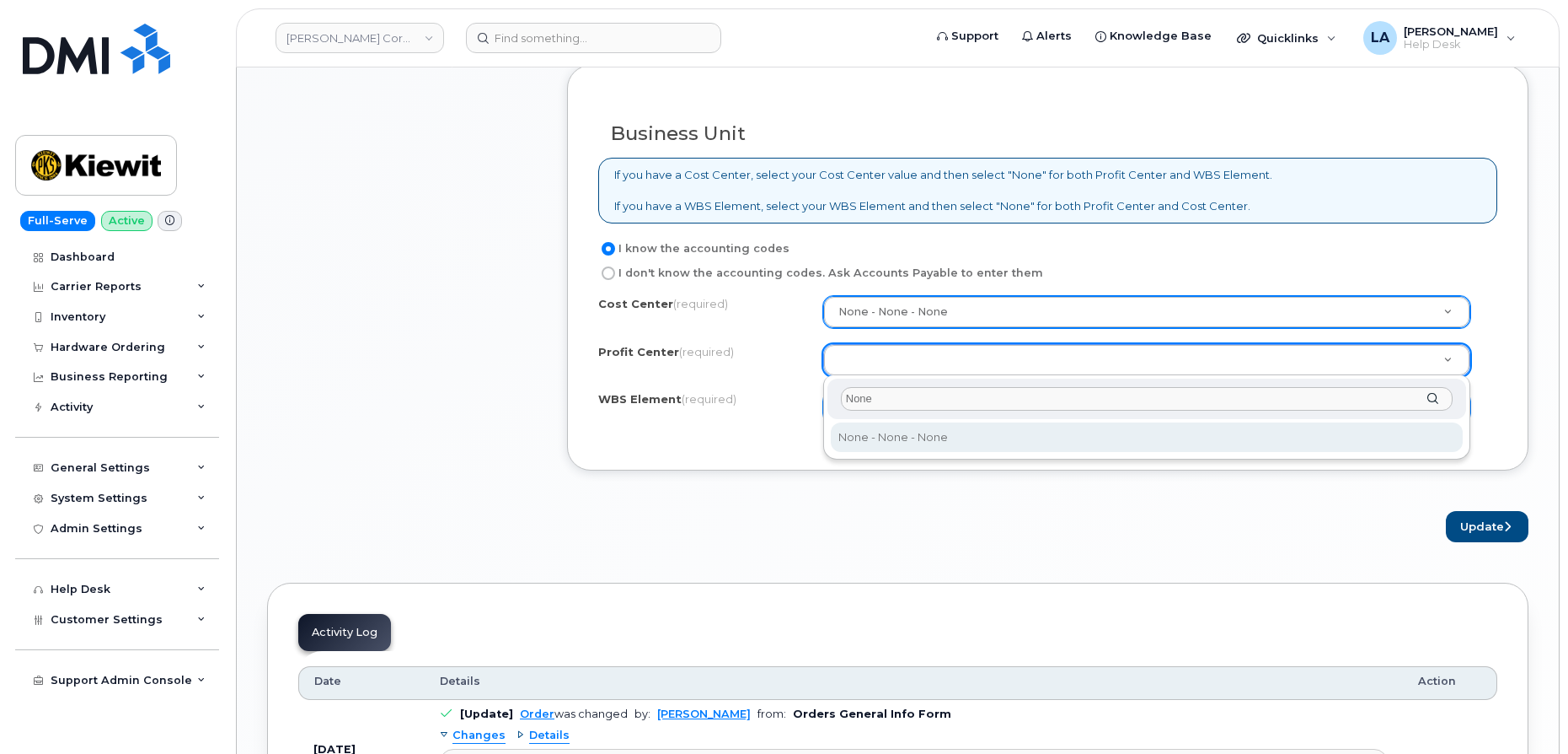
type input "None"
select select "None"
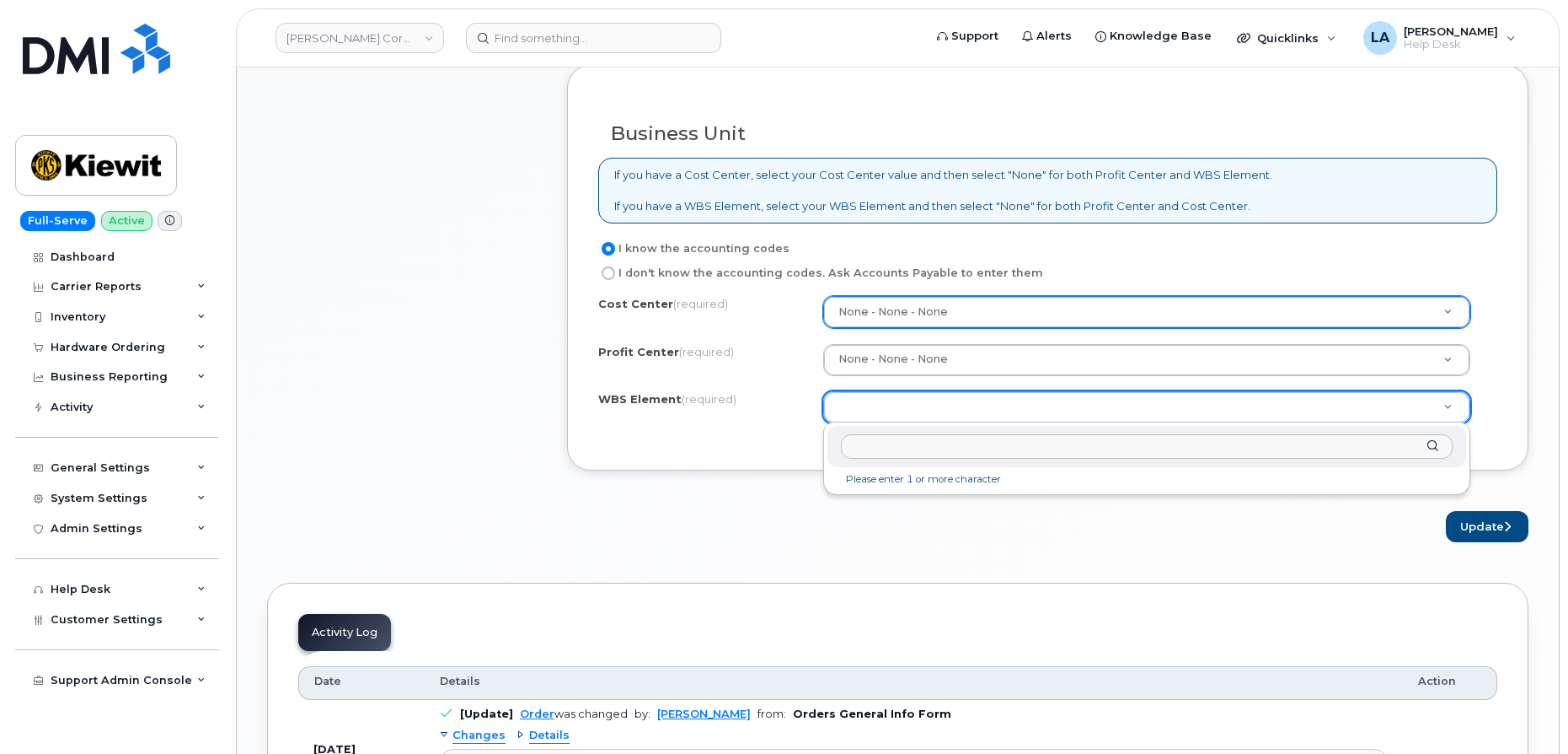
drag, startPoint x: 896, startPoint y: 453, endPoint x: 907, endPoint y: 451, distance: 11.2
click at [896, 453] on input "text" at bounding box center [1146, 446] width 611 height 25
paste input "105359.2143"
type input "105359.2143"
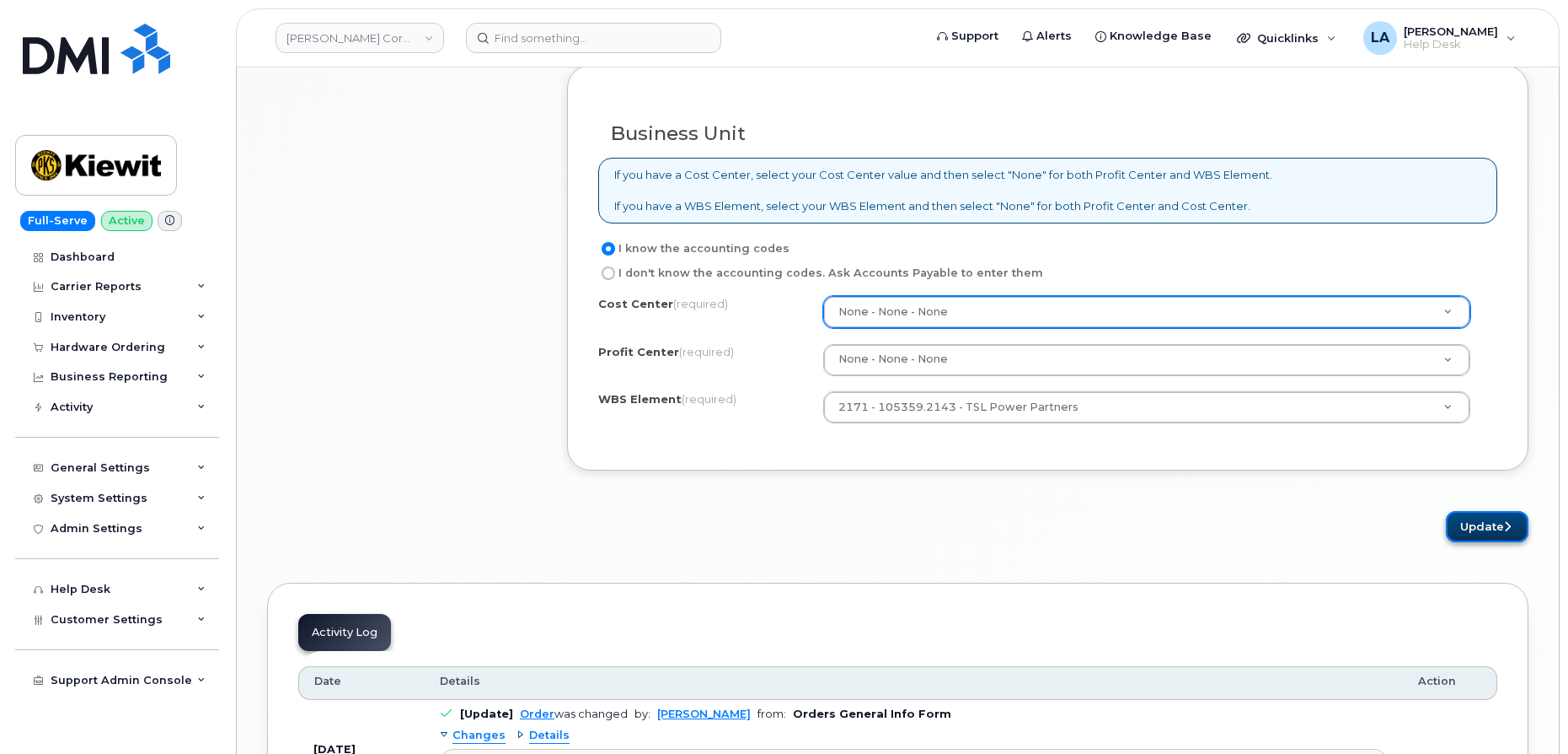
click at [1482, 529] on button "Update" at bounding box center [1487, 526] width 83 height 31
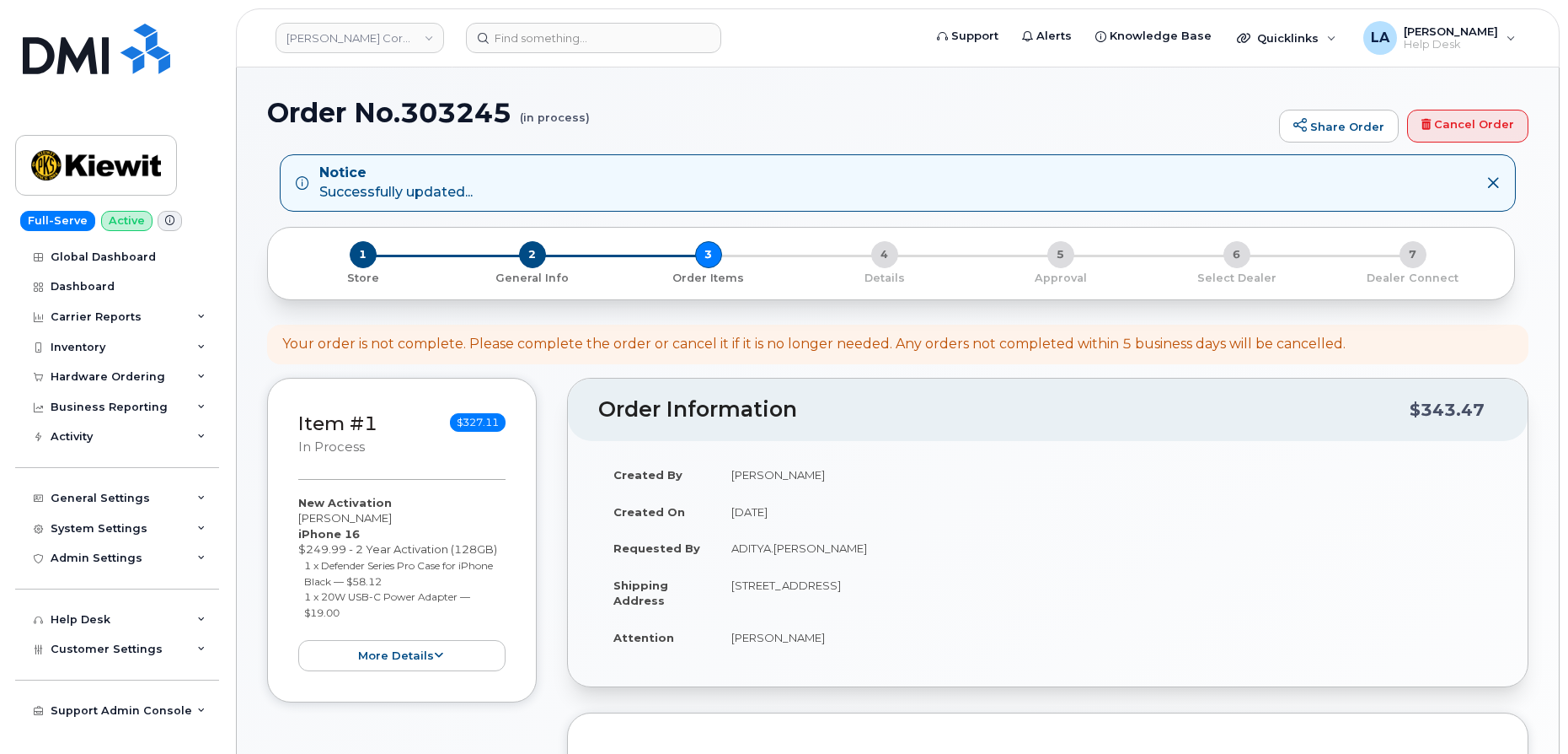
drag, startPoint x: 1062, startPoint y: 124, endPoint x: 1073, endPoint y: 118, distance: 12.5
click at [1062, 124] on h1 "Order No.303245 (in process)" at bounding box center [769, 112] width 1003 height 30
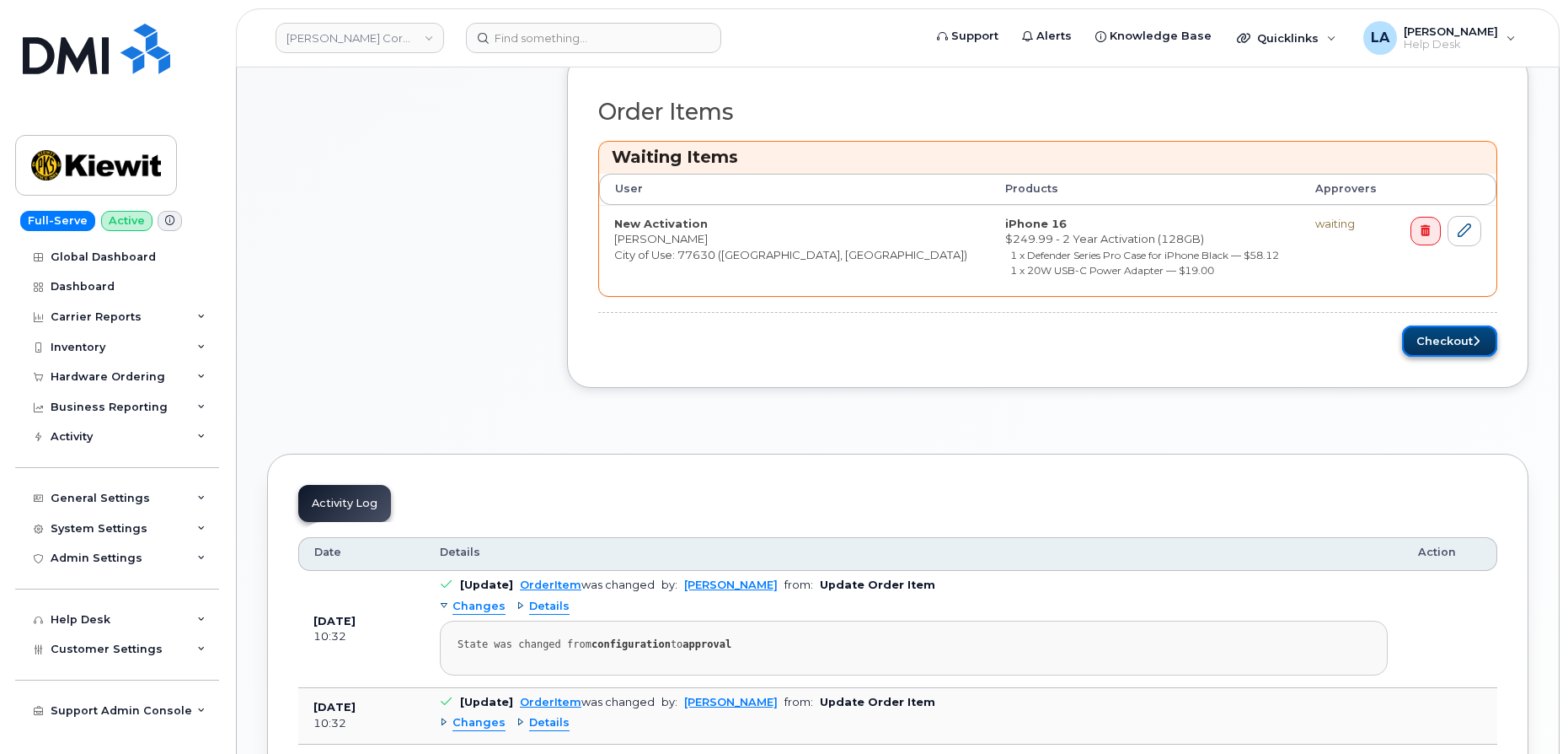
click at [1471, 345] on button "Checkout" at bounding box center [1449, 340] width 95 height 31
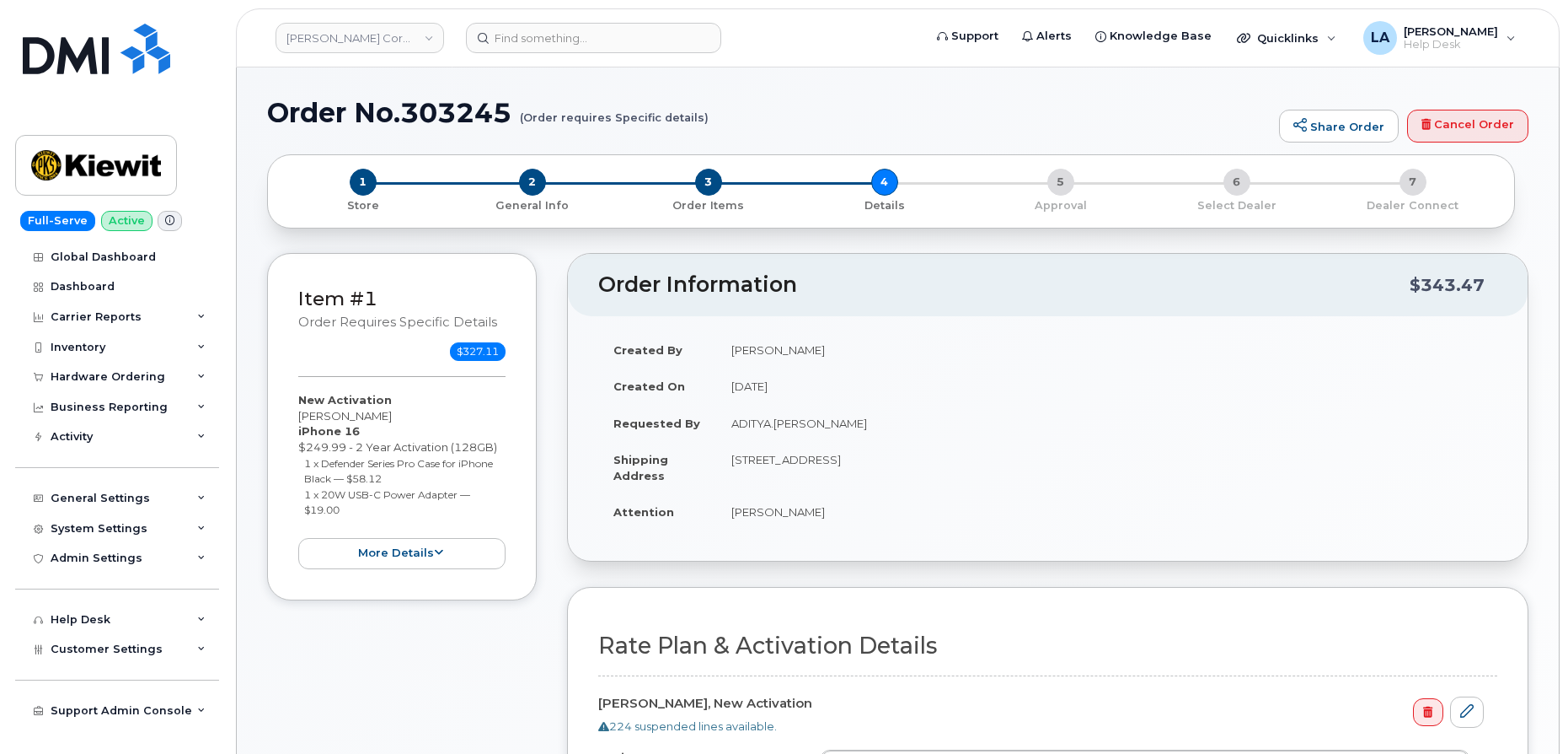
click at [1085, 298] on header "Order Information $343.47" at bounding box center [1048, 285] width 960 height 62
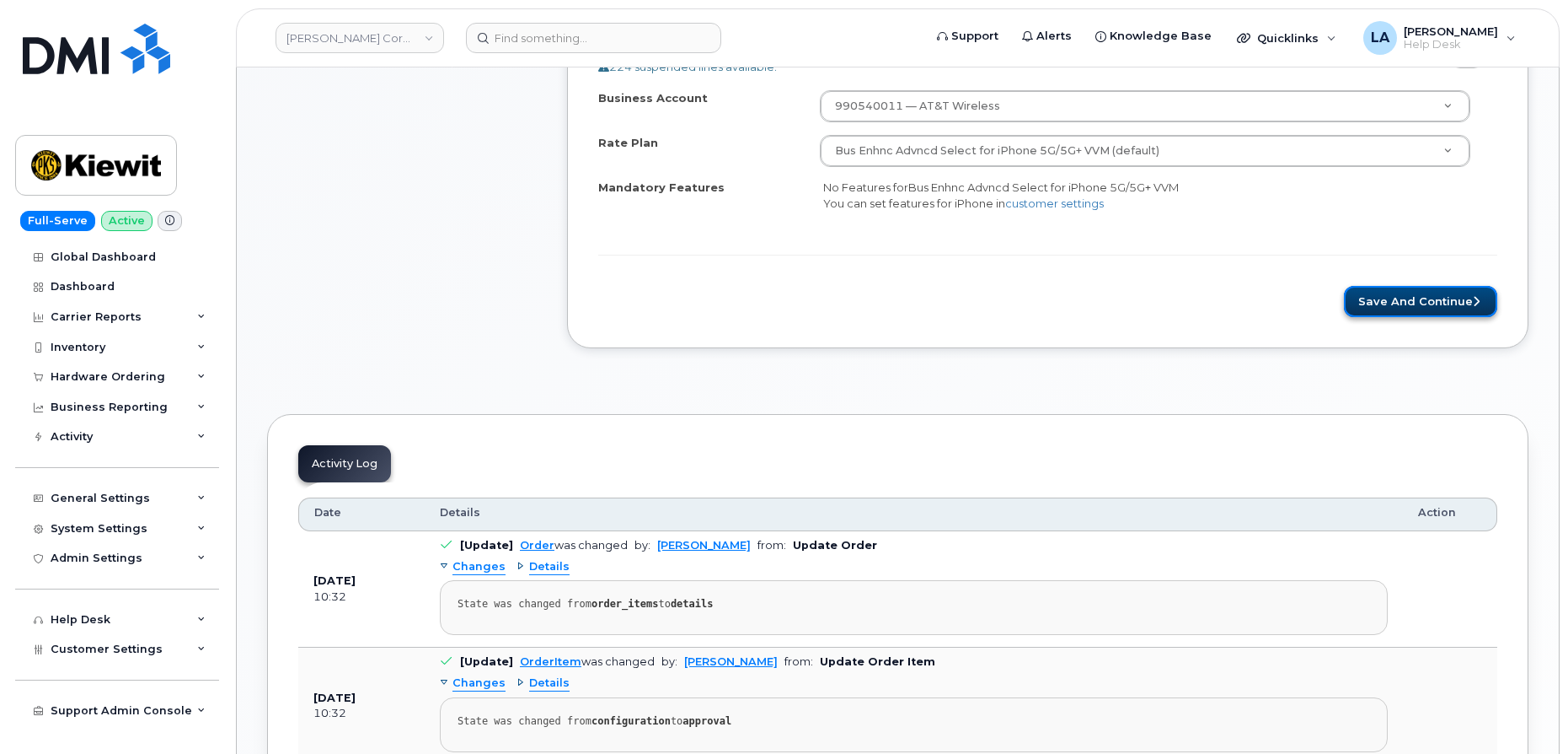
click at [1460, 317] on button "Save and Continue" at bounding box center [1420, 301] width 154 height 31
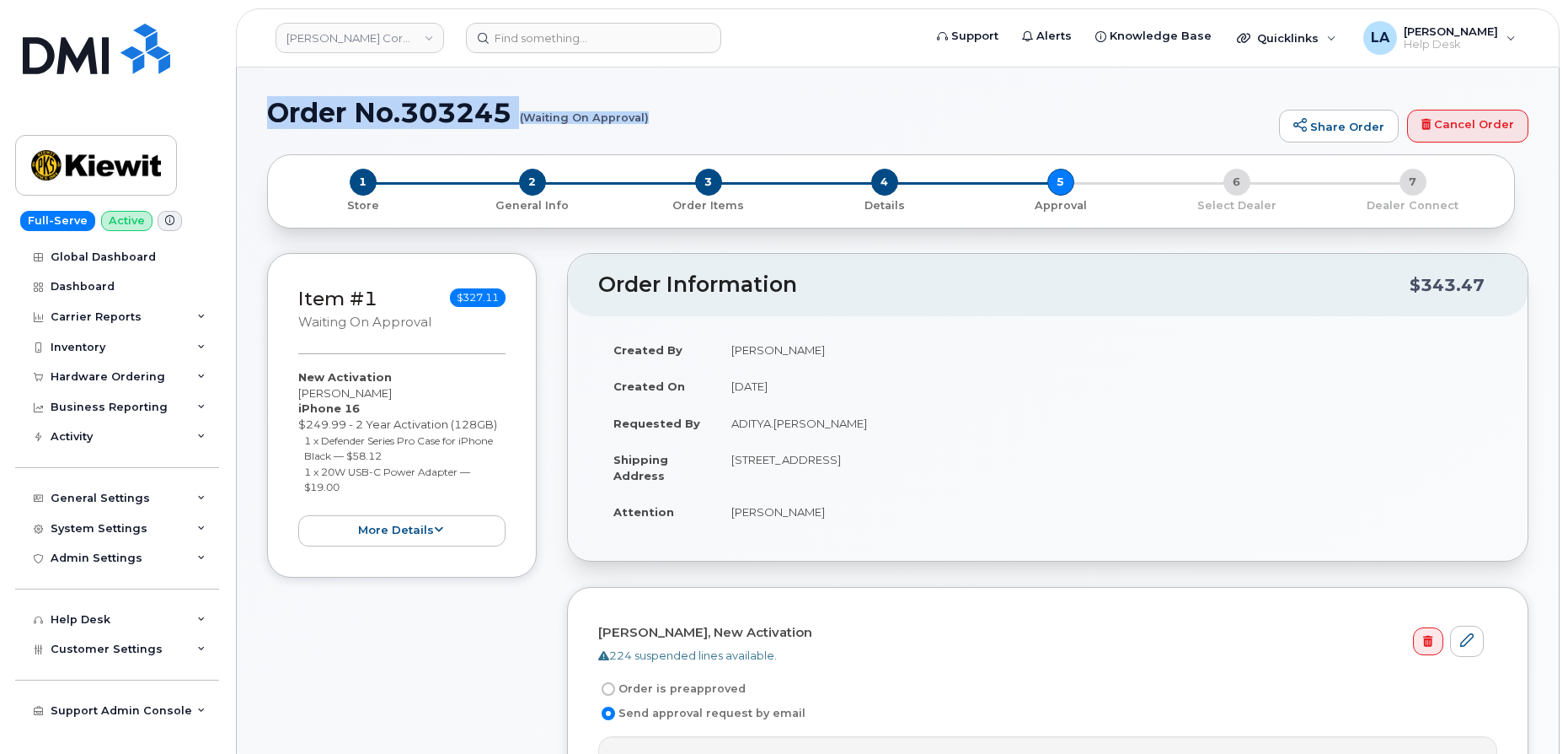
drag, startPoint x: 265, startPoint y: 120, endPoint x: 672, endPoint y: 134, distance: 407.2
